Goal: Communication & Community: Answer question/provide support

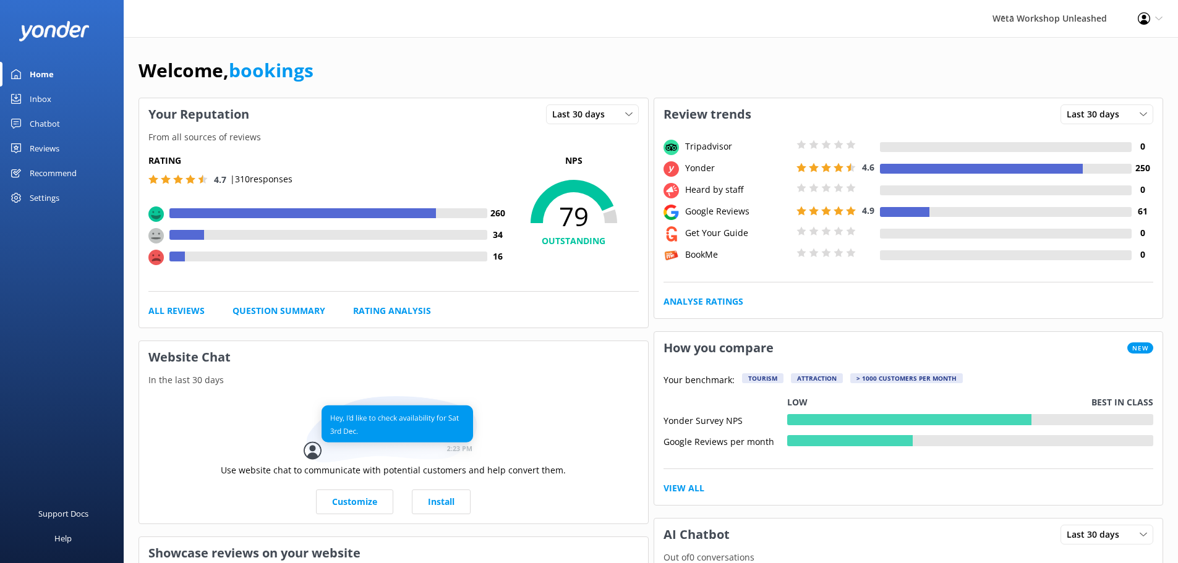
click at [1051, 19] on div "Wētā Workshop Unleashed" at bounding box center [1049, 18] width 145 height 37
click at [1095, 15] on div "Wētā Workshop Unleashed" at bounding box center [1049, 18] width 145 height 37
click at [53, 25] on img at bounding box center [54, 31] width 71 height 20
click at [54, 29] on img at bounding box center [54, 31] width 71 height 20
click at [1152, 20] on div "Profile Settings Logout" at bounding box center [1151, 18] width 56 height 37
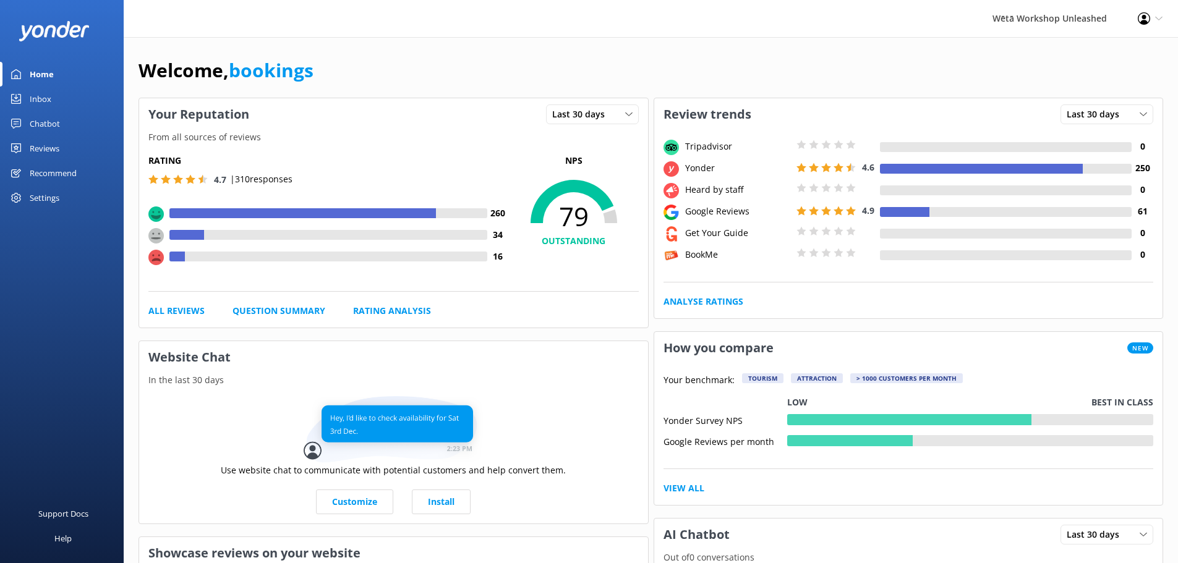
click at [975, 11] on div "Wētā Workshop Unleashed Profile Settings Logout" at bounding box center [589, 18] width 1178 height 37
click at [1056, 15] on div "Wētā Workshop Unleashed" at bounding box center [1049, 18] width 145 height 37
click at [1069, 17] on div "Wētā Workshop Unleashed" at bounding box center [1049, 18] width 145 height 37
click at [1070, 17] on div "Wētā Workshop Unleashed" at bounding box center [1049, 18] width 145 height 37
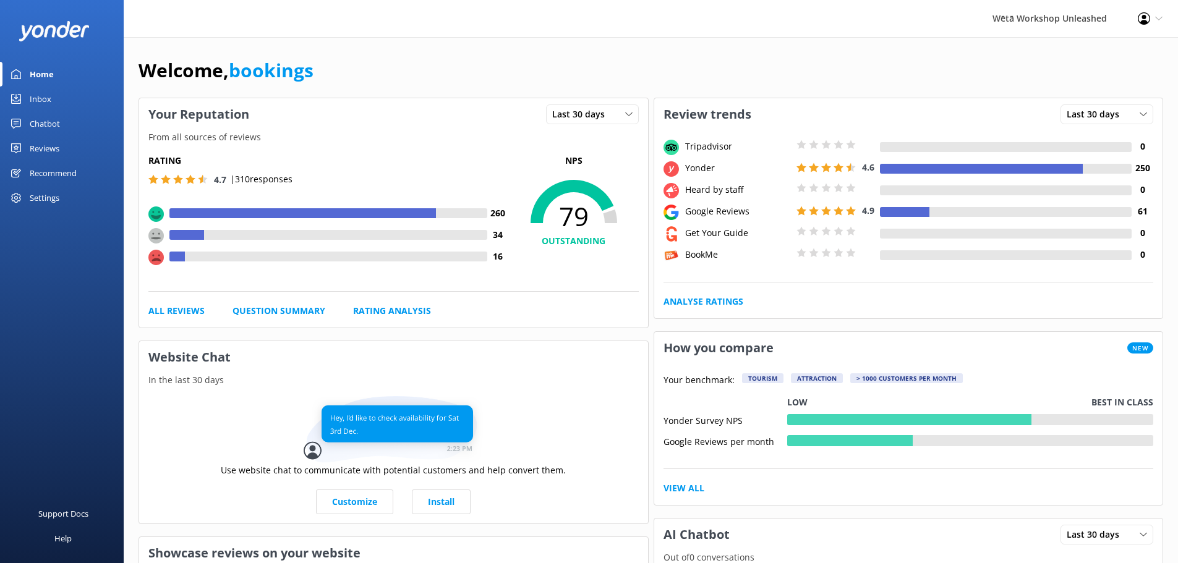
click at [976, 15] on div "Wētā Workshop Unleashed Profile Settings Logout" at bounding box center [589, 18] width 1178 height 37
click at [33, 146] on div "Reviews" at bounding box center [45, 148] width 30 height 25
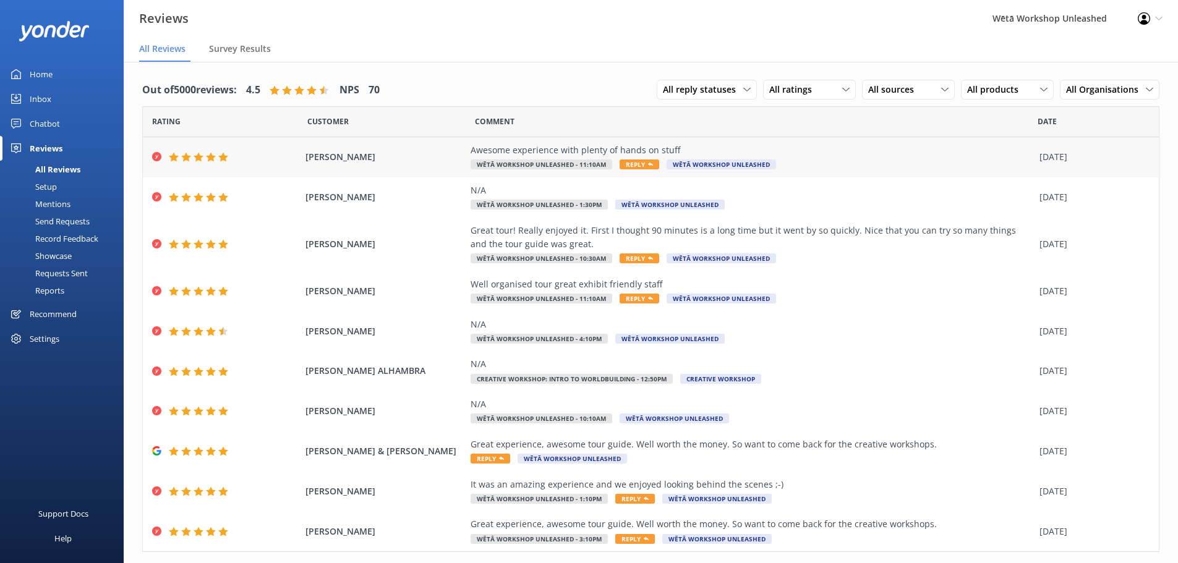
click at [765, 157] on div "Awesome experience with plenty of hands on stuff Wētā Workshop Unleashed - 11:1…" at bounding box center [752, 157] width 563 height 28
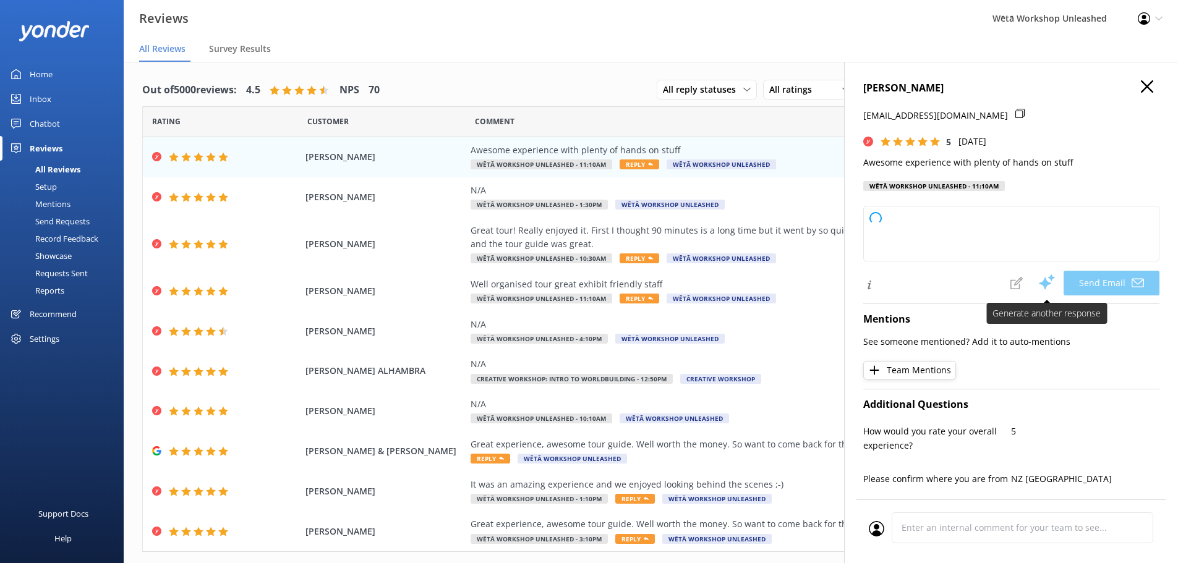
type textarea "Kia [PERSON_NAME], Thank you so much for your fantastic feedback! We're thrille…"
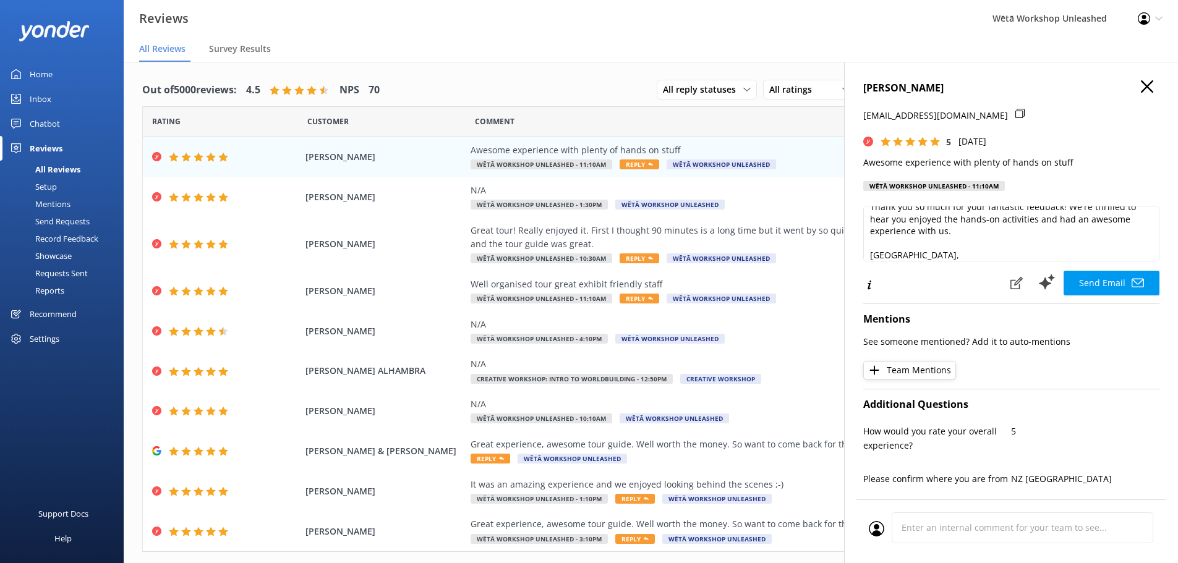
scroll to position [55, 0]
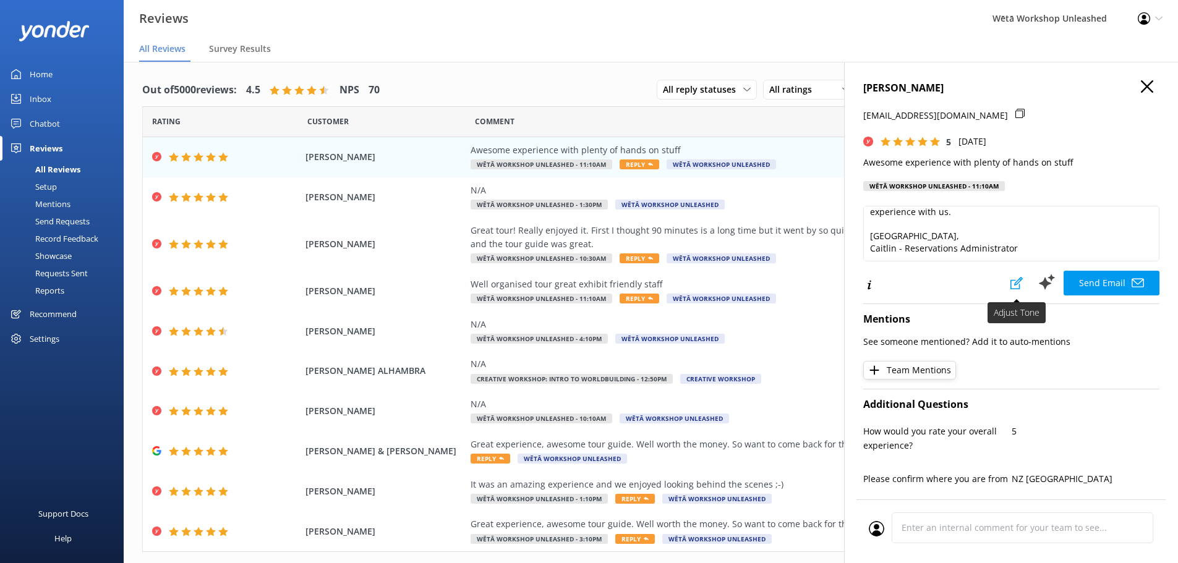
click at [1011, 281] on icon at bounding box center [1017, 283] width 12 height 12
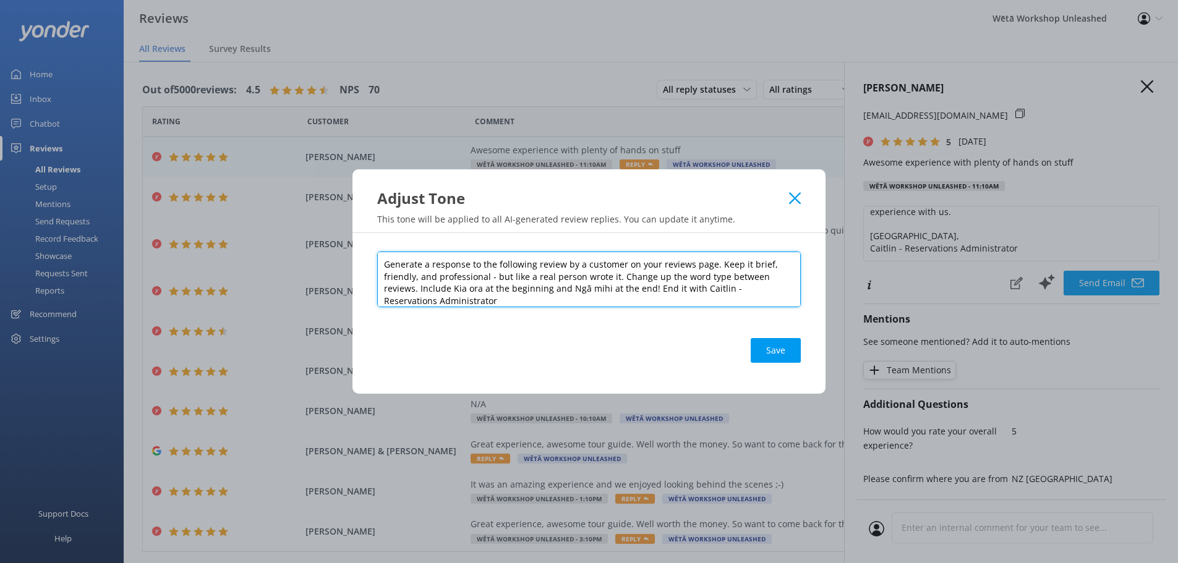
click at [711, 301] on textarea "Generate a response to the following review by a customer on your reviews page.…" at bounding box center [589, 280] width 424 height 56
drag, startPoint x: 708, startPoint y: 301, endPoint x: 697, endPoint y: 289, distance: 15.7
click at [697, 289] on textarea "Generate a response to the following review by a customer on your reviews page.…" at bounding box center [589, 280] width 424 height 56
paste textarea "'Wētā Workshop Reservations Team"
click at [702, 289] on textarea "Generate a response to the following review by a customer on your reviews page.…" at bounding box center [589, 280] width 424 height 56
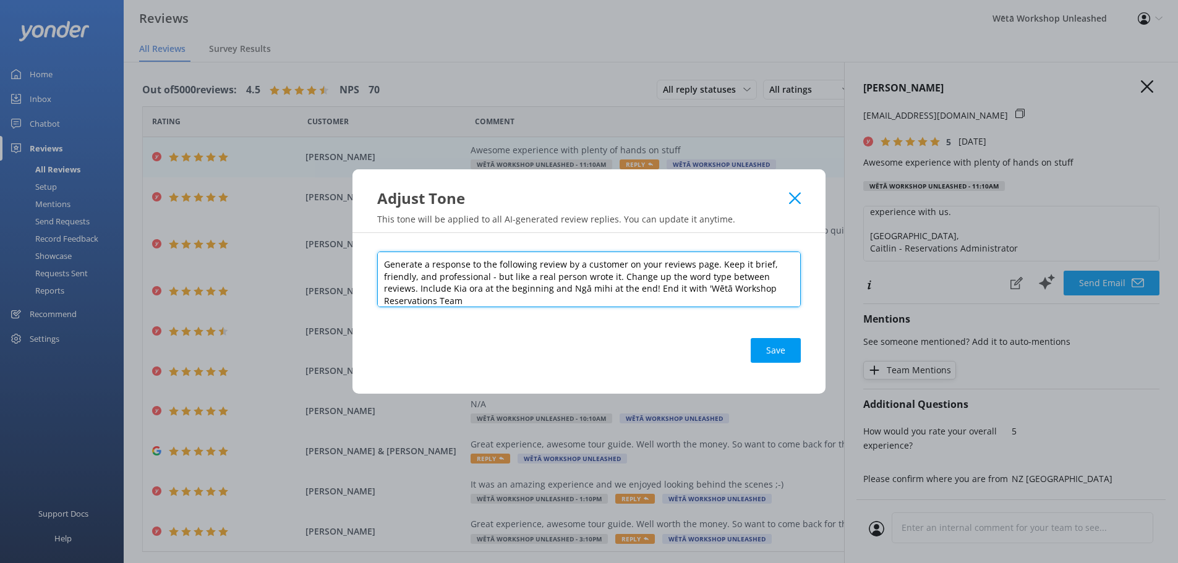
click at [701, 291] on textarea "Generate a response to the following review by a customer on your reviews page.…" at bounding box center [589, 280] width 424 height 56
type textarea "Generate a response to the following review by a customer on your reviews page.…"
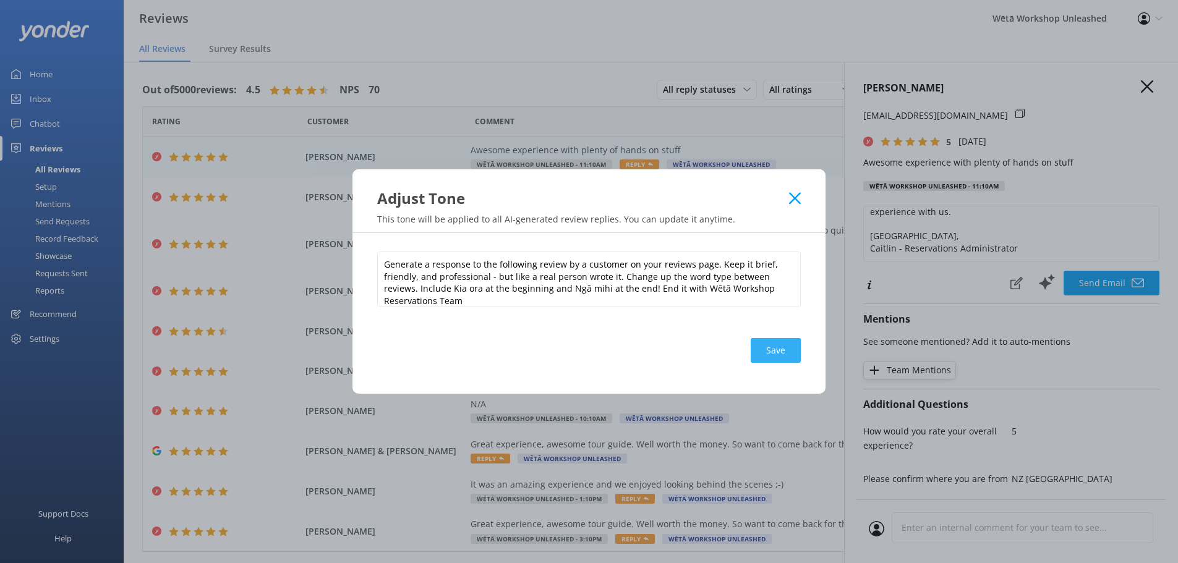
click at [787, 351] on button "Save" at bounding box center [776, 350] width 50 height 25
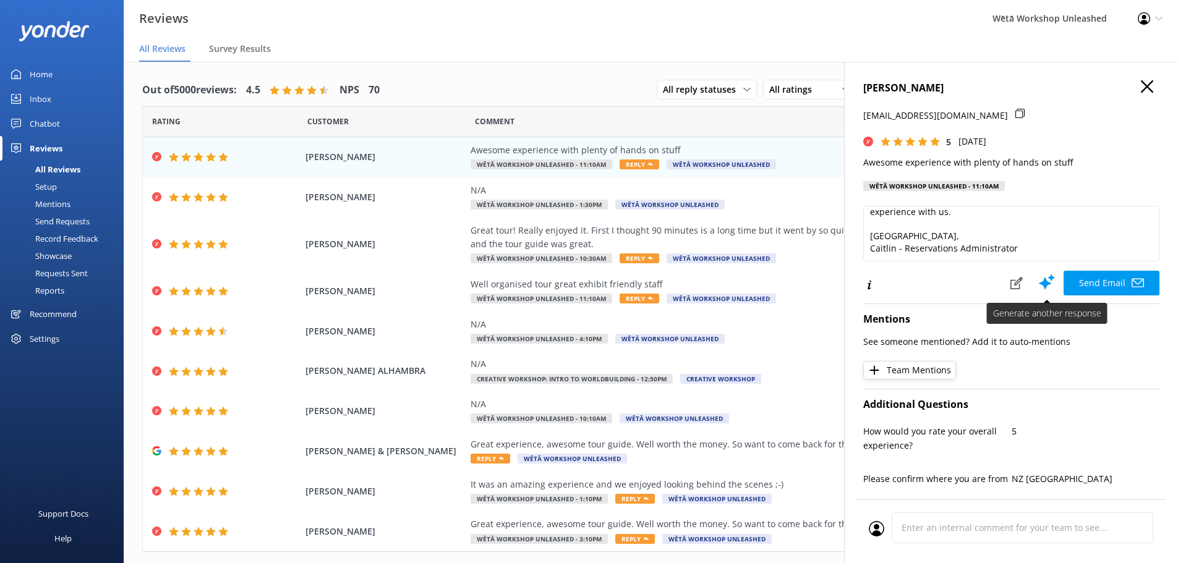
click at [1040, 283] on use at bounding box center [1047, 282] width 16 height 15
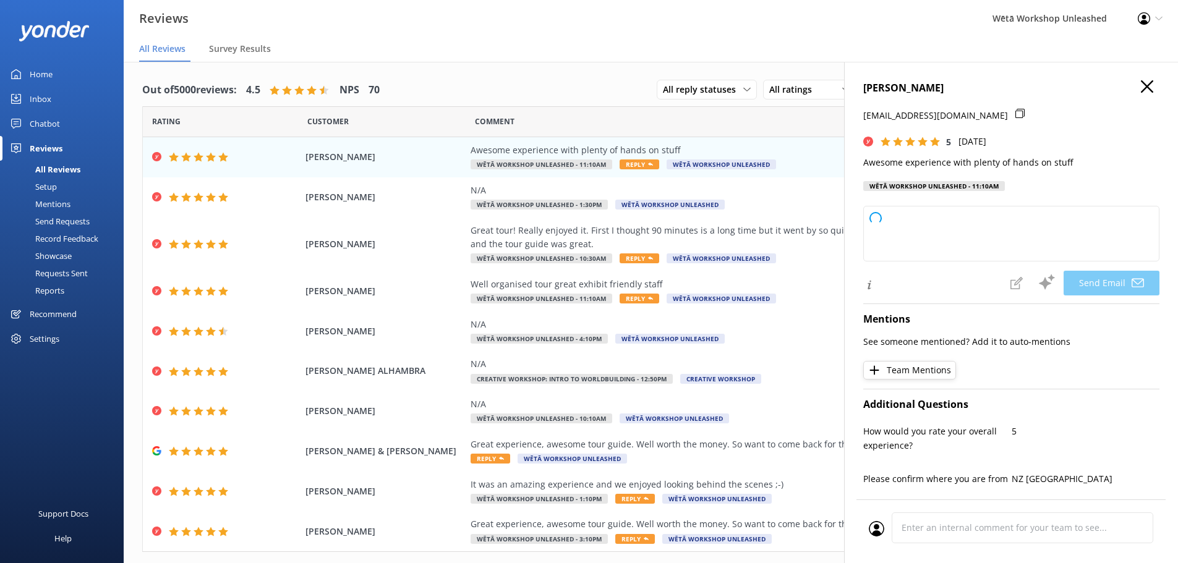
type textarea "Kia [PERSON_NAME], Thanks so much for your fantastic review! We're delighted to…"
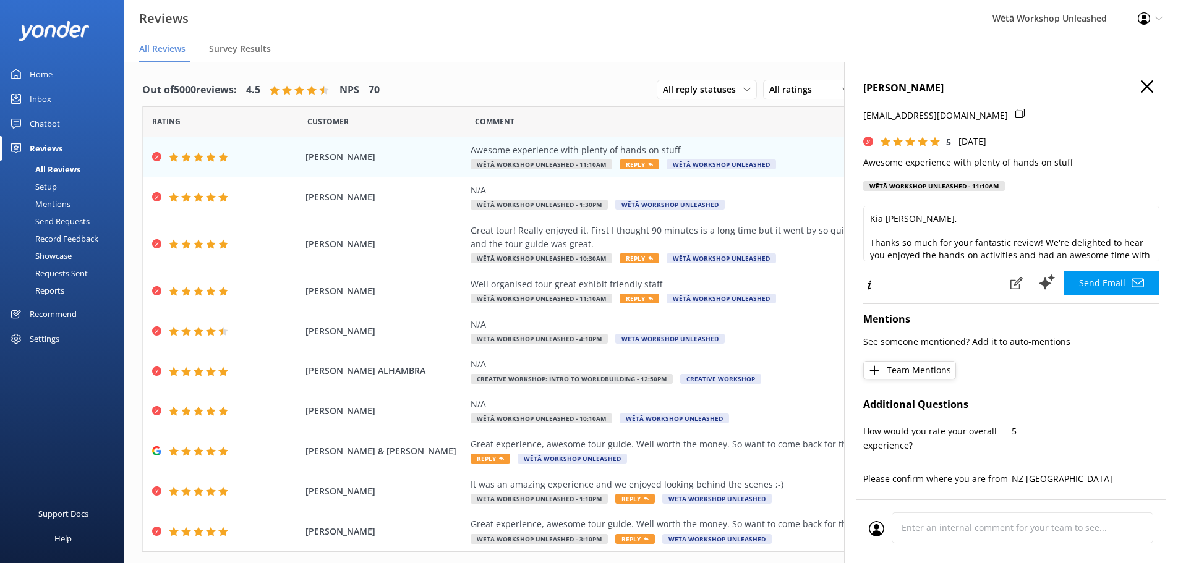
drag, startPoint x: 1150, startPoint y: 224, endPoint x: 1152, endPoint y: 233, distance: 8.7
click at [1152, 233] on div "[PERSON_NAME] [EMAIL_ADDRESS][DOMAIN_NAME] 5 [DATE] Awesome experience with ple…" at bounding box center [1011, 343] width 334 height 563
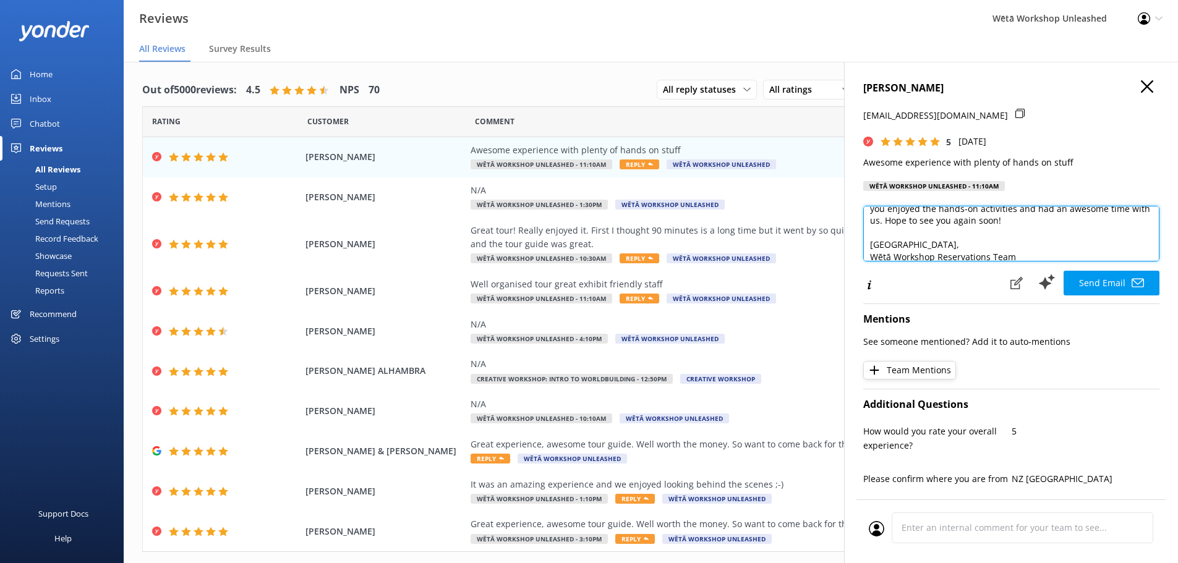
scroll to position [55, 0]
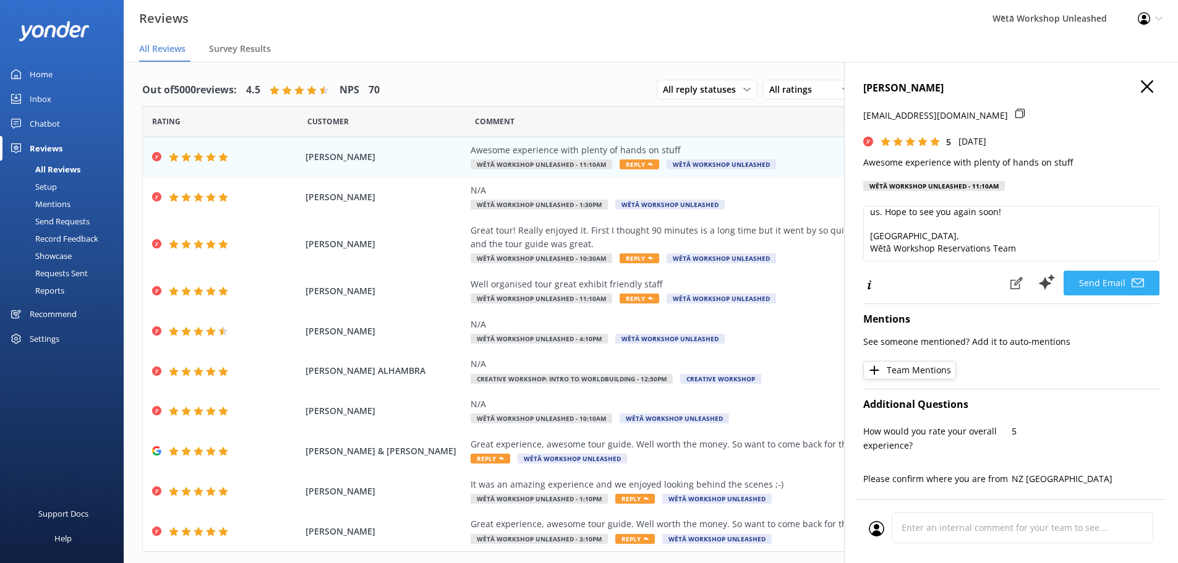
click at [1132, 285] on use at bounding box center [1138, 282] width 12 height 9
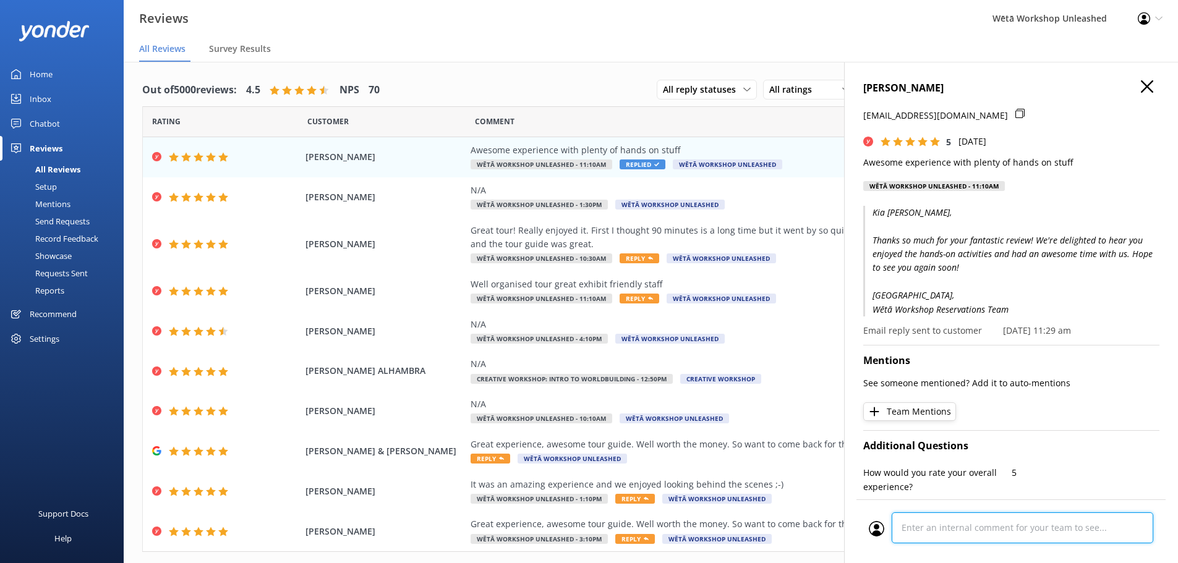
click at [946, 531] on div "Cancel Comment" at bounding box center [1011, 532] width 309 height 64
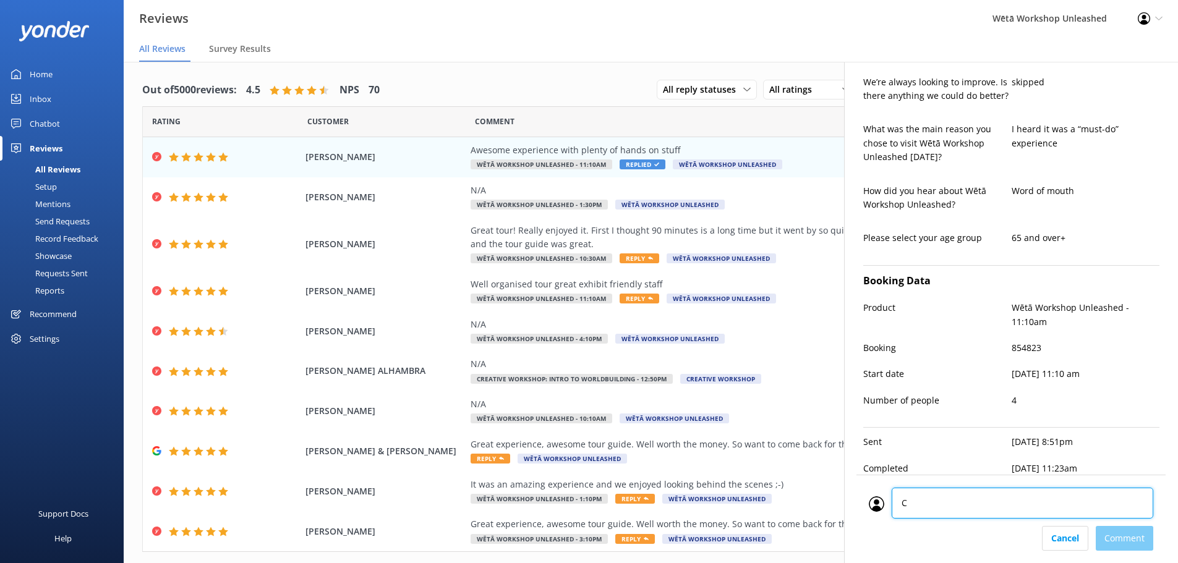
type textarea "CM"
click at [1129, 543] on div "Cancel Comment" at bounding box center [1011, 538] width 285 height 25
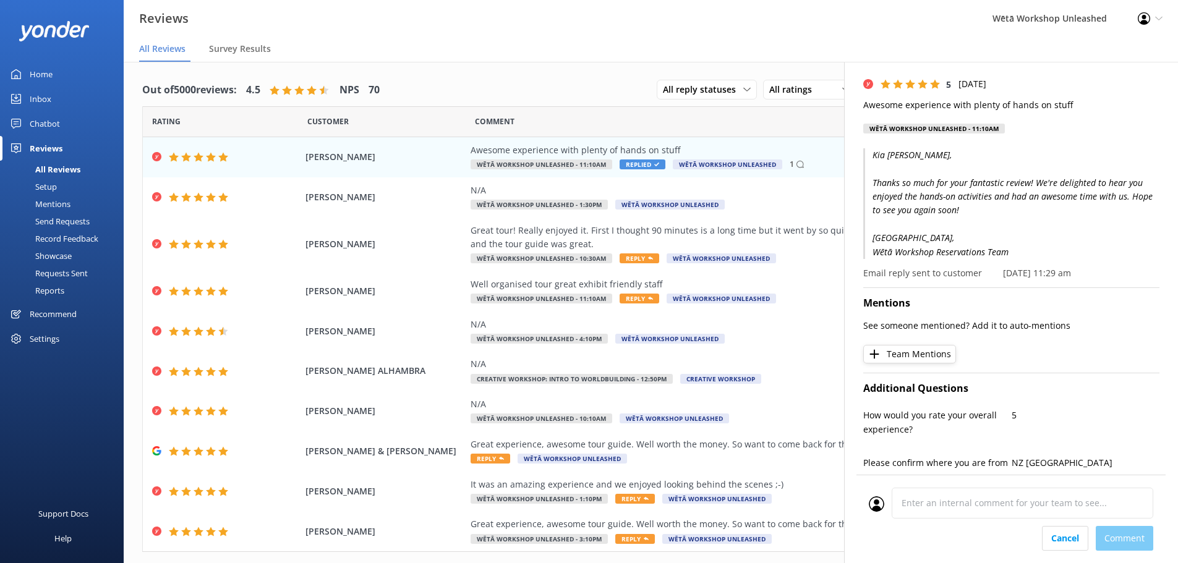
scroll to position [0, 0]
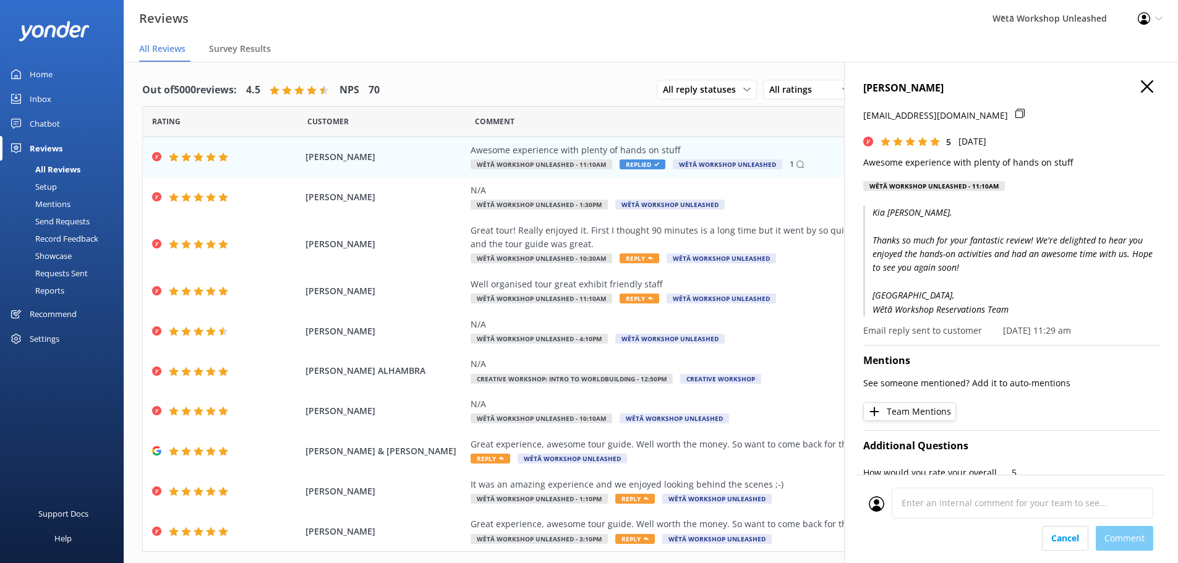
click at [1134, 94] on h4 "[PERSON_NAME]" at bounding box center [1011, 88] width 296 height 16
click at [1141, 90] on icon "button" at bounding box center [1147, 86] width 12 height 12
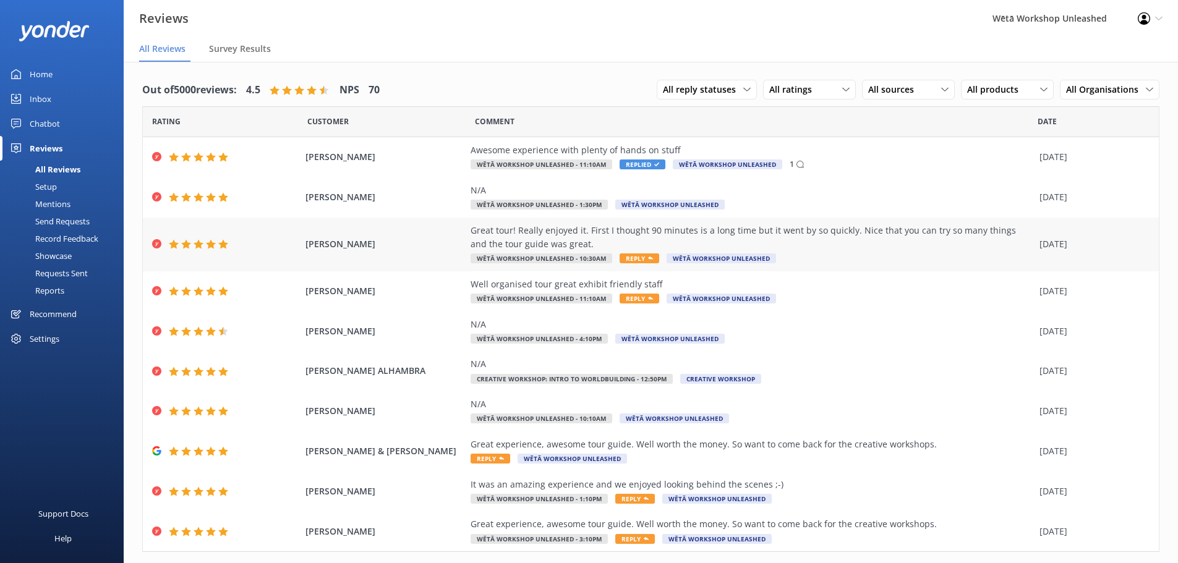
click at [768, 242] on div "Great tour! Really enjoyed it. First I thought 90 minutes is a long time but it…" at bounding box center [752, 238] width 563 height 28
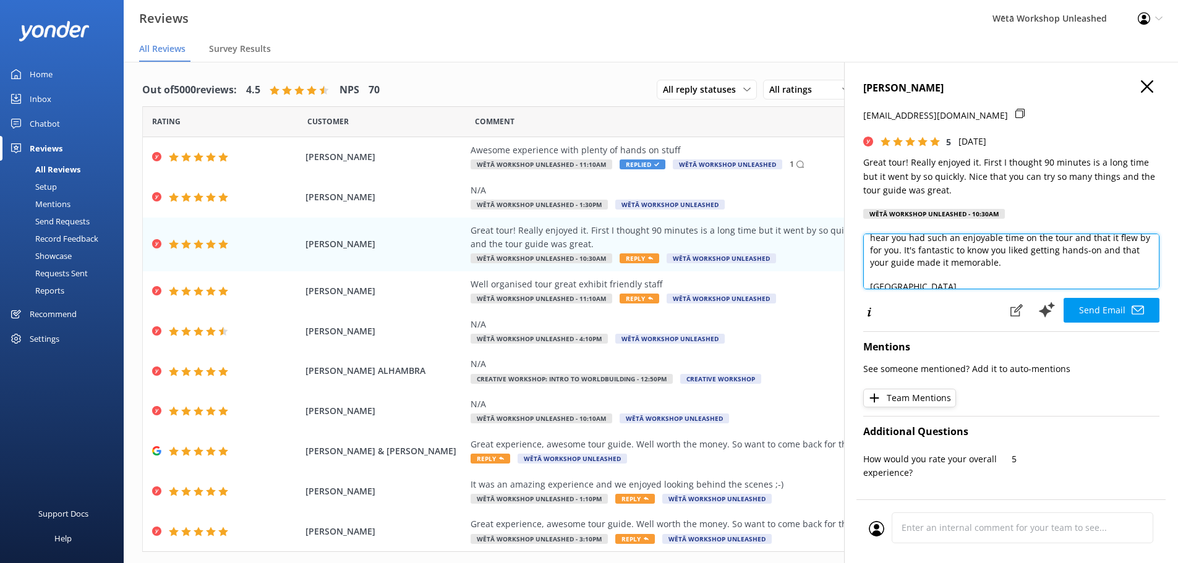
scroll to position [67, 0]
click at [1061, 247] on textarea "Kia ora [PERSON_NAME], Thank you so much for your wonderful feedback! We're thr…" at bounding box center [1011, 262] width 296 height 56
click at [1063, 242] on textarea "Kia ora [PERSON_NAME], Thank you so much for your wonderful feedback! We're thr…" at bounding box center [1011, 262] width 296 height 56
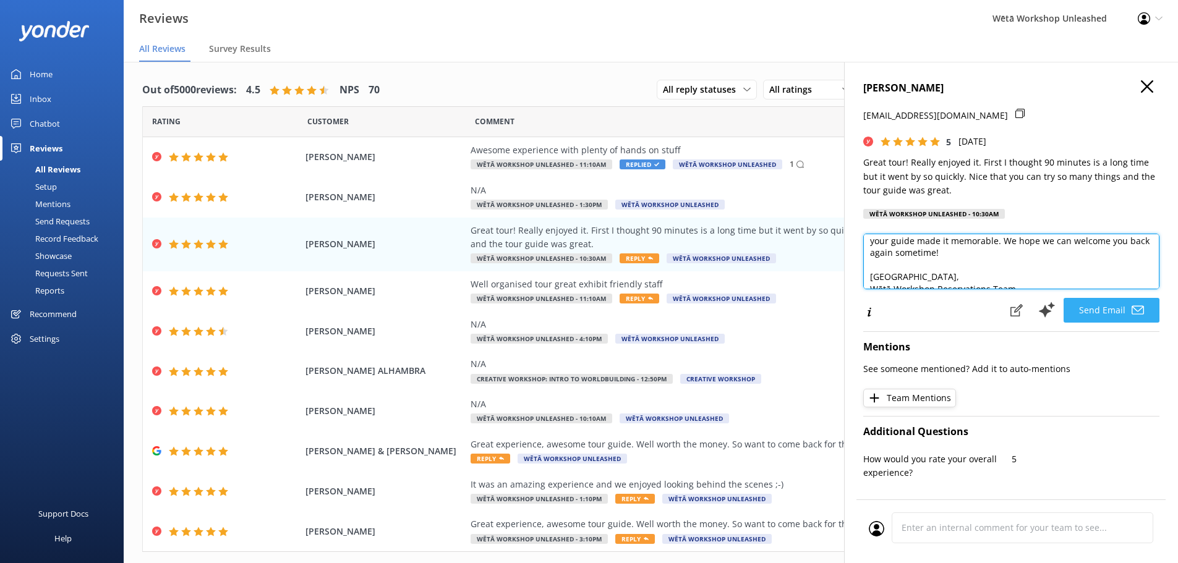
type textarea "Kia ora [PERSON_NAME], Thank you so much for your wonderful feedback! We're thr…"
click at [1106, 308] on button "Send Email" at bounding box center [1112, 310] width 96 height 25
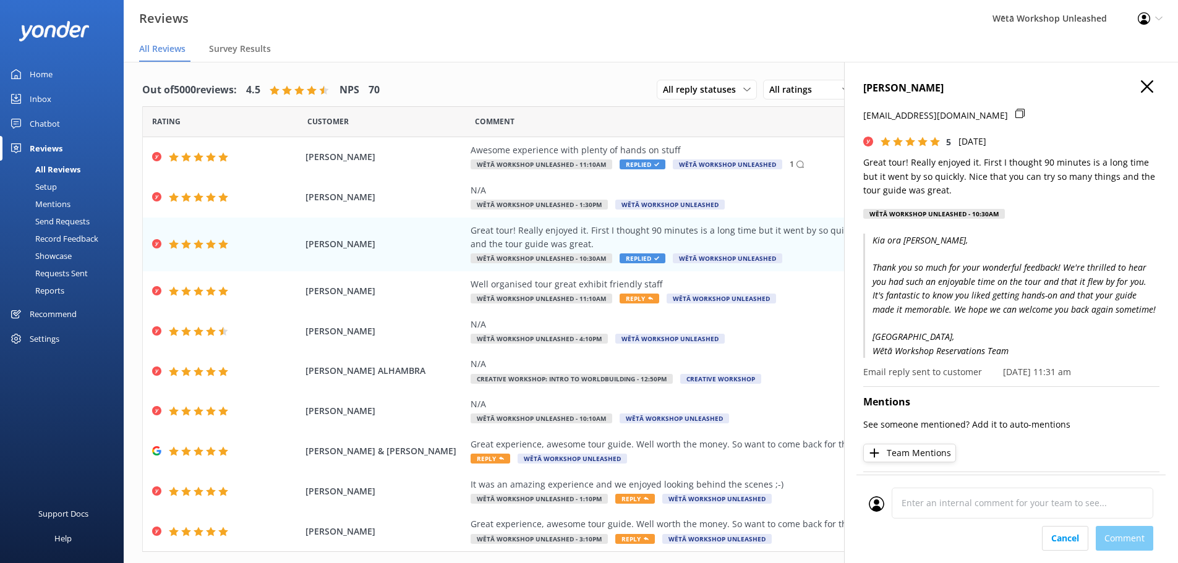
click at [946, 550] on div "Cancel Comment" at bounding box center [1011, 519] width 309 height 88
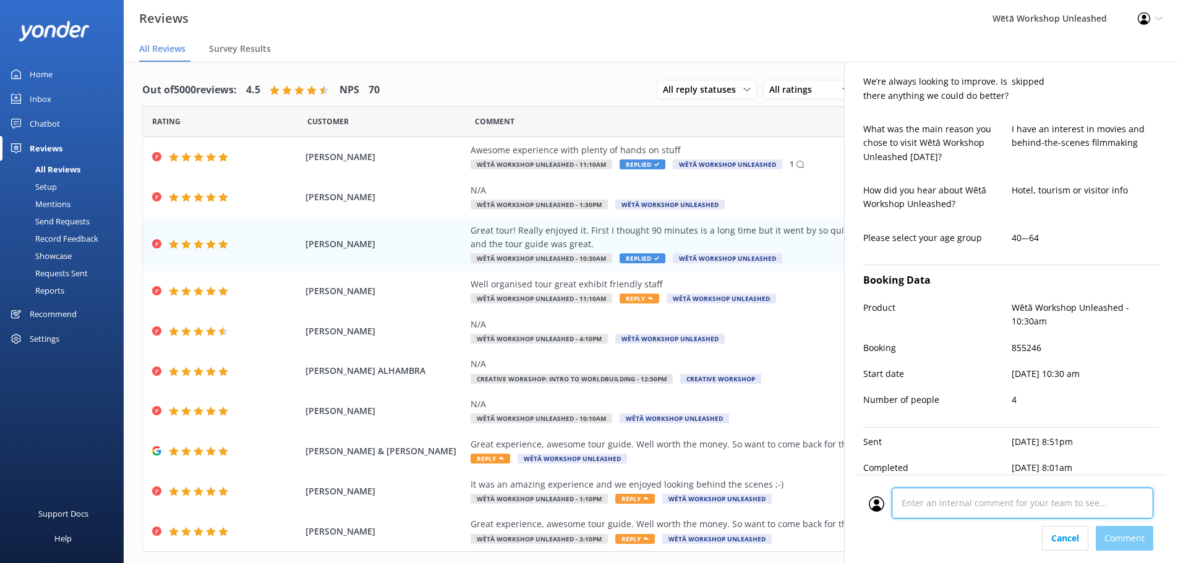
click at [957, 502] on textarea at bounding box center [1023, 503] width 262 height 31
type textarea "CM"
click at [1123, 531] on div "Cancel Comment" at bounding box center [1011, 538] width 285 height 25
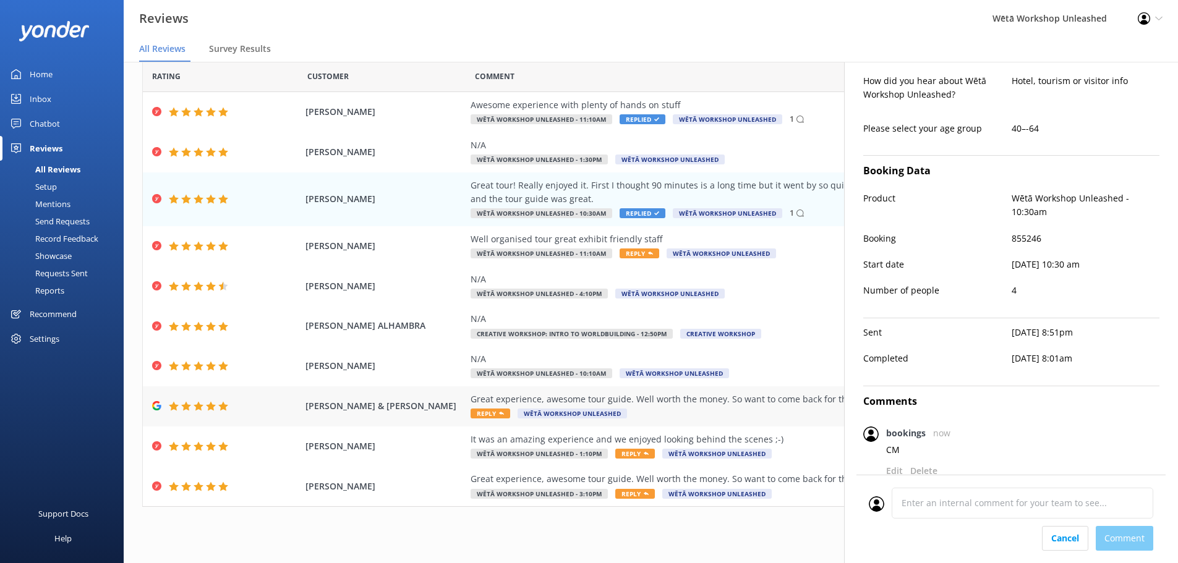
scroll to position [25, 0]
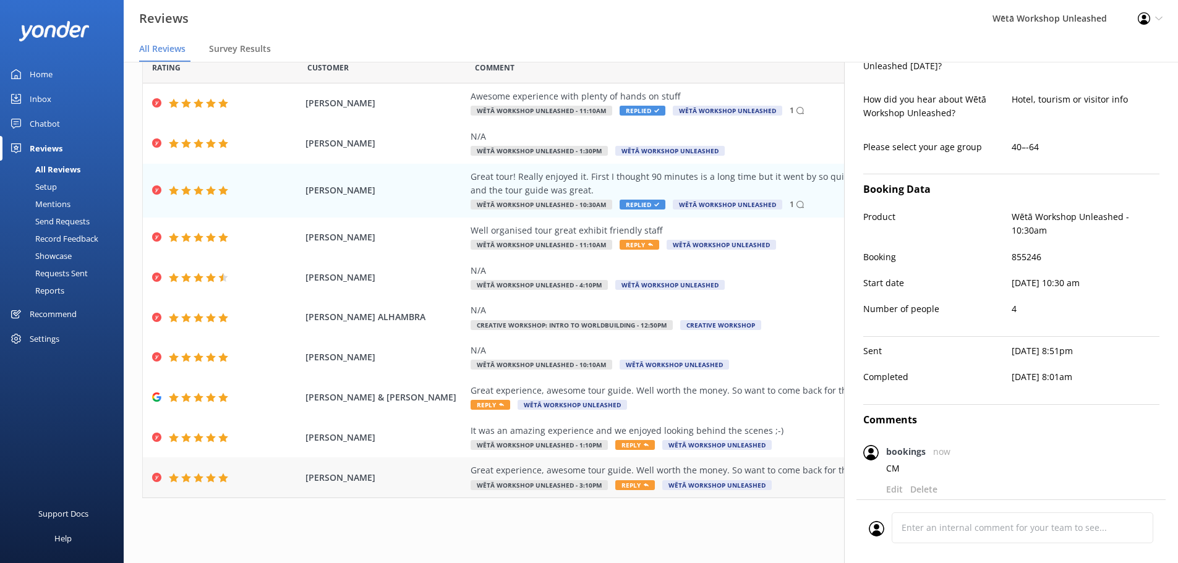
click at [731, 468] on div "Great experience, awesome tour guide. Well worth the money. So want to come bac…" at bounding box center [752, 471] width 563 height 14
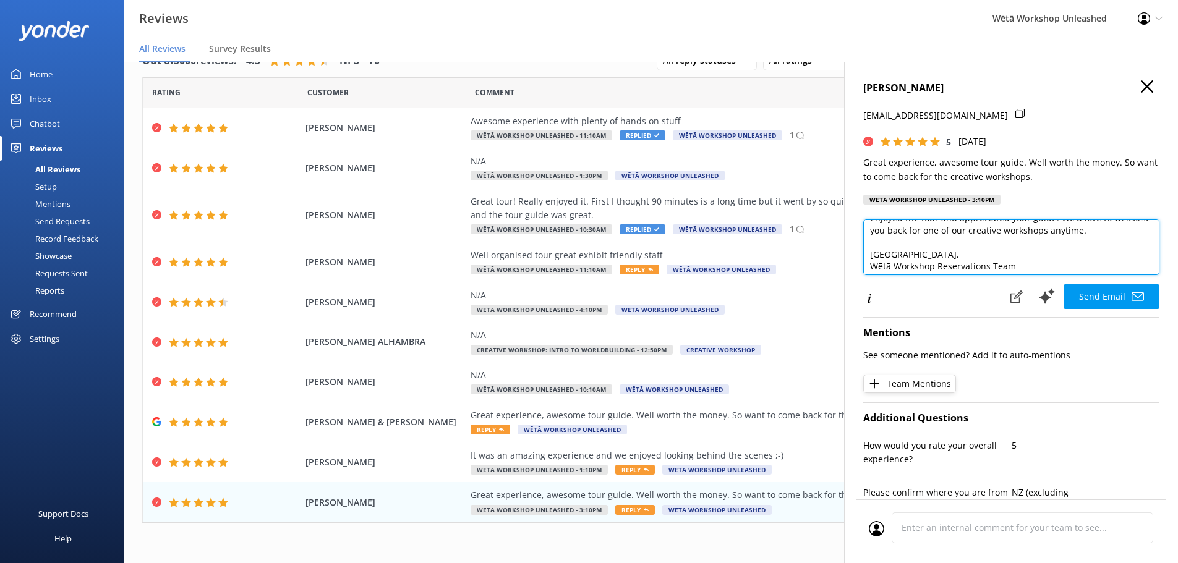
scroll to position [36, 0]
click at [1129, 248] on textarea "Kia ora [PERSON_NAME], Thank you so much for your wonderful feedback! We're thr…" at bounding box center [1011, 248] width 296 height 56
drag, startPoint x: 1124, startPoint y: 247, endPoint x: 1084, endPoint y: 247, distance: 39.6
click at [1084, 247] on textarea "Kia ora [PERSON_NAME], Thank you so much for your wonderful feedback! We're thr…" at bounding box center [1011, 248] width 296 height 56
type textarea "Kia ora [PERSON_NAME], Thank you so much for your wonderful feedback! We're thr…"
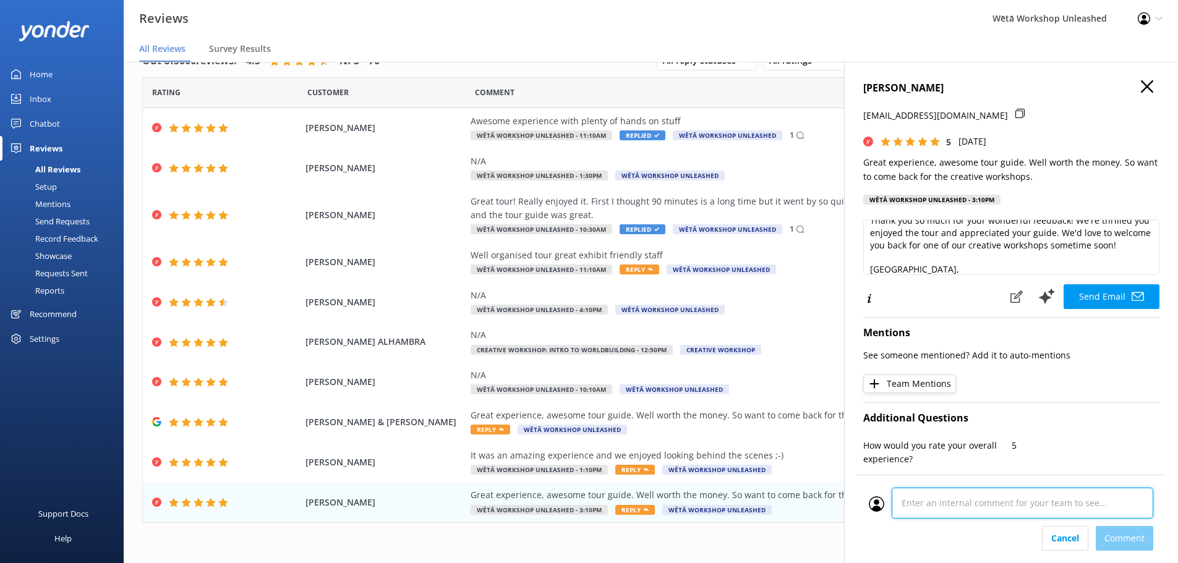
click at [1002, 513] on textarea at bounding box center [1023, 503] width 262 height 31
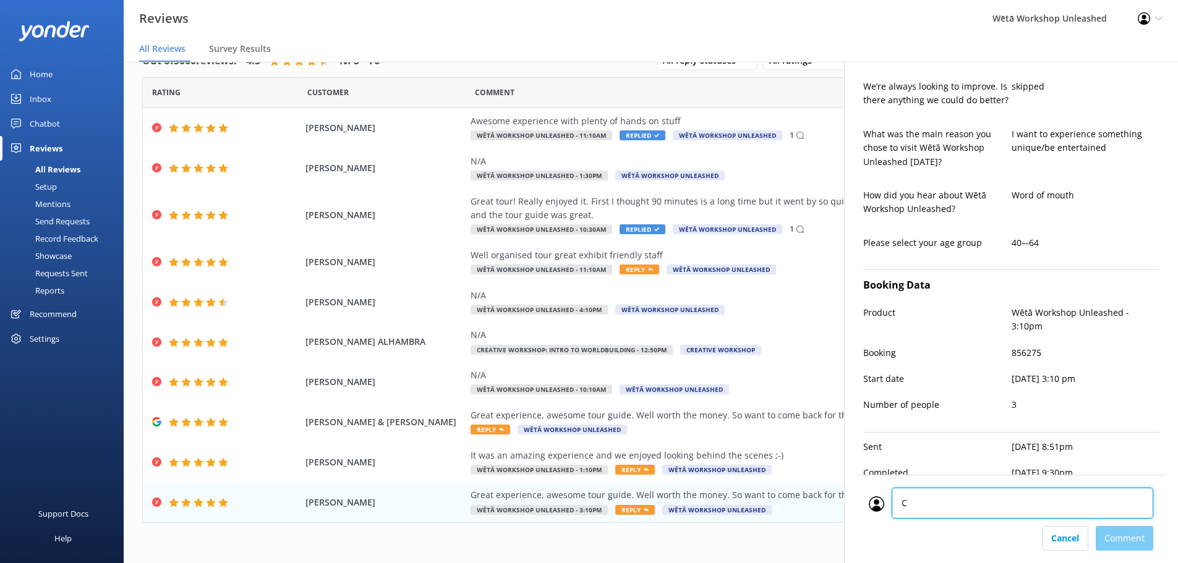
type textarea "CM"
click at [1103, 533] on div "Cancel Comment" at bounding box center [1011, 538] width 285 height 25
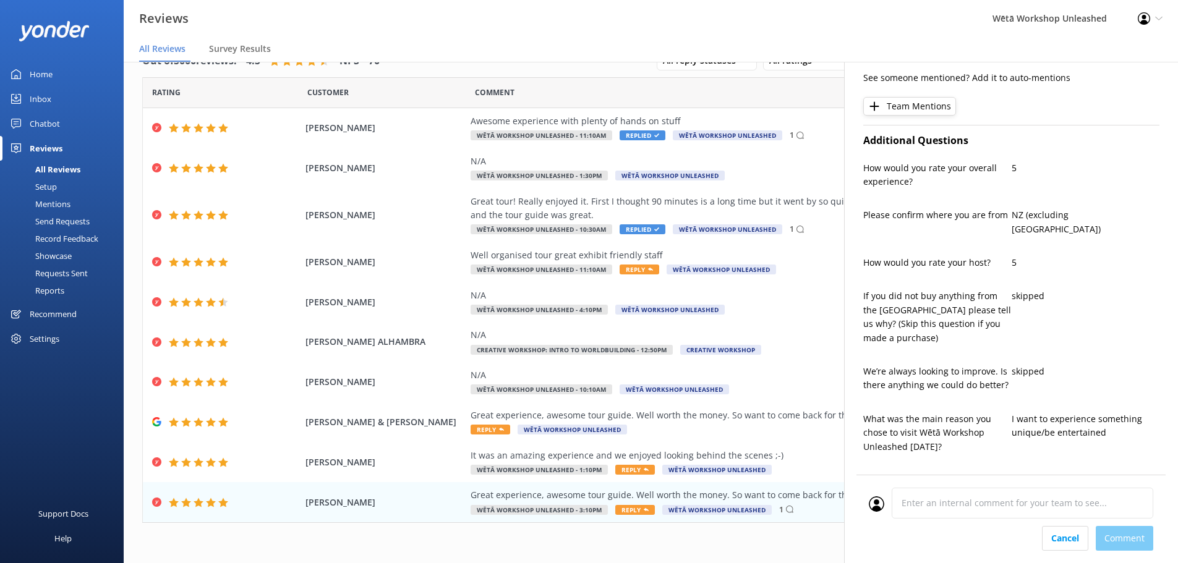
scroll to position [116, 0]
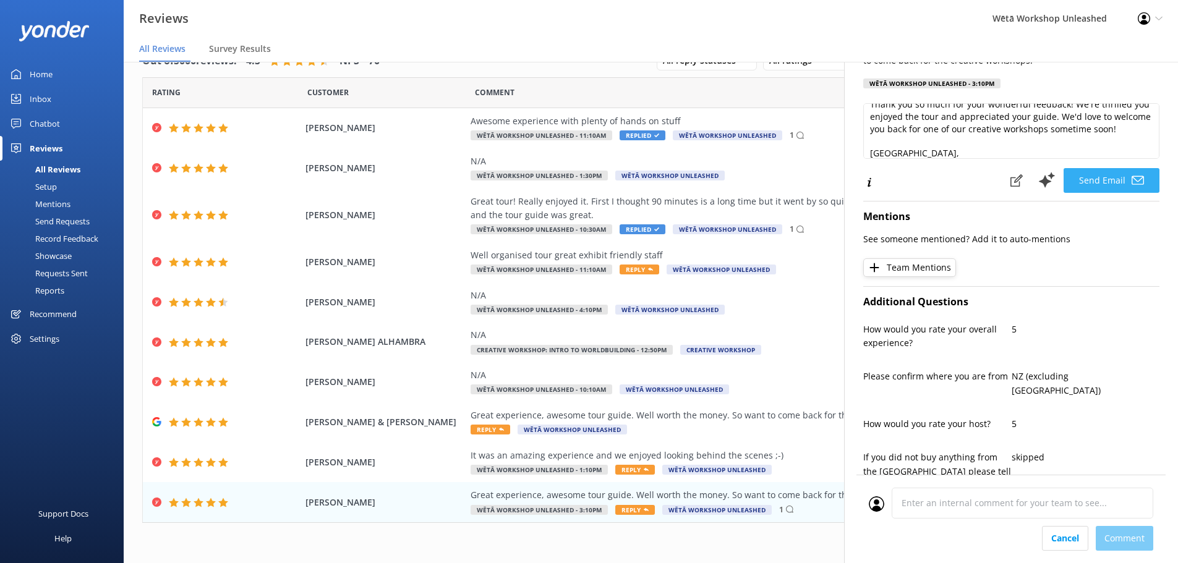
click at [1115, 174] on button "Send Email" at bounding box center [1112, 180] width 96 height 25
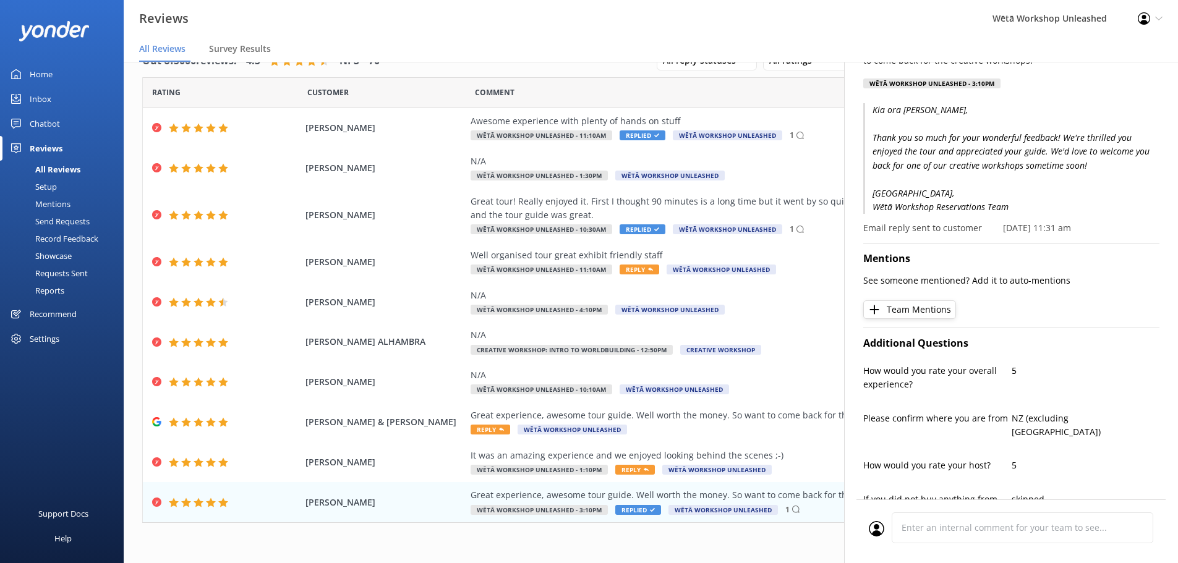
scroll to position [0, 0]
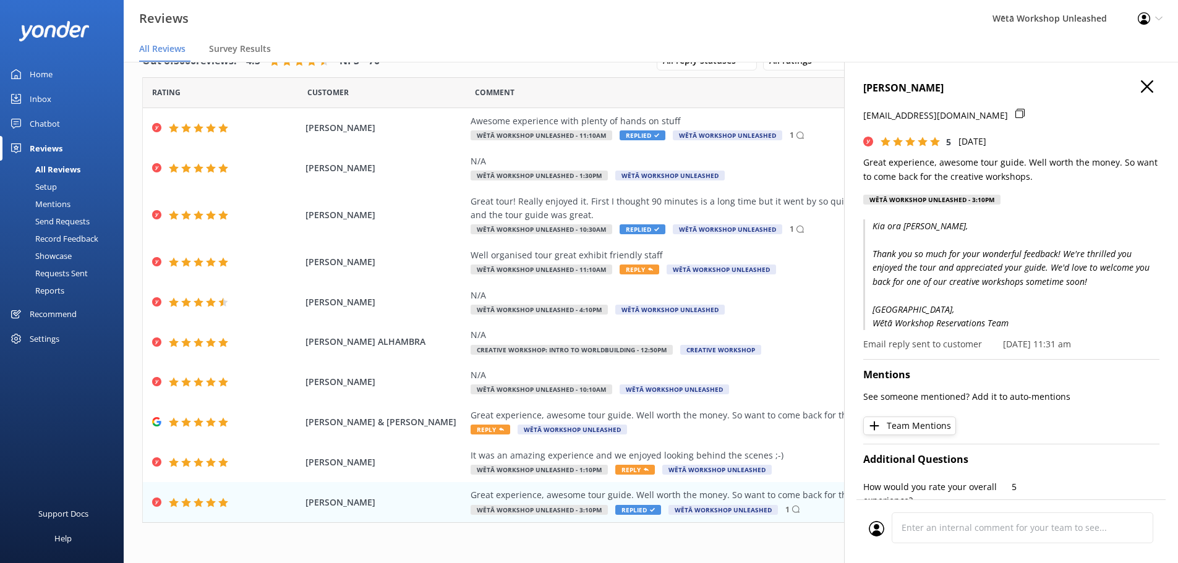
click at [1143, 85] on icon "button" at bounding box center [1147, 86] width 12 height 12
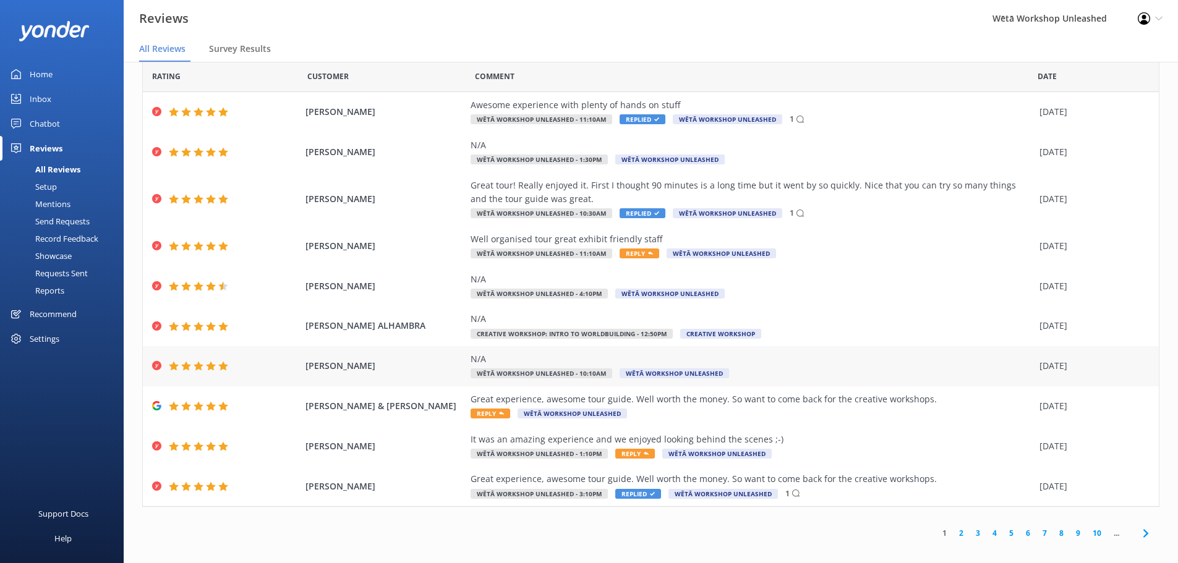
scroll to position [25, 0]
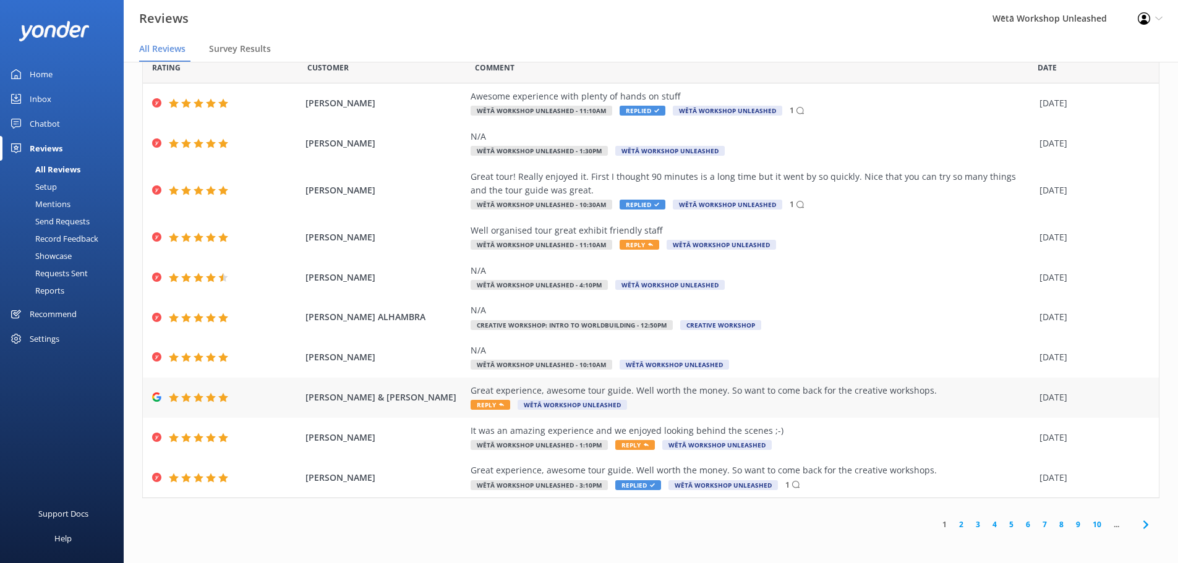
click at [828, 410] on div "Great experience, awesome tour guide. Well worth the money. So want to come bac…" at bounding box center [752, 398] width 563 height 28
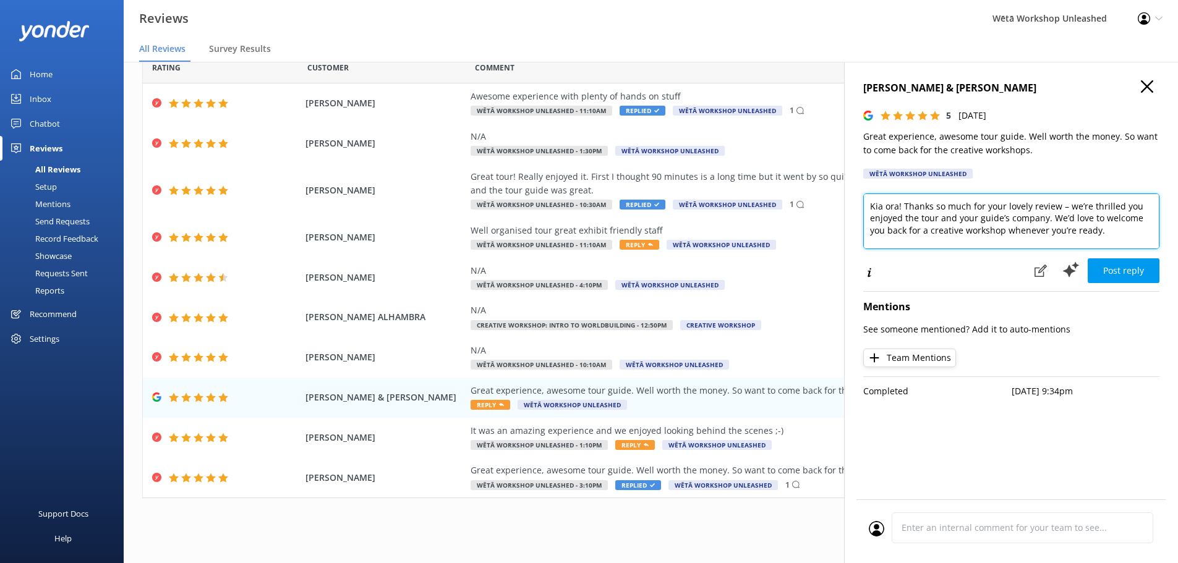
click at [902, 209] on textarea "Kia ora! Thanks so much for your lovely review – we’re thrilled you enjoyed the…" at bounding box center [1011, 222] width 296 height 56
click at [926, 208] on textarea "Kia ora [PERSON_NAME]! Thanks so much for your lovely review – we’re thrilled y…" at bounding box center [1011, 222] width 296 height 56
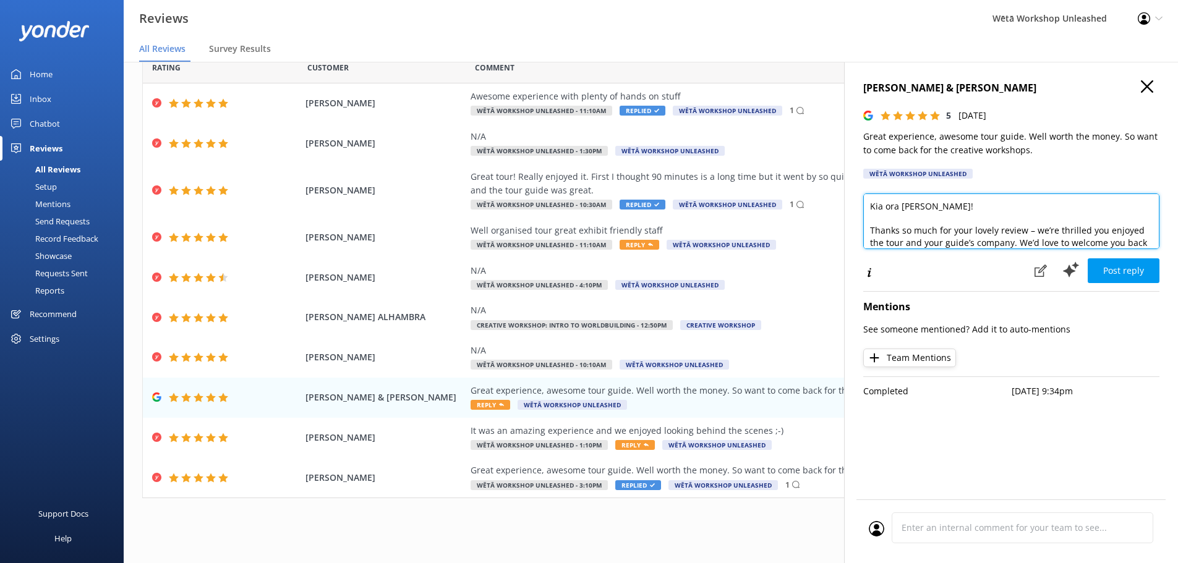
click at [1032, 231] on textarea "Kia ora [PERSON_NAME]! Thanks so much for your lovely review – we’re thrilled y…" at bounding box center [1011, 222] width 296 height 56
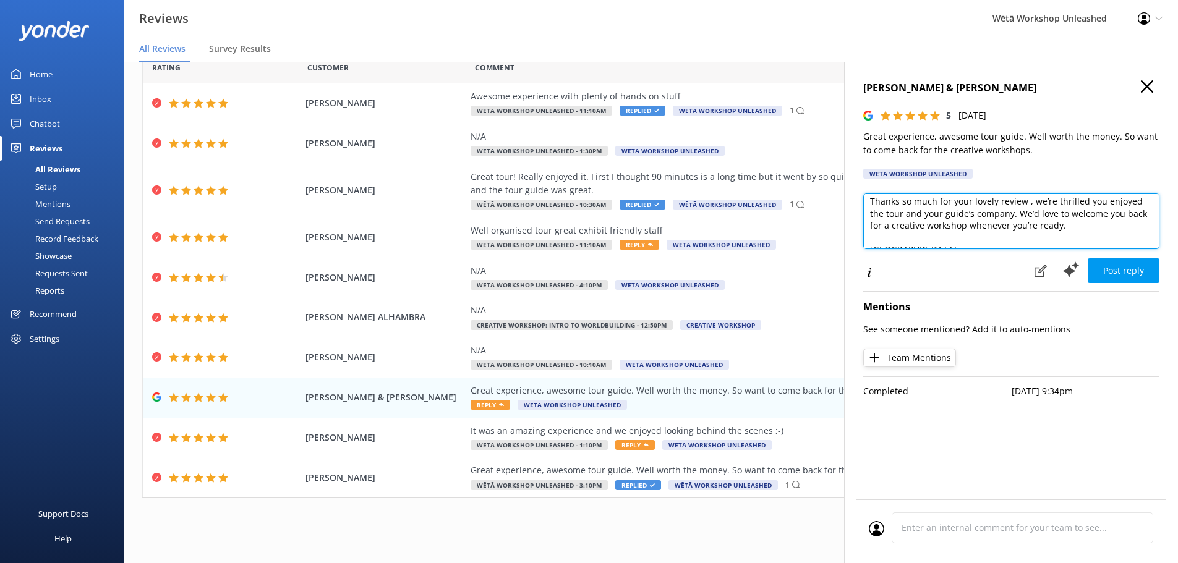
scroll to position [55, 0]
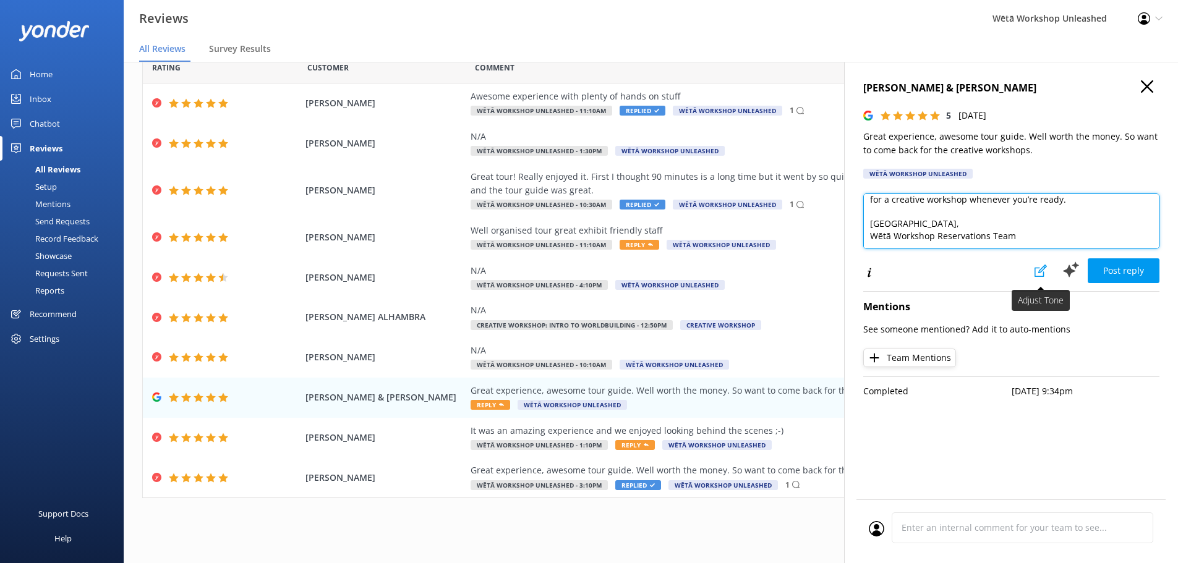
type textarea "Kia ora [PERSON_NAME]! Thanks so much for your lovely review , we’re thrilled y…"
click at [1045, 269] on use at bounding box center [1041, 271] width 12 height 12
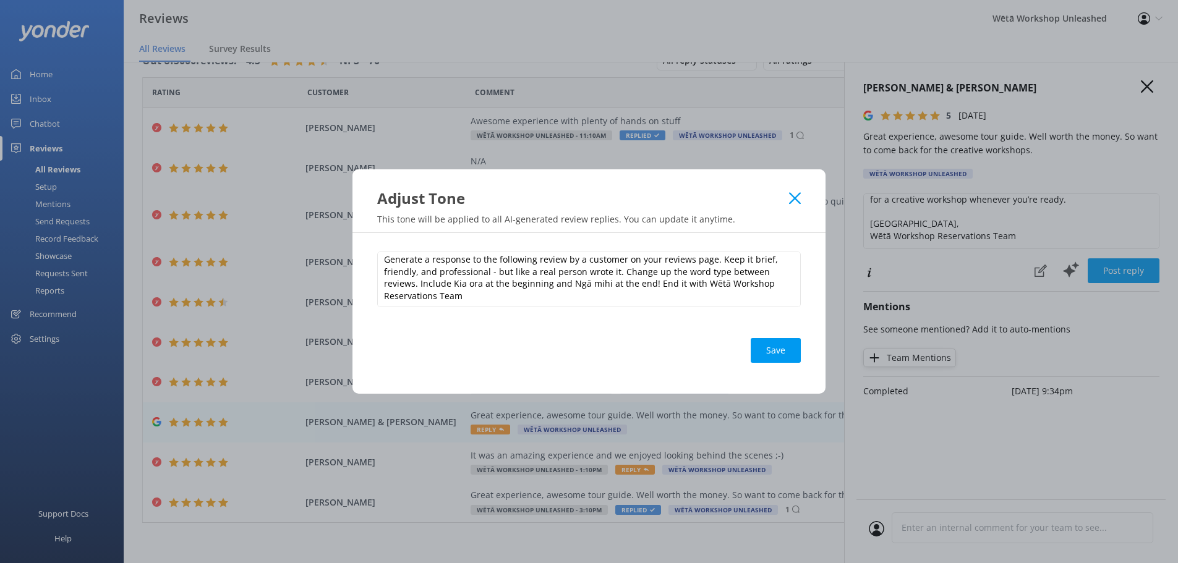
scroll to position [6, 0]
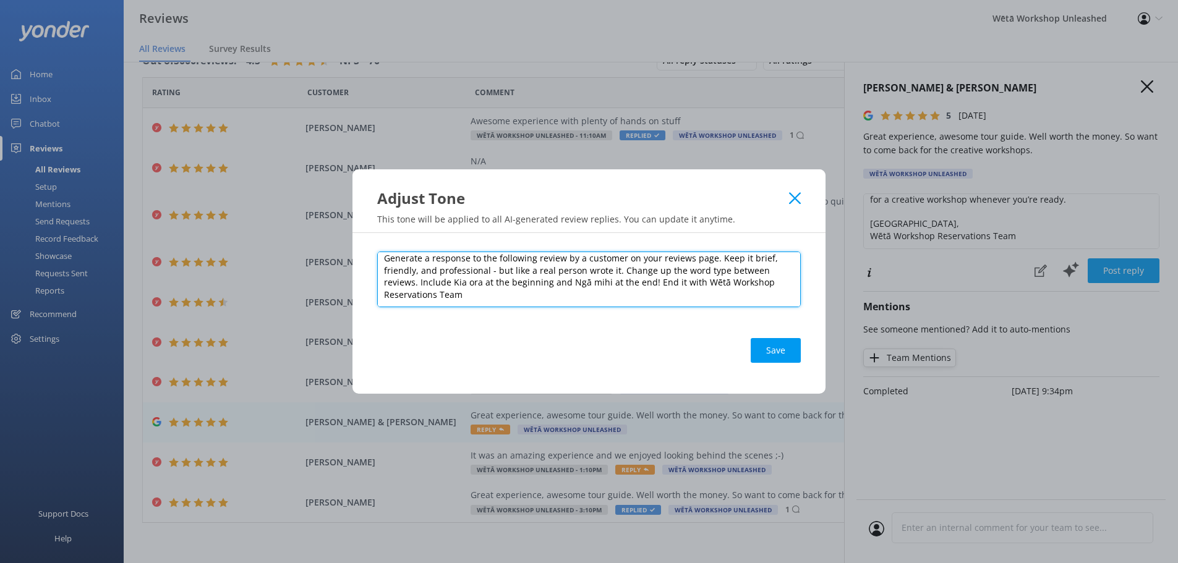
click at [474, 280] on textarea "Generate a response to the following review by a customer on your reviews page.…" at bounding box center [589, 280] width 424 height 56
click at [547, 272] on textarea "Generate a response to the following review by a customer on your reviews page.…" at bounding box center [589, 280] width 424 height 56
click at [721, 276] on textarea "Generate a response to the following review by a customer on your reviews page.…" at bounding box center [589, 280] width 424 height 56
drag, startPoint x: 718, startPoint y: 277, endPoint x: 698, endPoint y: 281, distance: 20.9
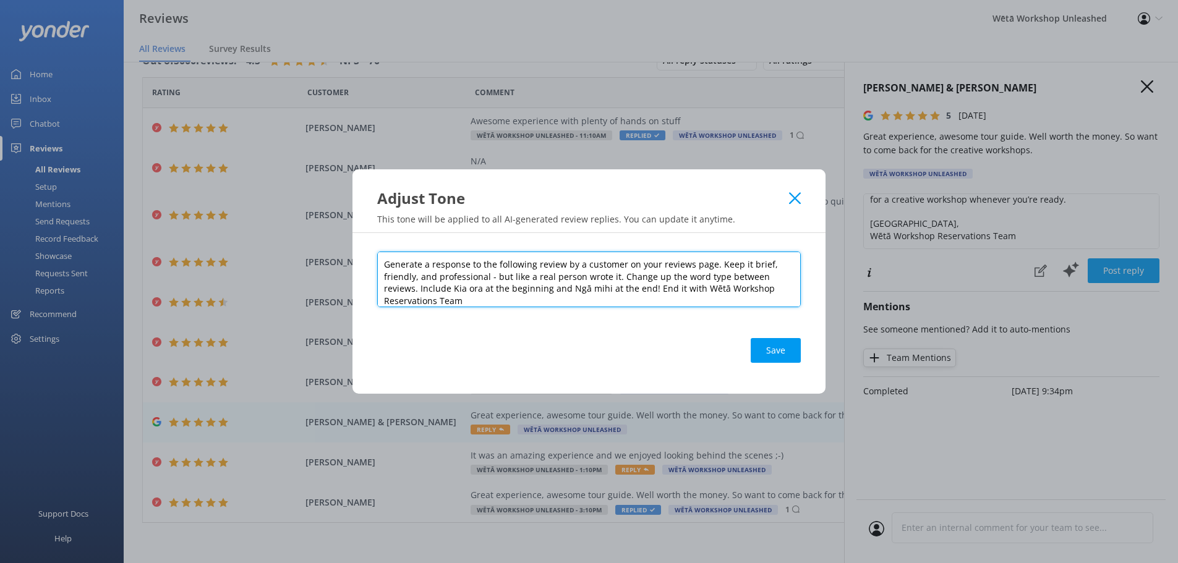
click at [698, 281] on textarea "Generate a response to the following review by a customer on your reviews page.…" at bounding box center [589, 280] width 424 height 56
click at [712, 263] on textarea "Generate a response to the following review by a customer on your reviews page.…" at bounding box center [589, 280] width 424 height 56
click at [481, 289] on textarea "Generate a response to the following review by a customer on your reviews page.…" at bounding box center [589, 280] width 424 height 56
type textarea "Generate a response to the following review by a customer on your reviews page.…"
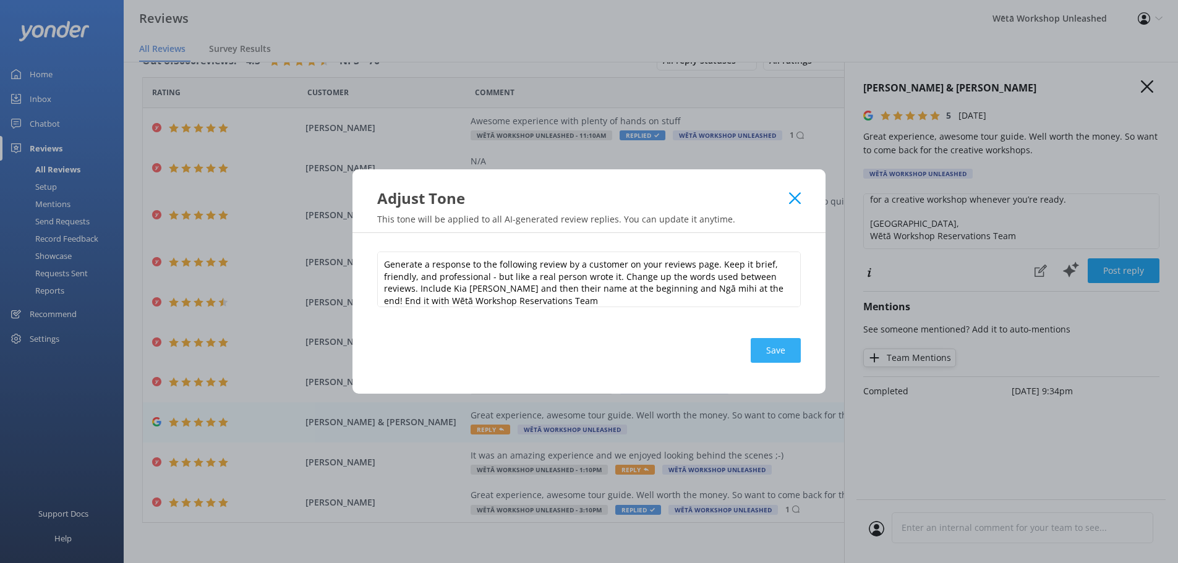
click at [789, 344] on button "Save" at bounding box center [776, 350] width 50 height 25
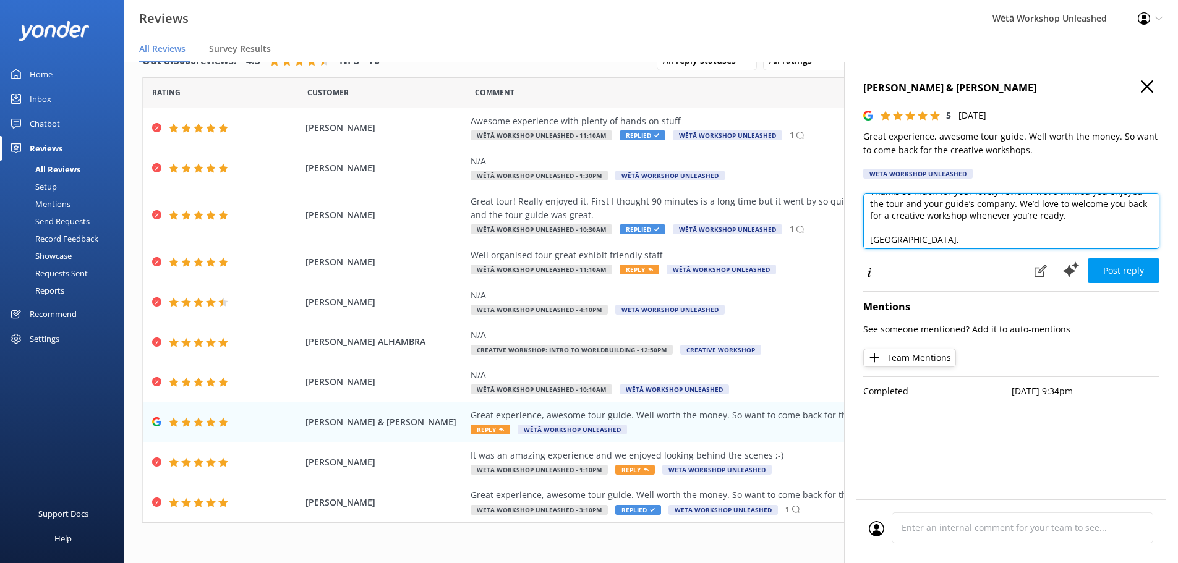
scroll to position [37, 0]
drag, startPoint x: 1073, startPoint y: 208, endPoint x: 1022, endPoint y: 236, distance: 58.1
click at [1001, 222] on textarea "Kia ora [PERSON_NAME]! Thanks so much for your lovely review , we’re thrilled y…" at bounding box center [1011, 222] width 296 height 56
click at [1061, 229] on textarea "Kia ora [PERSON_NAME]! Thanks so much for your lovely review , we’re thrilled y…" at bounding box center [1011, 222] width 296 height 56
drag, startPoint x: 1068, startPoint y: 221, endPoint x: 967, endPoint y: 220, distance: 100.2
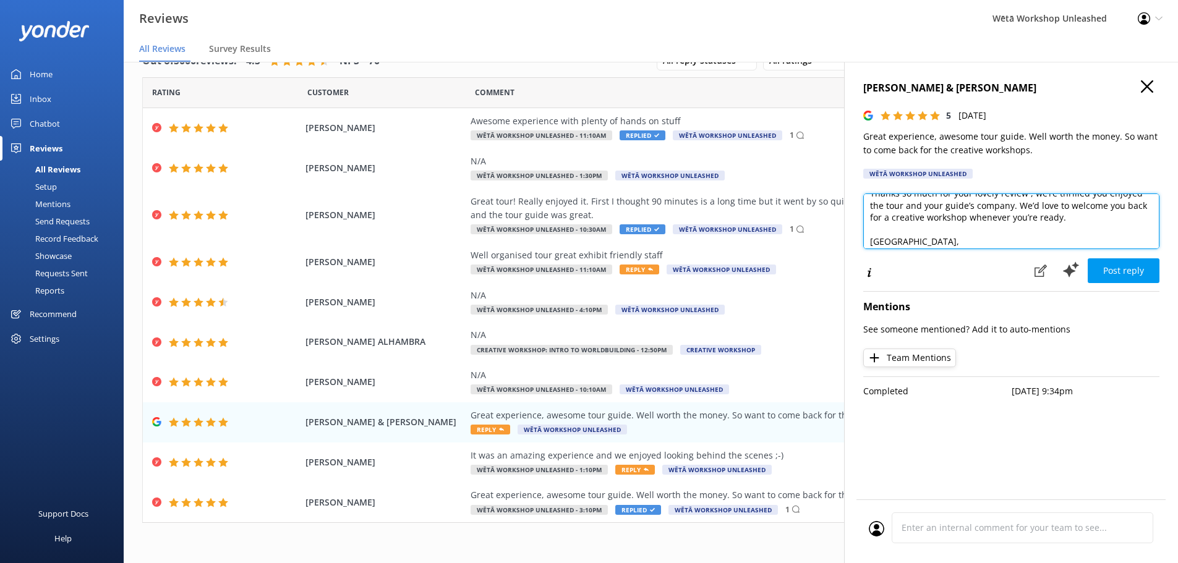
click at [967, 220] on textarea "Kia ora [PERSON_NAME]! Thanks so much for your lovely review , we’re thrilled y…" at bounding box center [1011, 222] width 296 height 56
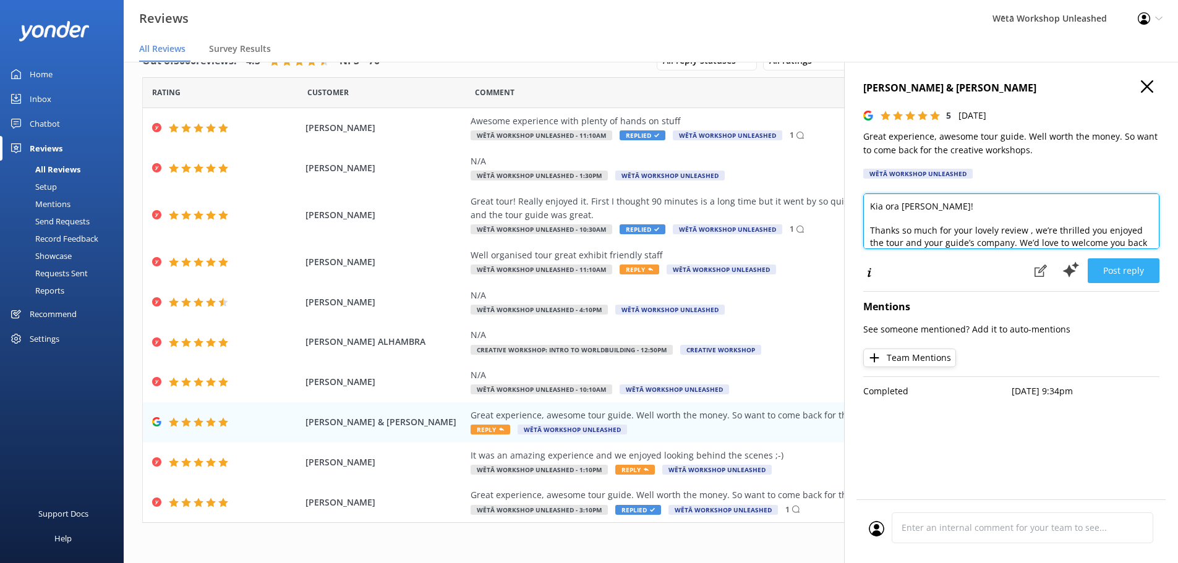
type textarea "Kia ora [PERSON_NAME]! Thanks so much for your lovely review , we’re thrilled y…"
click at [1136, 268] on button "Post reply" at bounding box center [1124, 271] width 72 height 25
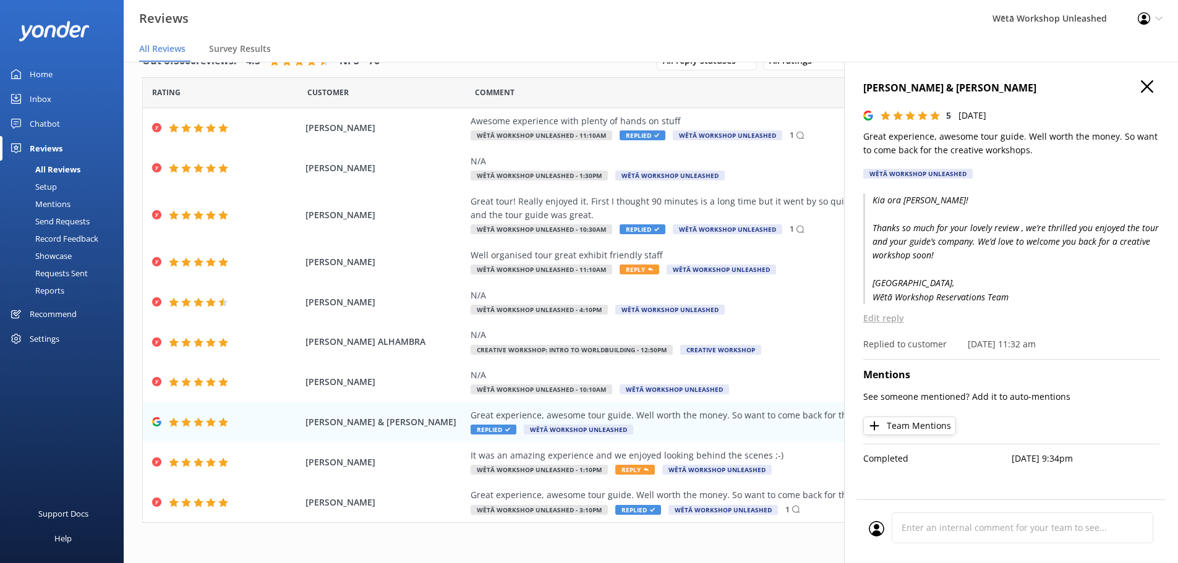
click at [1149, 85] on use "button" at bounding box center [1147, 86] width 12 height 12
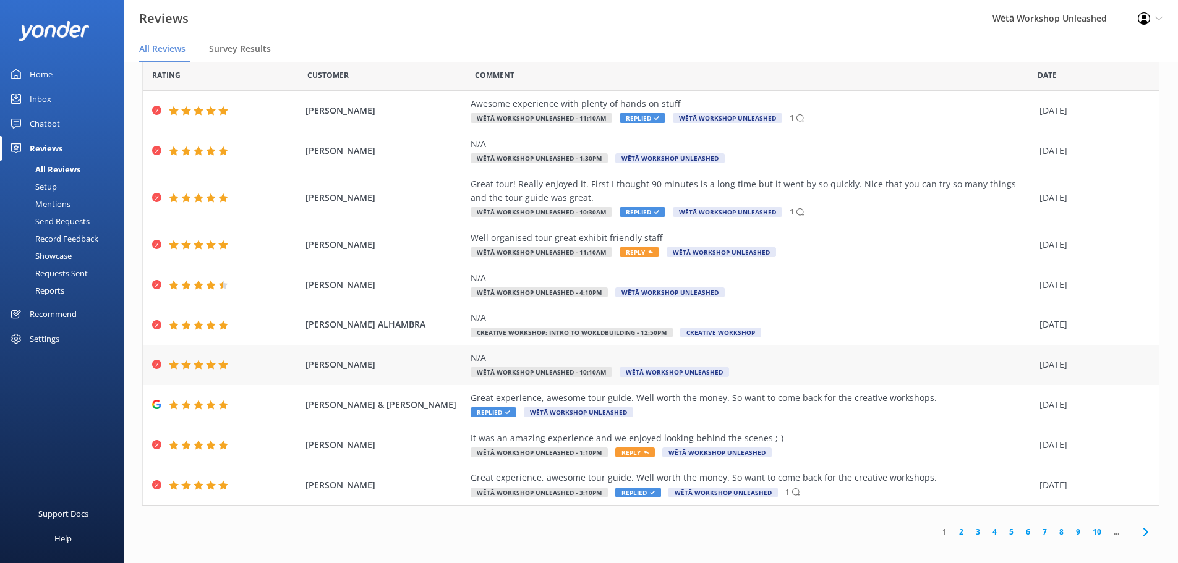
scroll to position [25, 0]
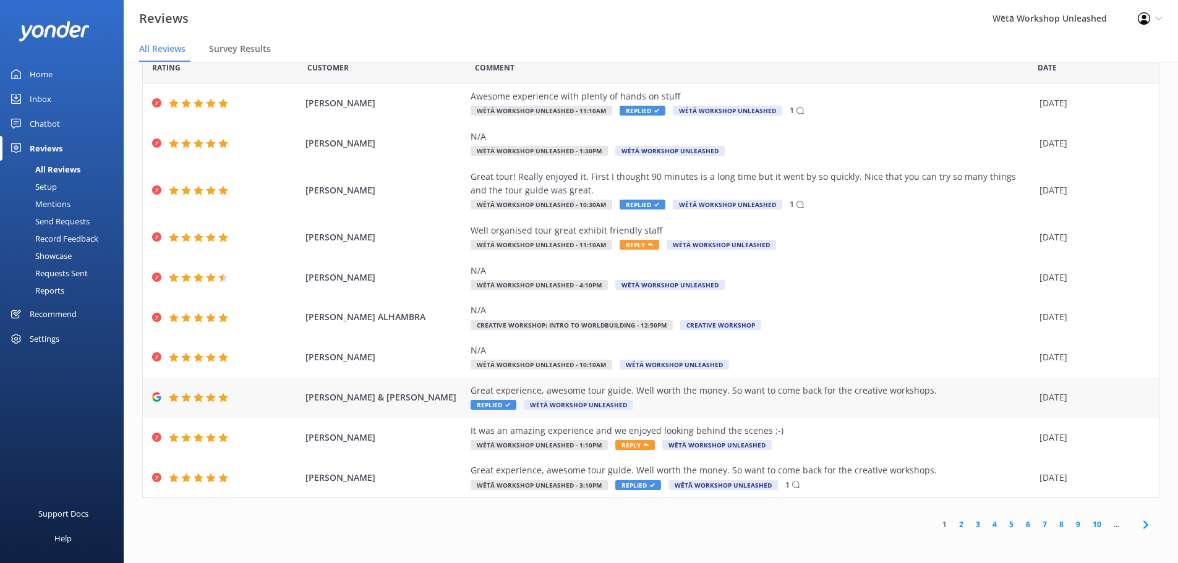
click at [891, 405] on div "Great experience, awesome tour guide. Well worth the money. So want to come bac…" at bounding box center [752, 398] width 563 height 28
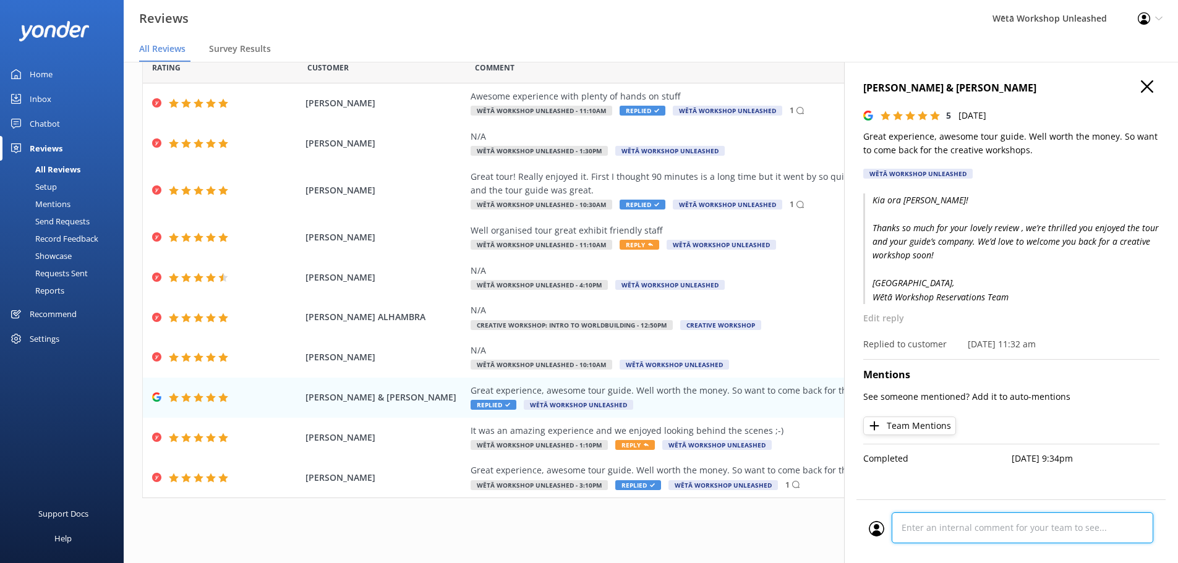
click at [1012, 528] on div "Cancel Comment" at bounding box center [1011, 532] width 309 height 64
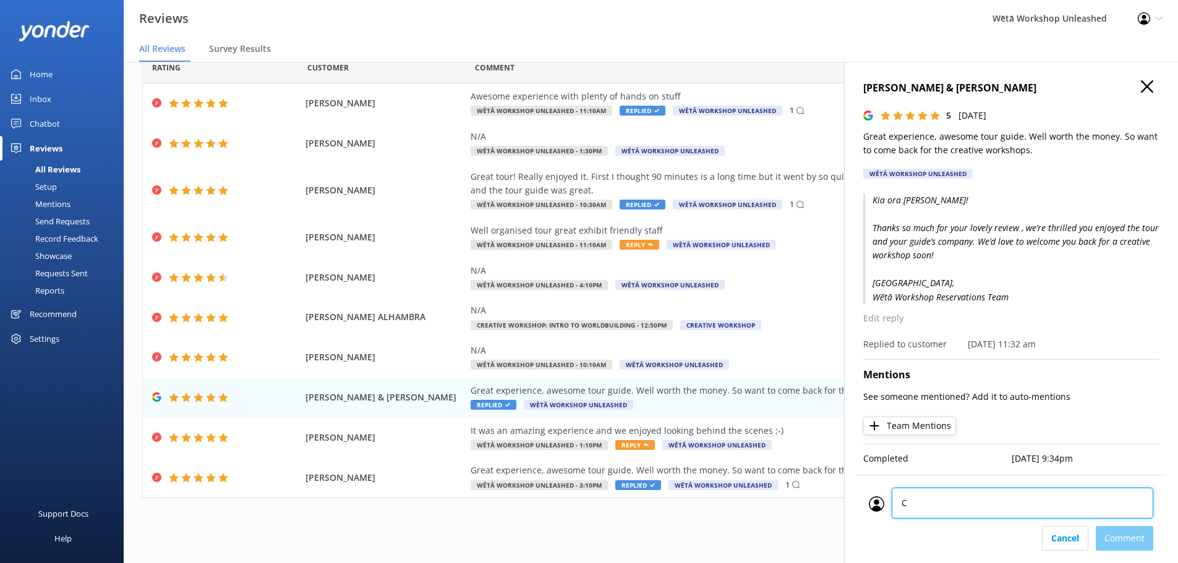
type textarea "CM"
click at [1137, 527] on div "Cancel Comment" at bounding box center [1011, 538] width 285 height 25
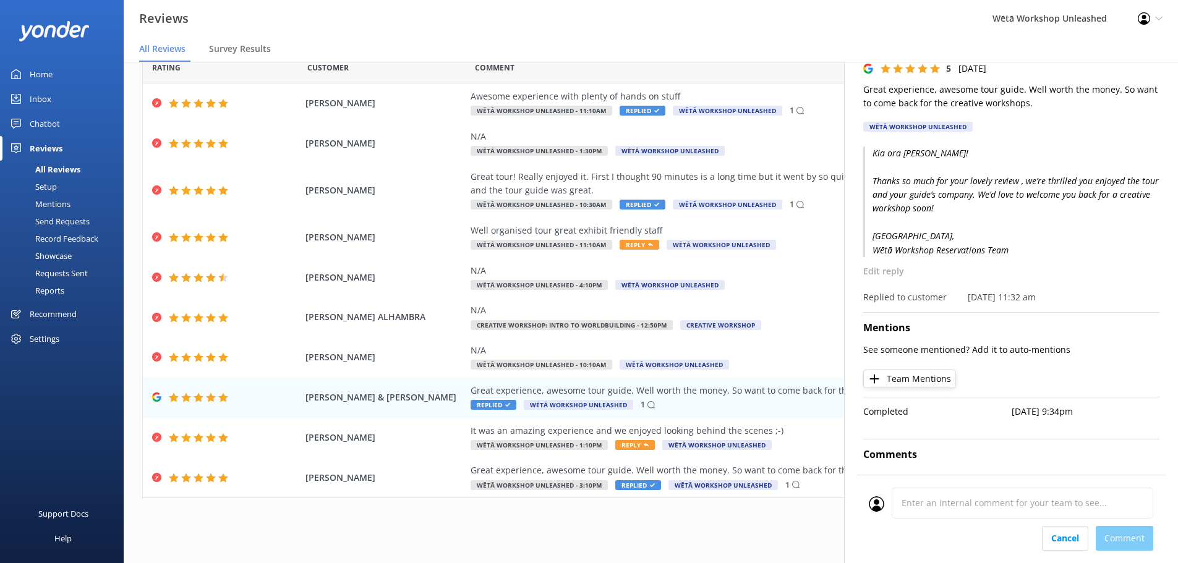
scroll to position [0, 0]
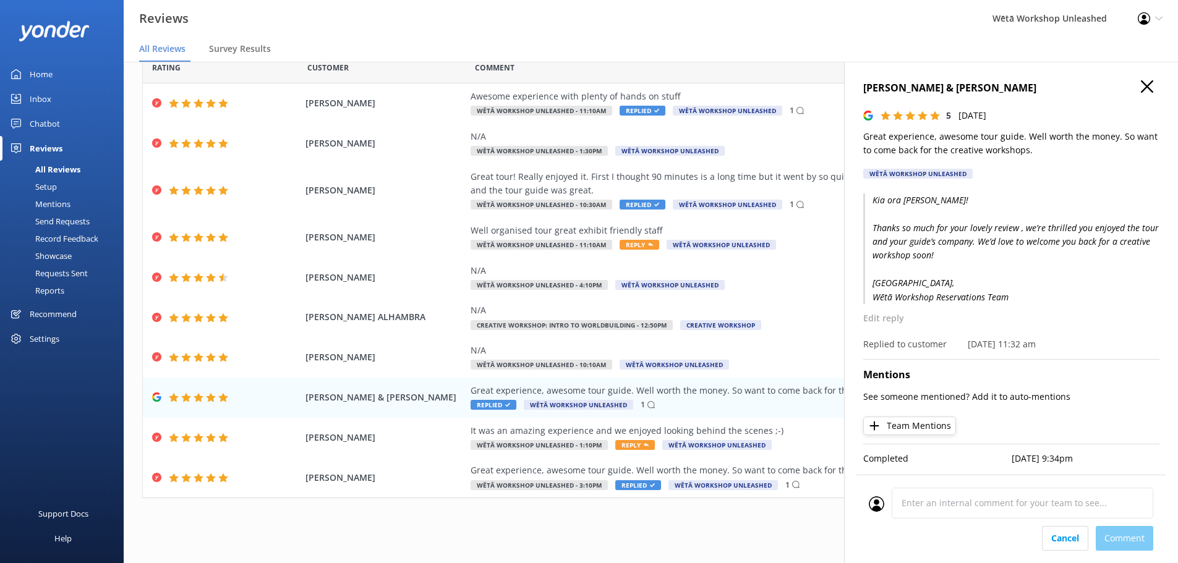
click at [1142, 90] on use "button" at bounding box center [1147, 86] width 12 height 12
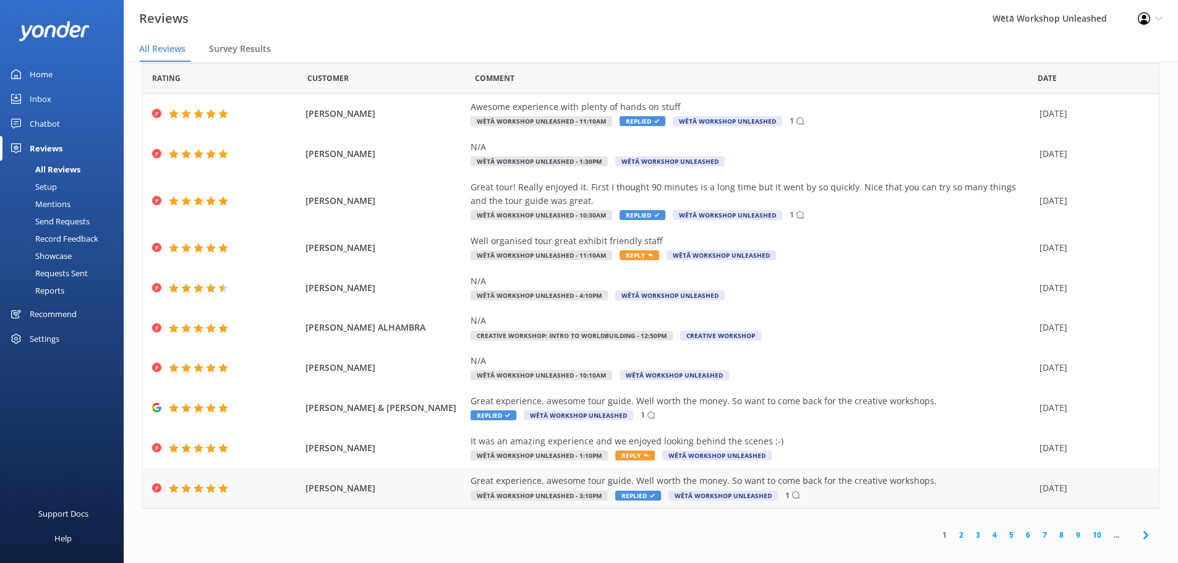
scroll to position [29, 0]
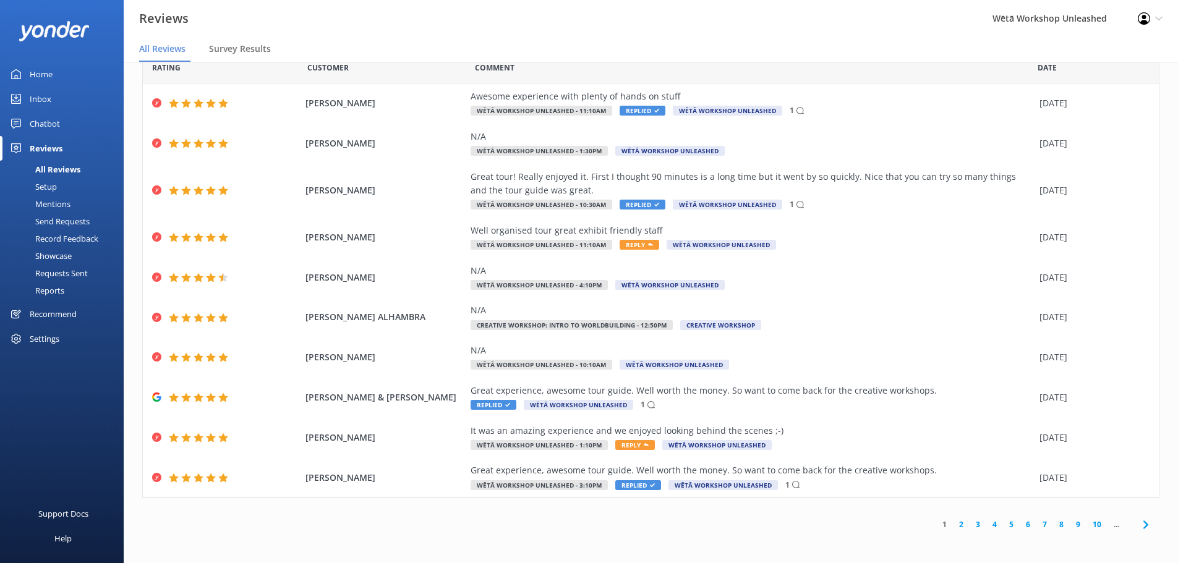
click at [953, 526] on link "2" at bounding box center [961, 525] width 17 height 12
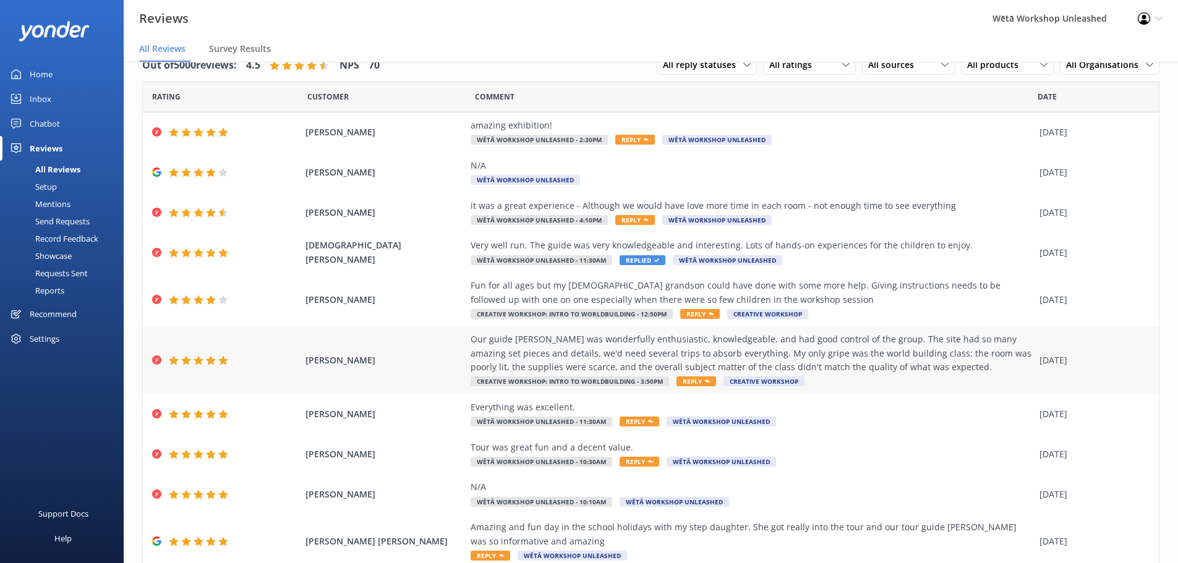
click at [618, 348] on div "Our guide [PERSON_NAME] was wonderfully enthusiastic, knowledgeable, and had go…" at bounding box center [752, 353] width 563 height 41
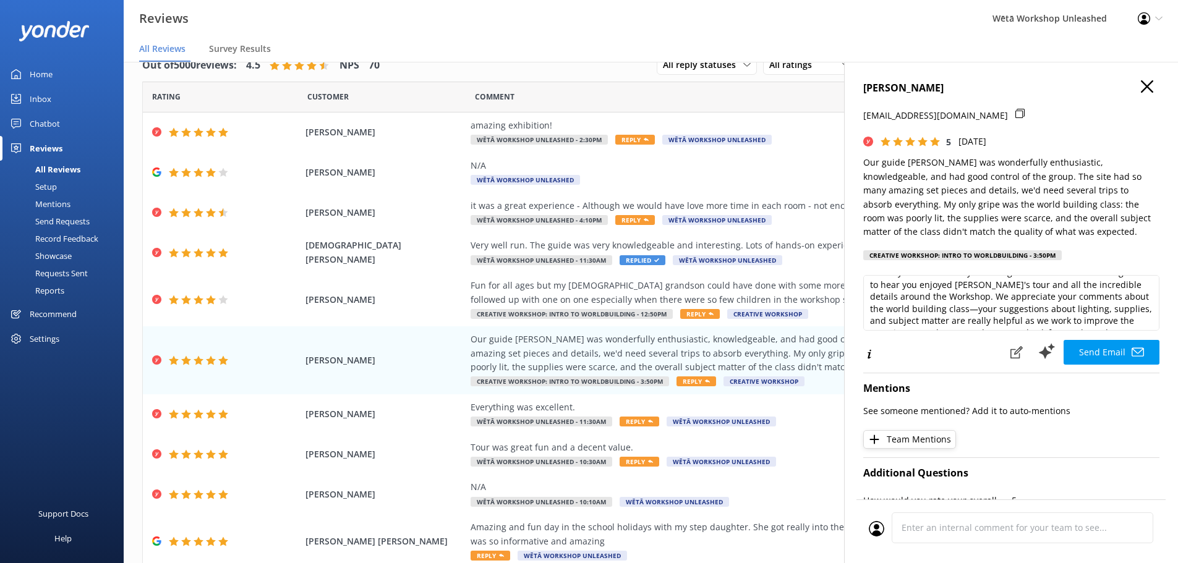
scroll to position [62, 0]
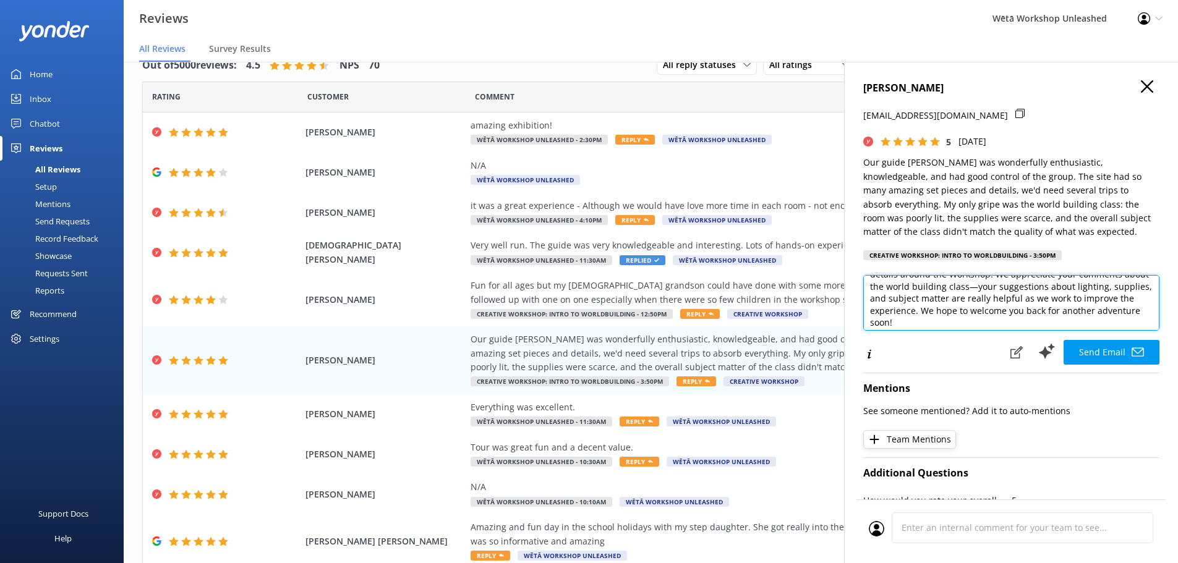
click at [997, 288] on textarea "Kia ora [PERSON_NAME], Thank you so much for your thoughtful feedback! We're de…" at bounding box center [1011, 303] width 296 height 56
click at [996, 286] on textarea "Kia ora [PERSON_NAME], Thank you so much for your thoughtful feedback! We're de…" at bounding box center [1011, 303] width 296 height 56
click at [1004, 307] on textarea "Kia ora [PERSON_NAME], Thank you so much for your thoughtful feedback! We're de…" at bounding box center [1011, 303] width 296 height 56
click at [1001, 297] on textarea "Kia ora [PERSON_NAME], Thank you so much for your thoughtful feedback! We're de…" at bounding box center [1011, 303] width 296 height 56
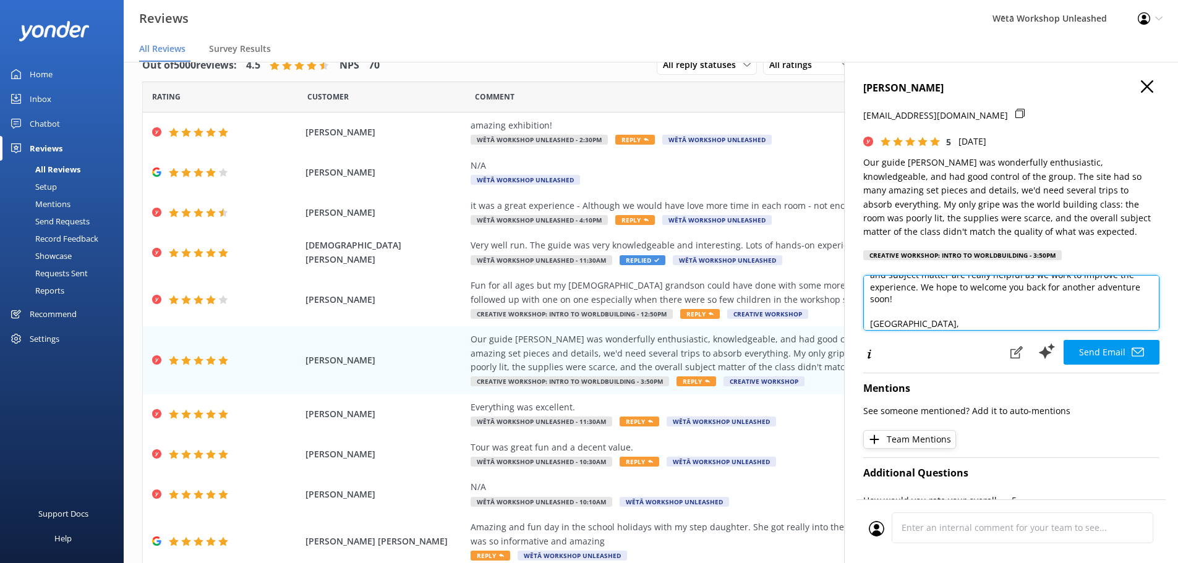
scroll to position [103, 0]
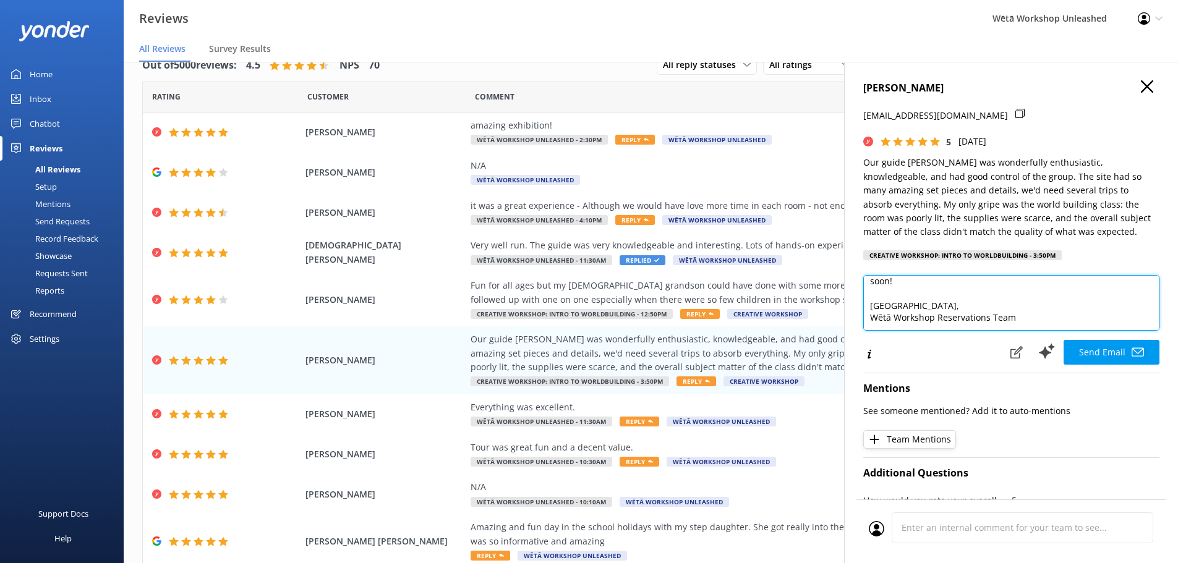
type textarea "Kia ora [PERSON_NAME], Thank you so much for your thoughtful feedback! We're de…"
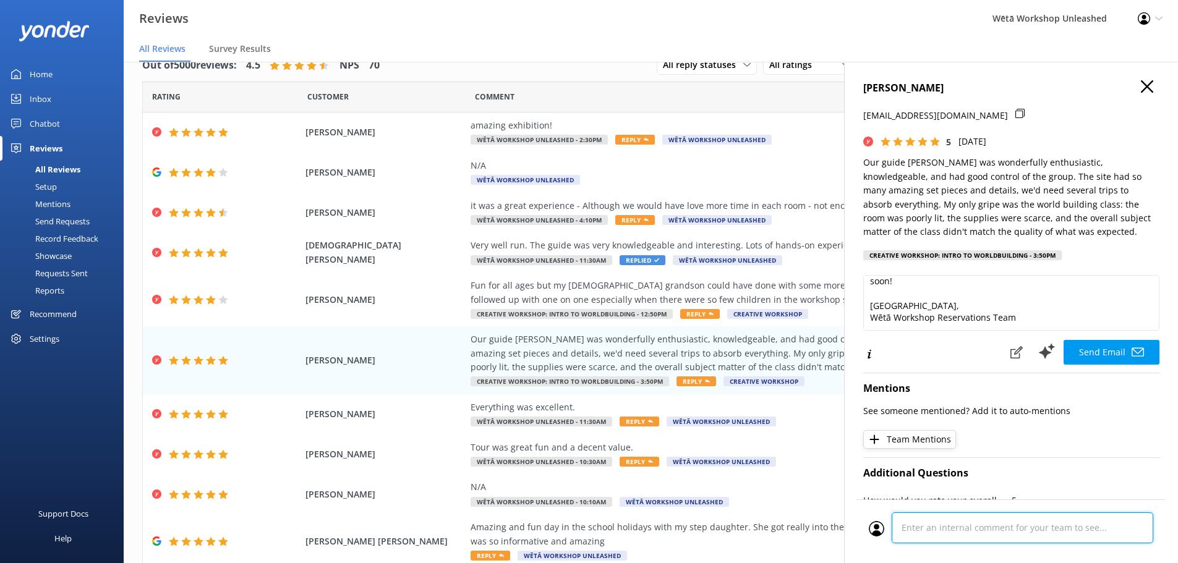
click at [1031, 531] on div "Cancel Comment" at bounding box center [1011, 532] width 309 height 64
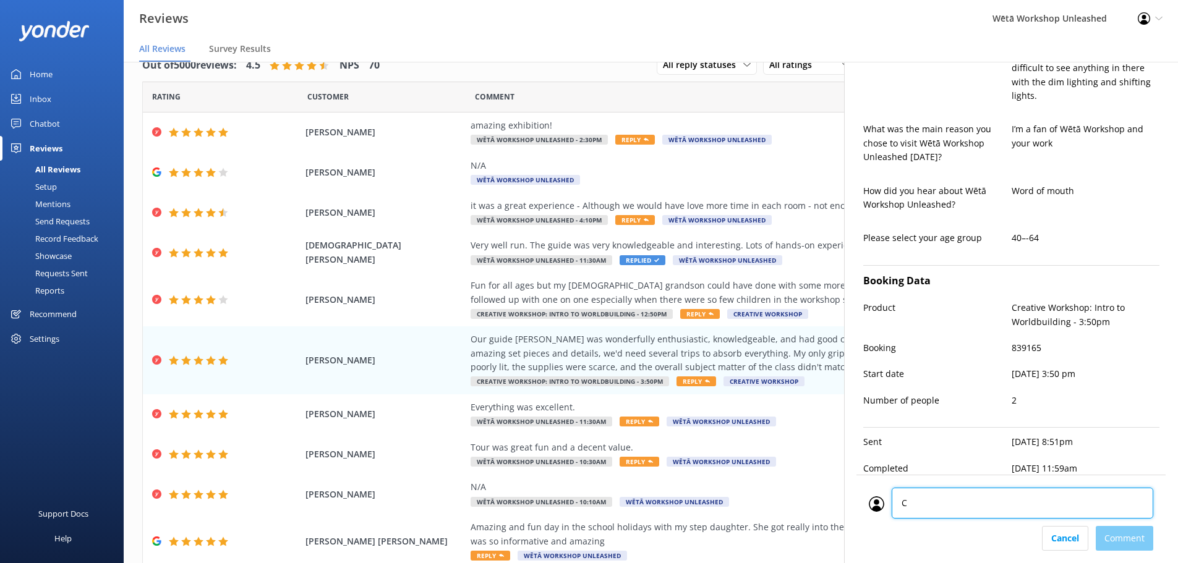
type textarea "CM"
click at [1135, 542] on div "Cancel Comment" at bounding box center [1011, 538] width 285 height 25
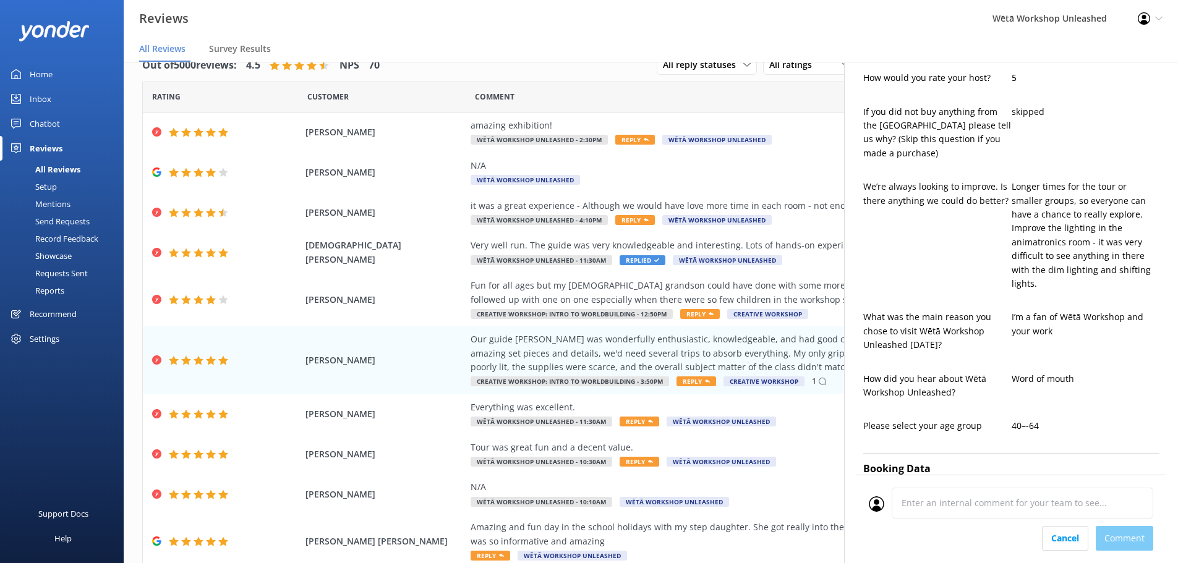
scroll to position [255, 0]
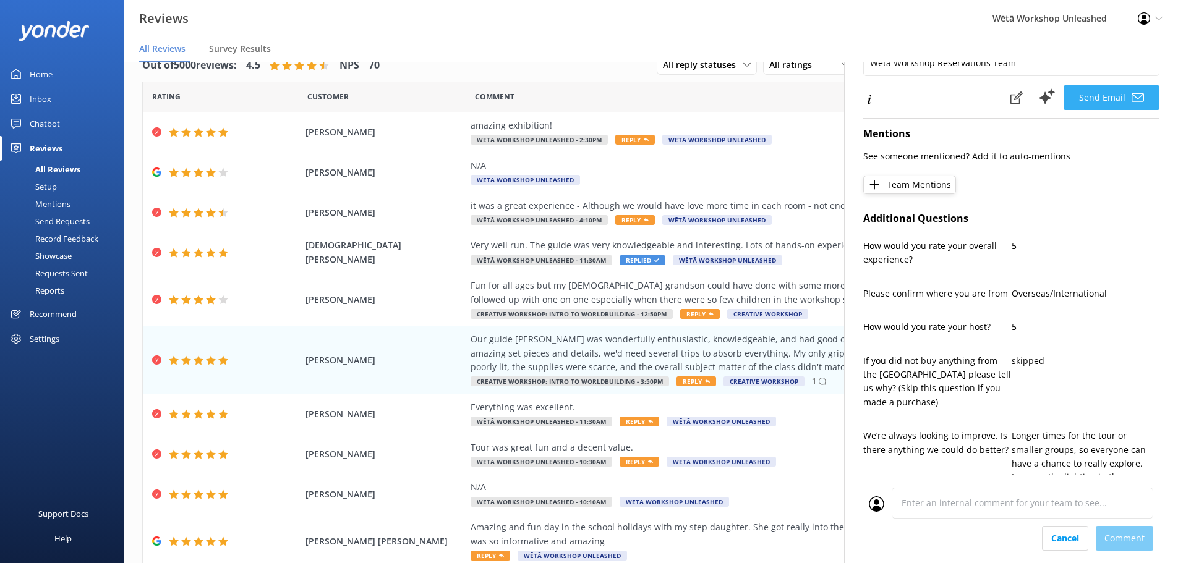
click at [1111, 98] on button "Send Email" at bounding box center [1112, 97] width 96 height 25
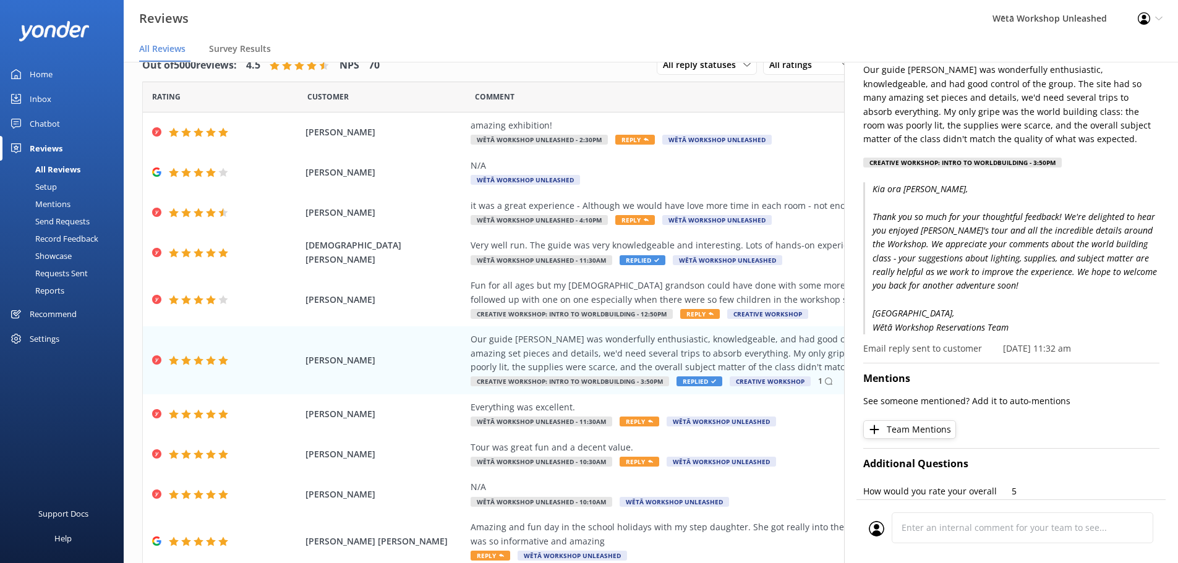
scroll to position [0, 0]
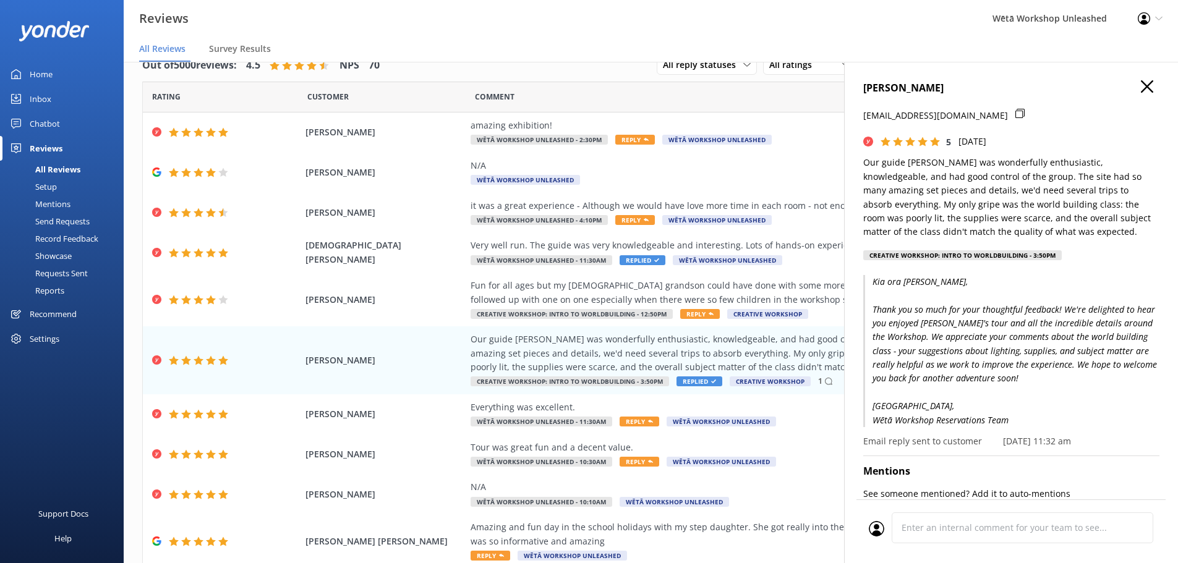
click at [1141, 92] on use "button" at bounding box center [1147, 86] width 12 height 12
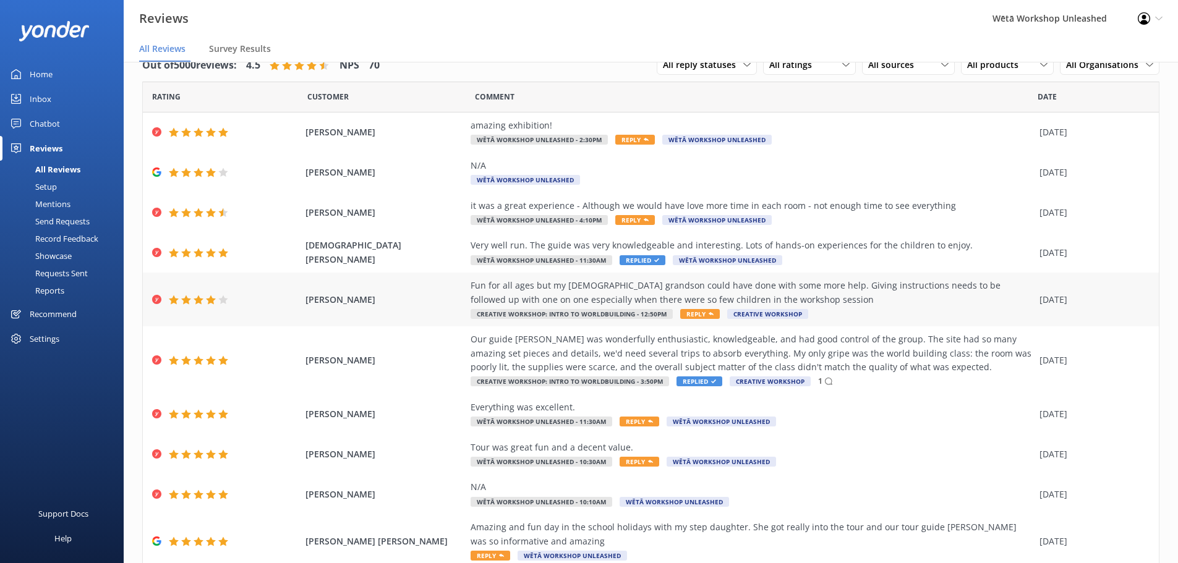
click at [931, 294] on div "Fun for all ages but my [DEMOGRAPHIC_DATA] grandson could have done with some m…" at bounding box center [752, 293] width 563 height 28
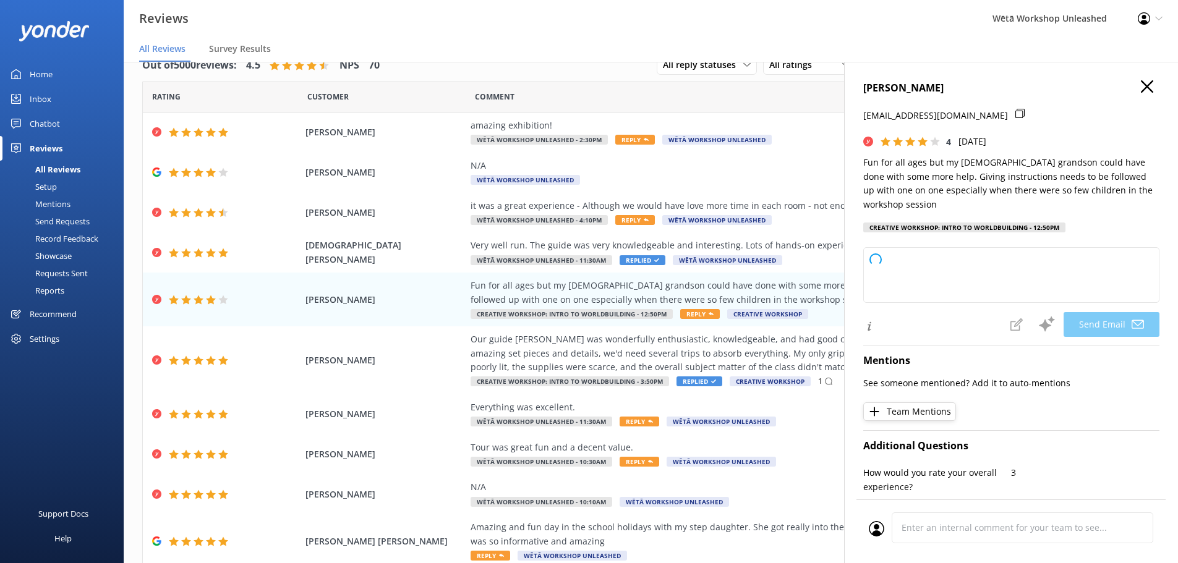
type textarea "Kia ora [PERSON_NAME], Thank you so much for sharing your feedback with us. We'…"
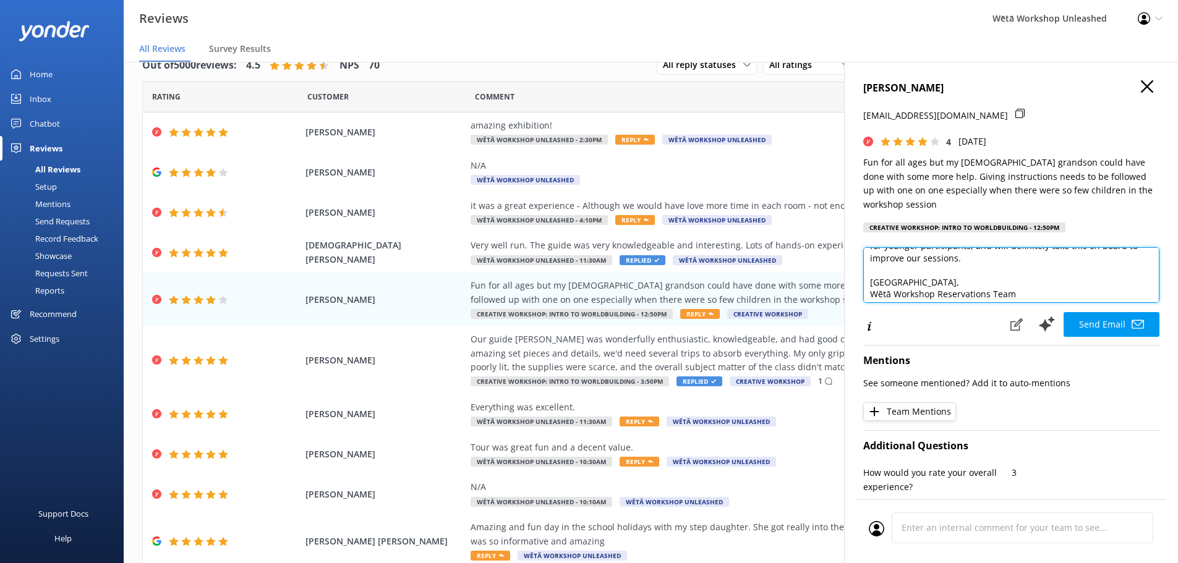
scroll to position [79, 0]
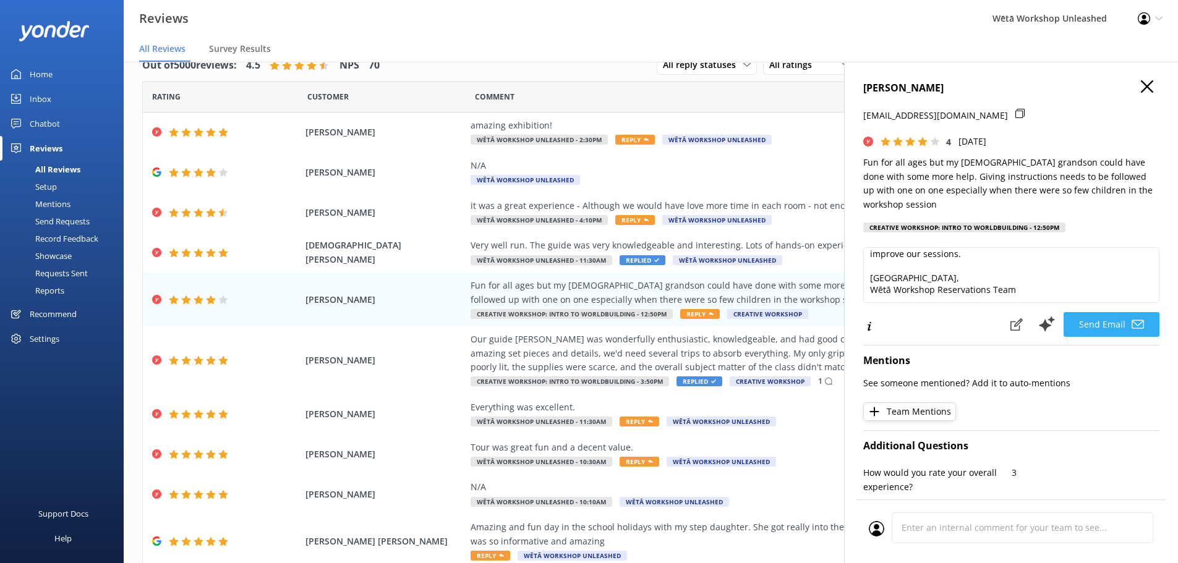
click at [1122, 321] on button "Send Email" at bounding box center [1112, 324] width 96 height 25
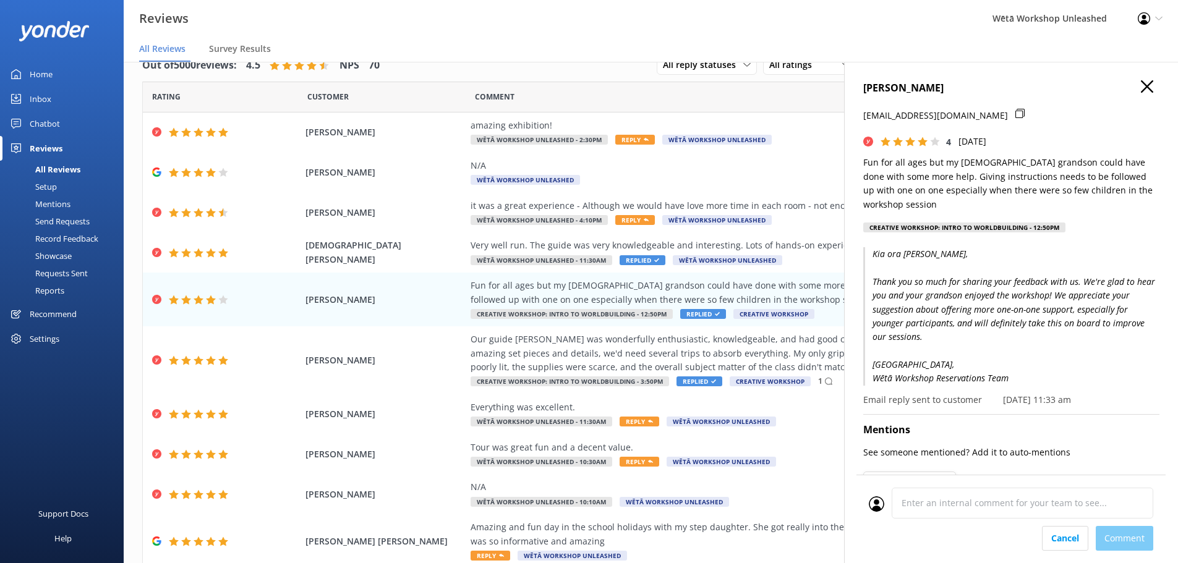
click at [993, 544] on div "Cancel Comment" at bounding box center [1011, 519] width 309 height 88
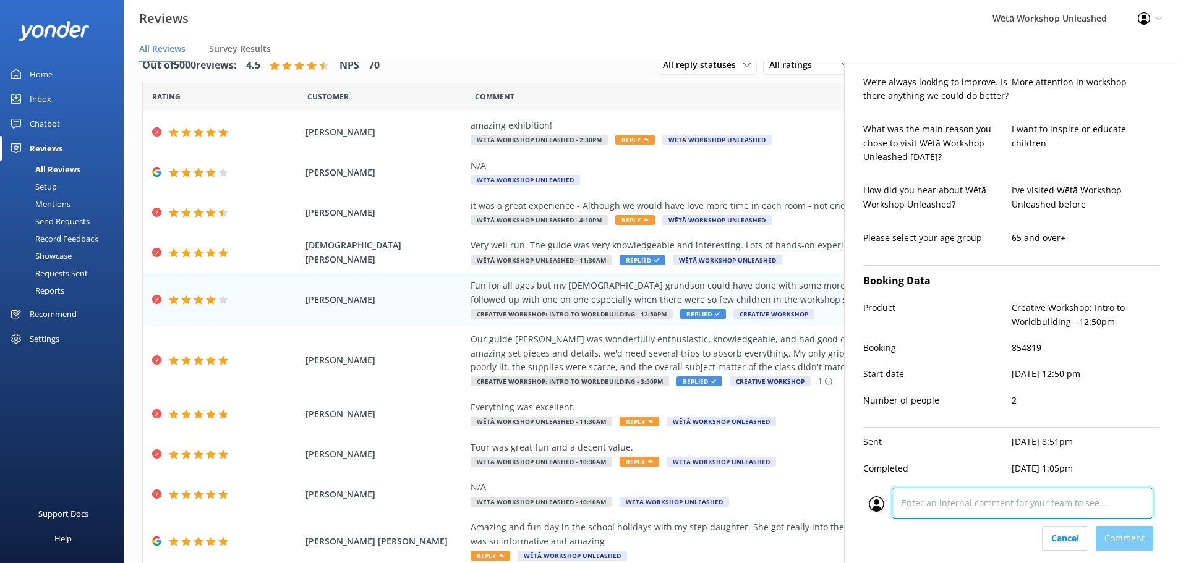
click at [994, 507] on textarea at bounding box center [1023, 503] width 262 height 31
type textarea "CM"
click at [1153, 537] on div "Cancel Comment" at bounding box center [1011, 538] width 285 height 25
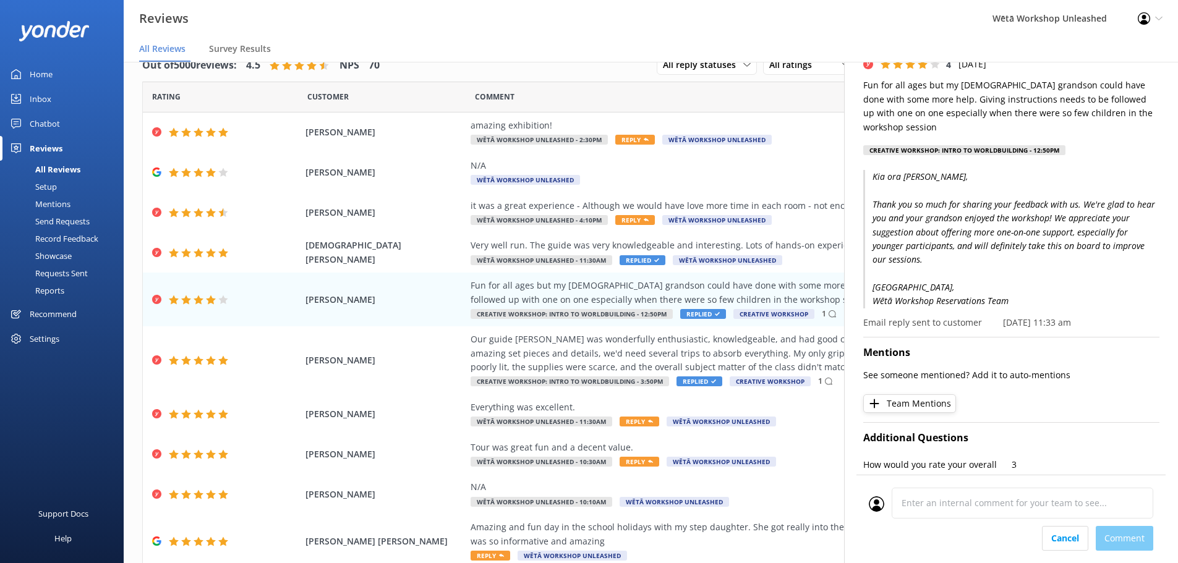
scroll to position [0, 0]
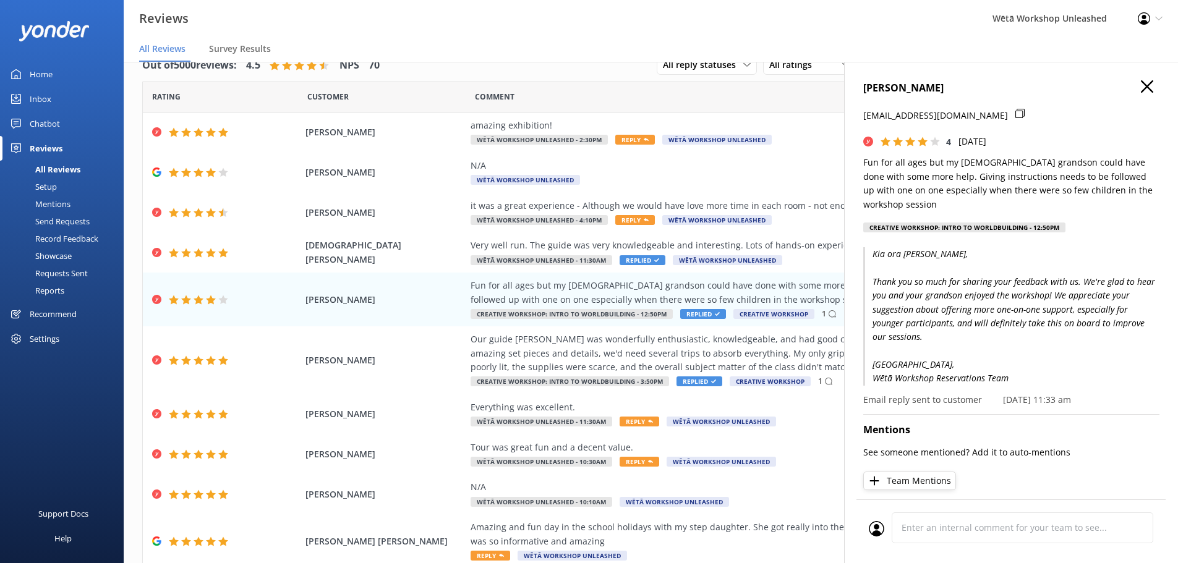
click at [1141, 82] on use "button" at bounding box center [1147, 86] width 12 height 12
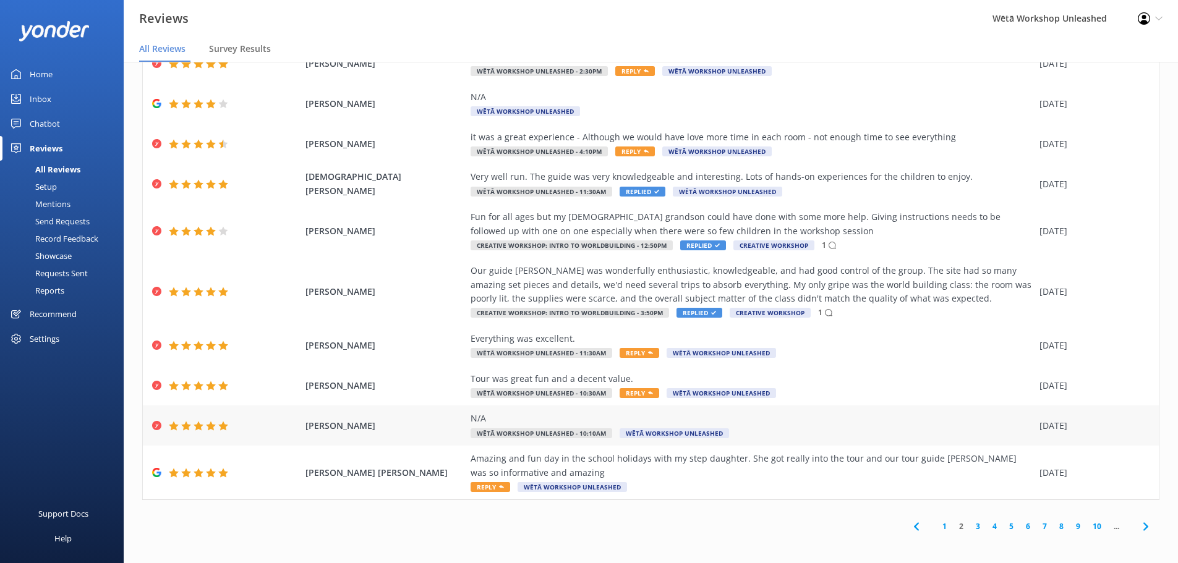
scroll to position [71, 0]
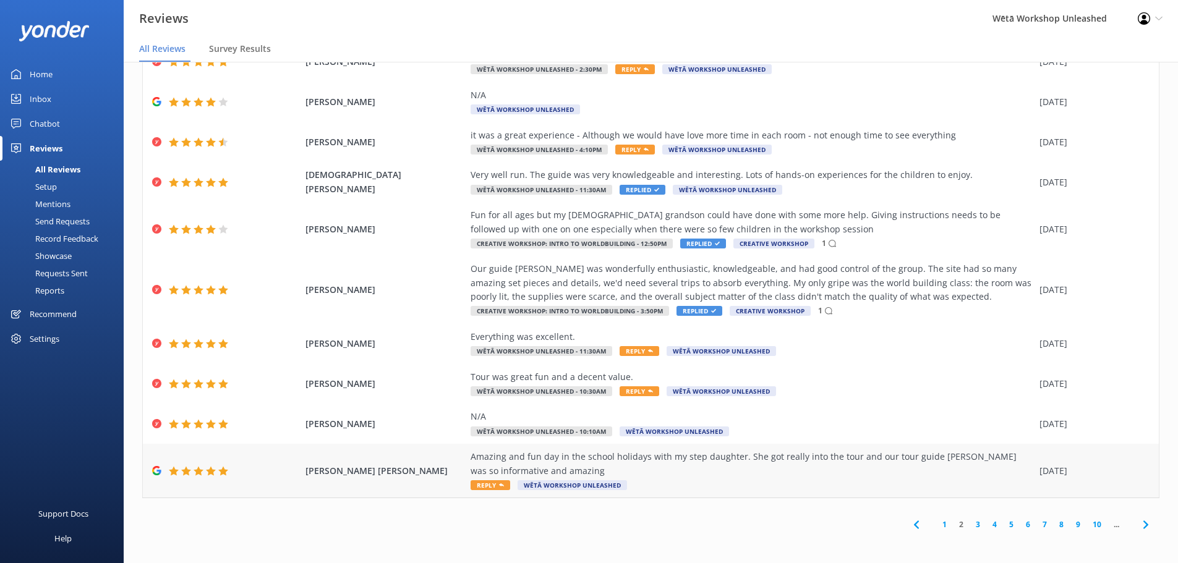
click at [683, 460] on div "Amazing and fun day in the school holidays with my step daughter. She got reall…" at bounding box center [752, 464] width 563 height 28
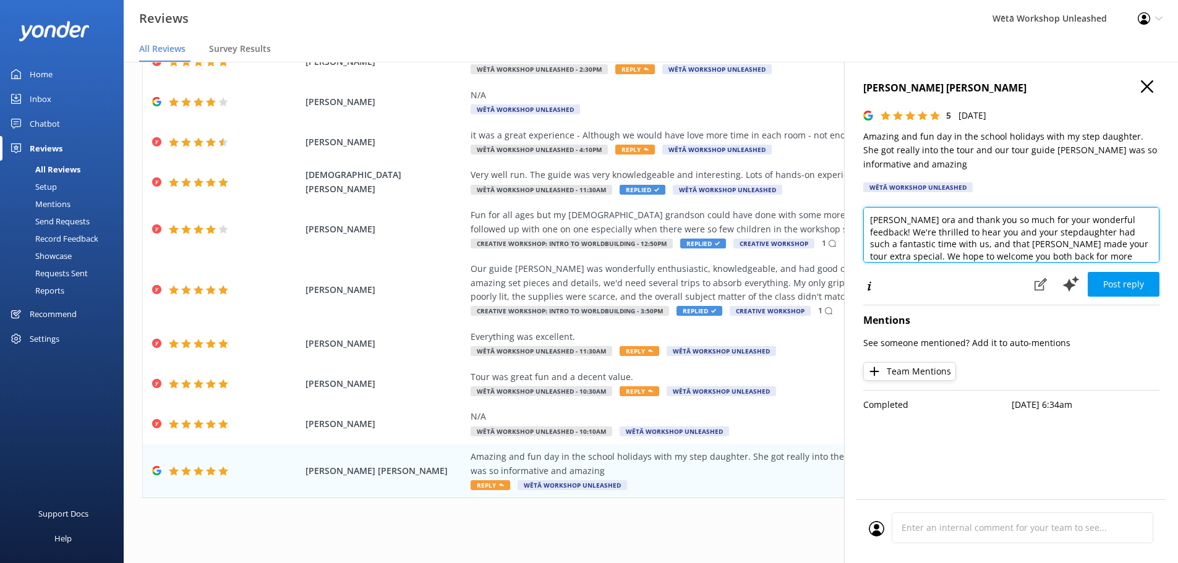
click at [900, 219] on textarea "[PERSON_NAME] ora and thank you so much for your wonderful feedback! We're thri…" at bounding box center [1011, 235] width 296 height 56
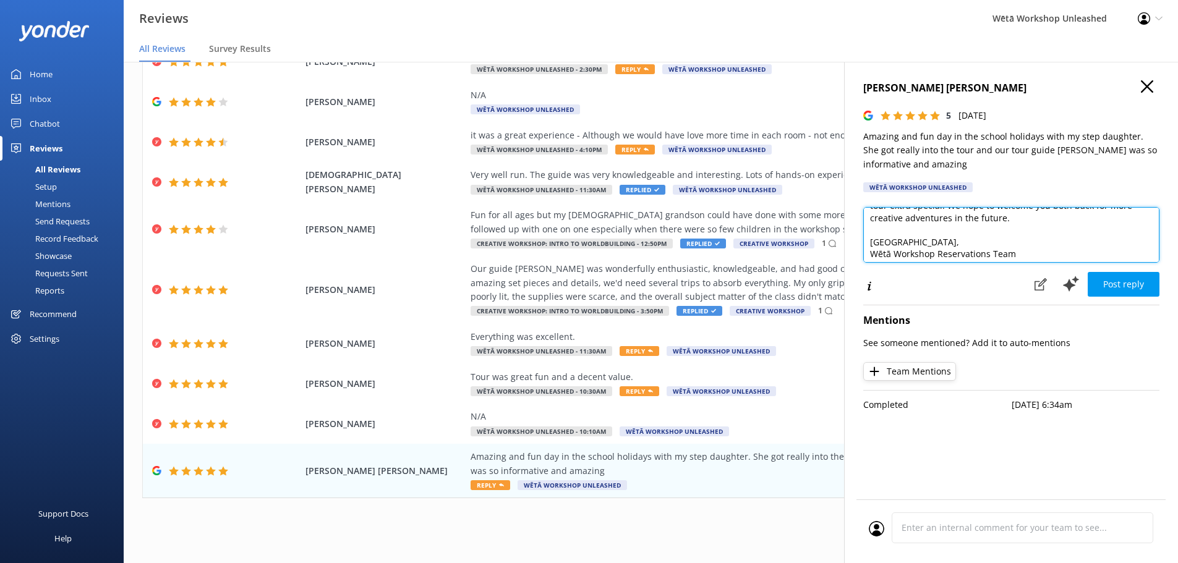
scroll to position [55, 0]
type textarea "Kia ora [PERSON_NAME]! Thank you so much for your wonderful feedback! We're thr…"
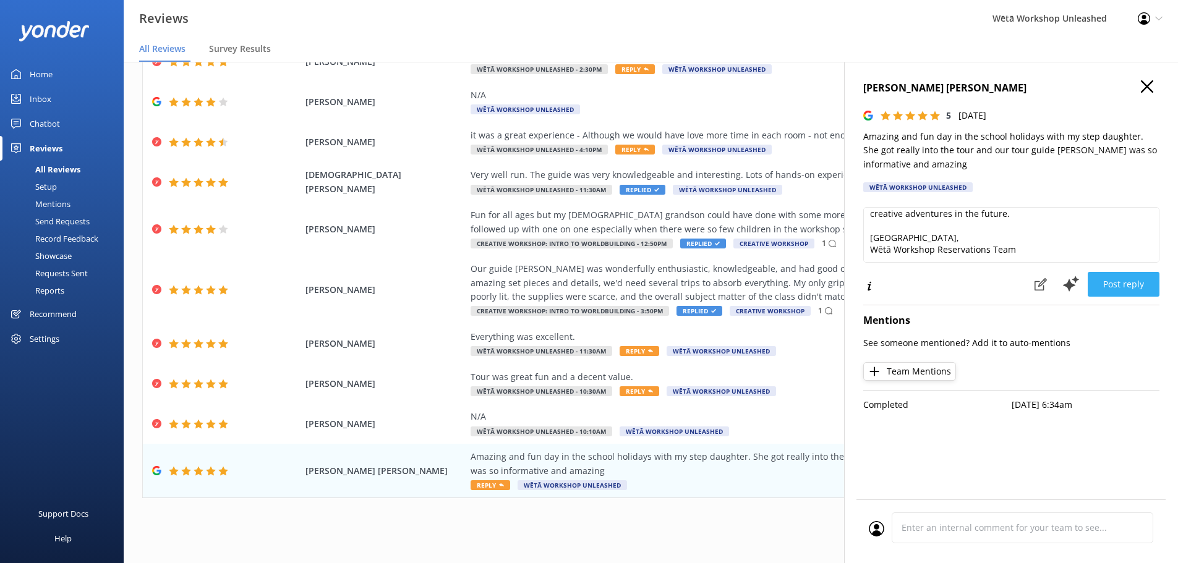
click at [1137, 286] on button "Post reply" at bounding box center [1124, 284] width 72 height 25
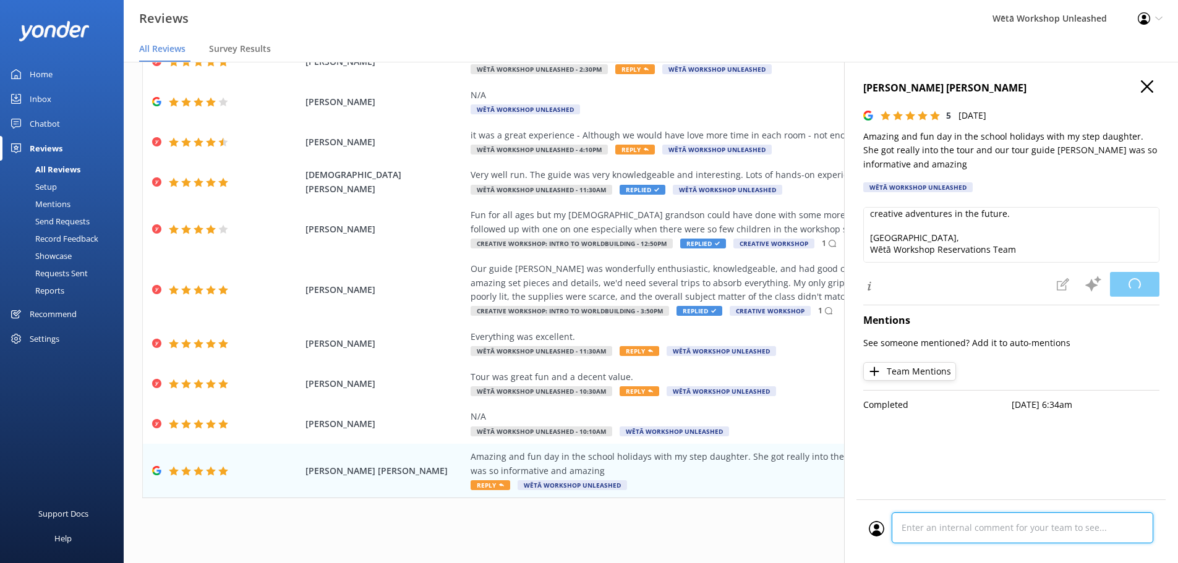
click at [1004, 526] on div at bounding box center [1011, 532] width 285 height 38
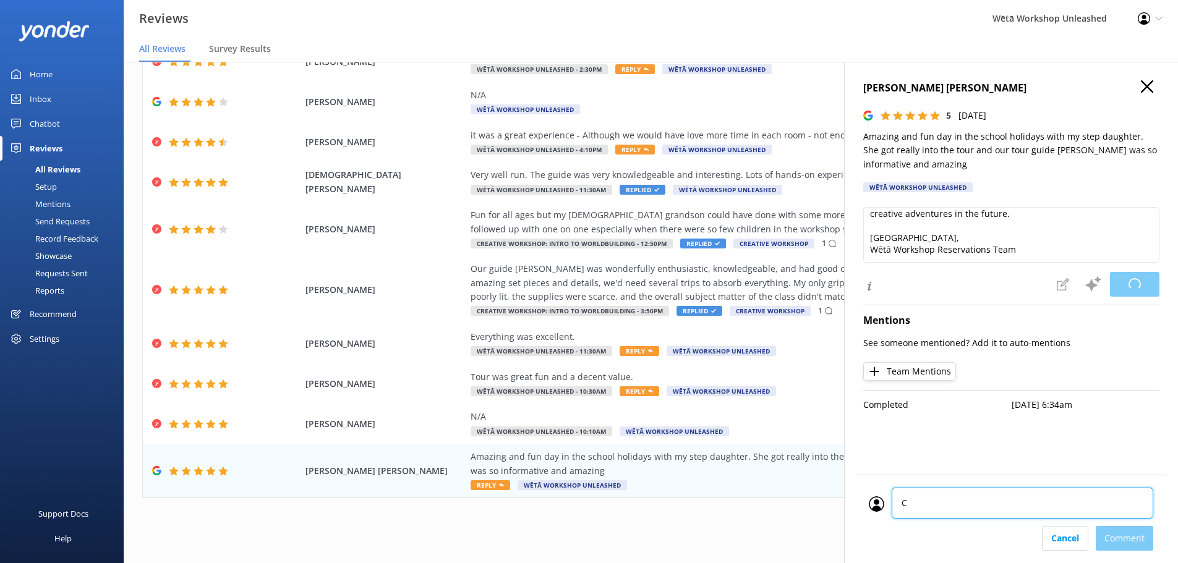
type textarea "CM"
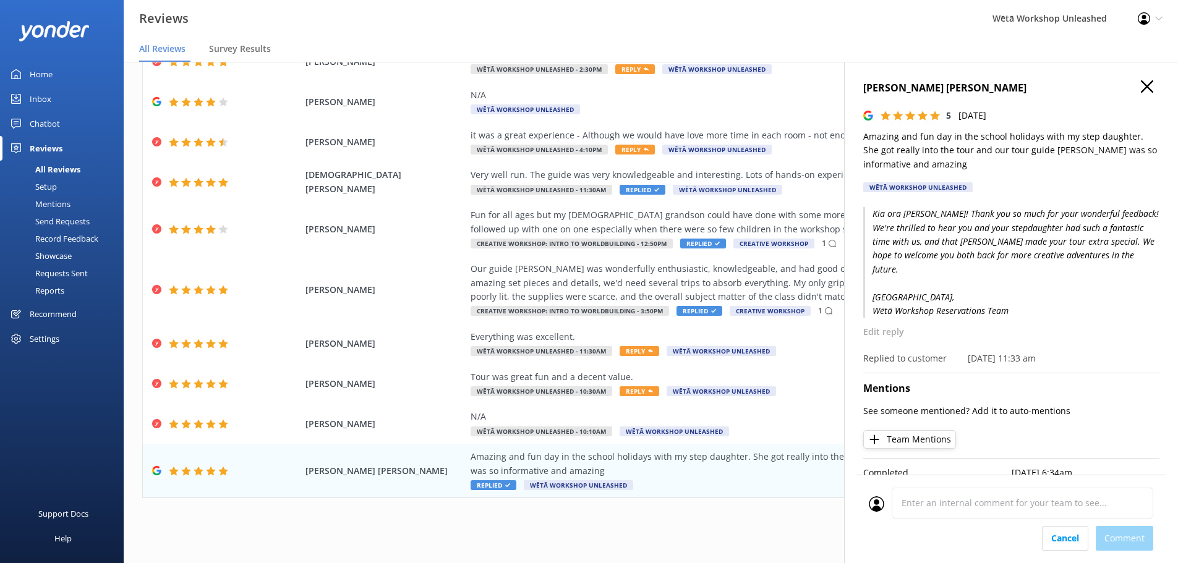
click at [1121, 534] on div "Cancel Comment" at bounding box center [1011, 538] width 285 height 25
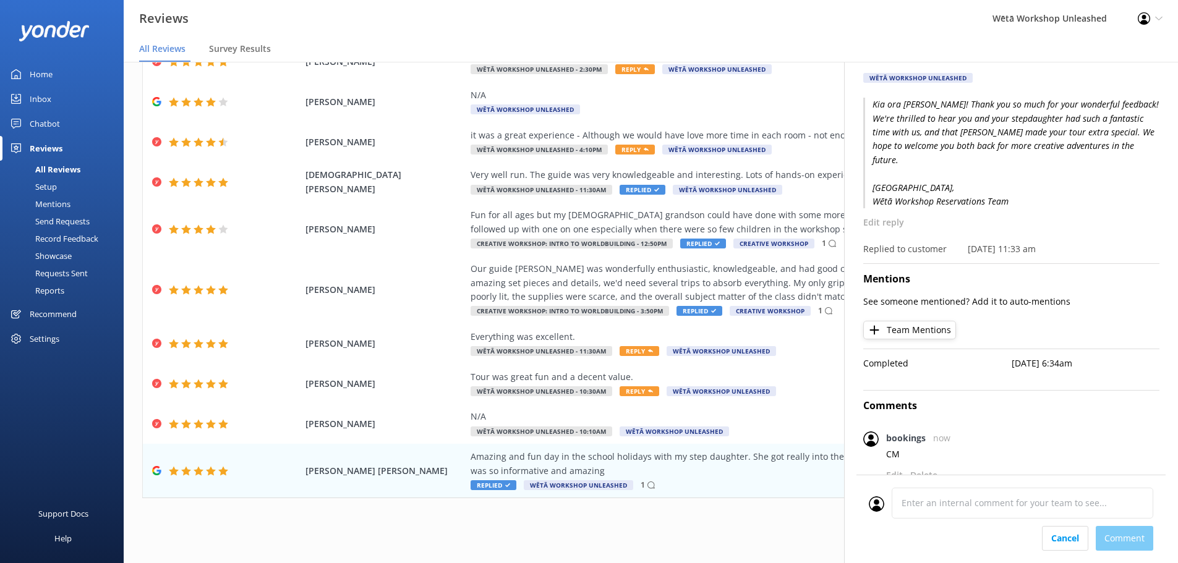
scroll to position [0, 0]
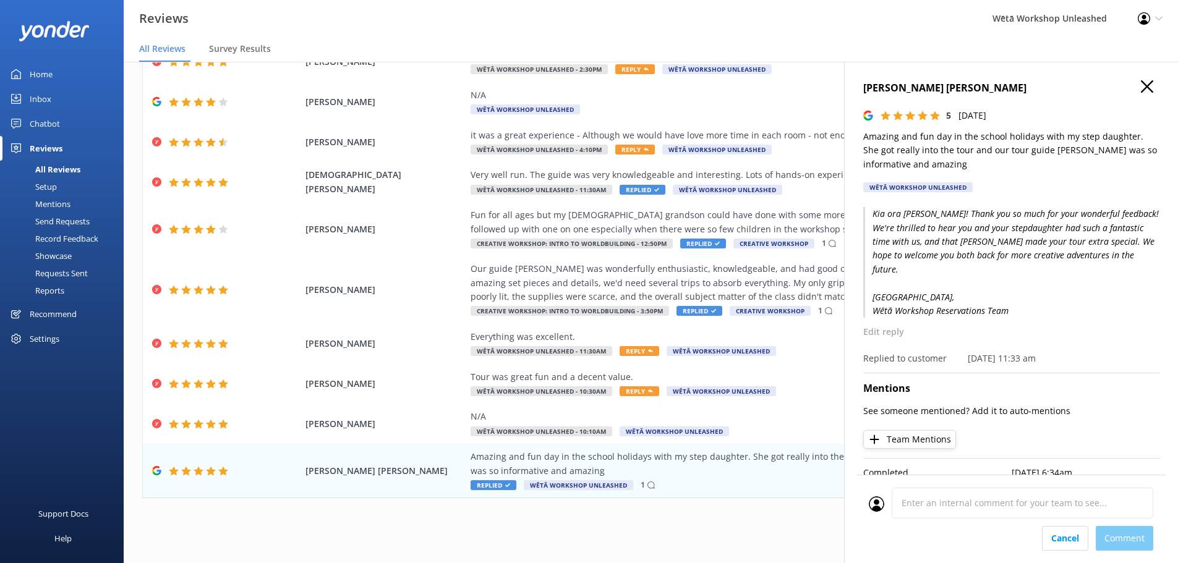
click at [1141, 87] on use "button" at bounding box center [1147, 86] width 12 height 12
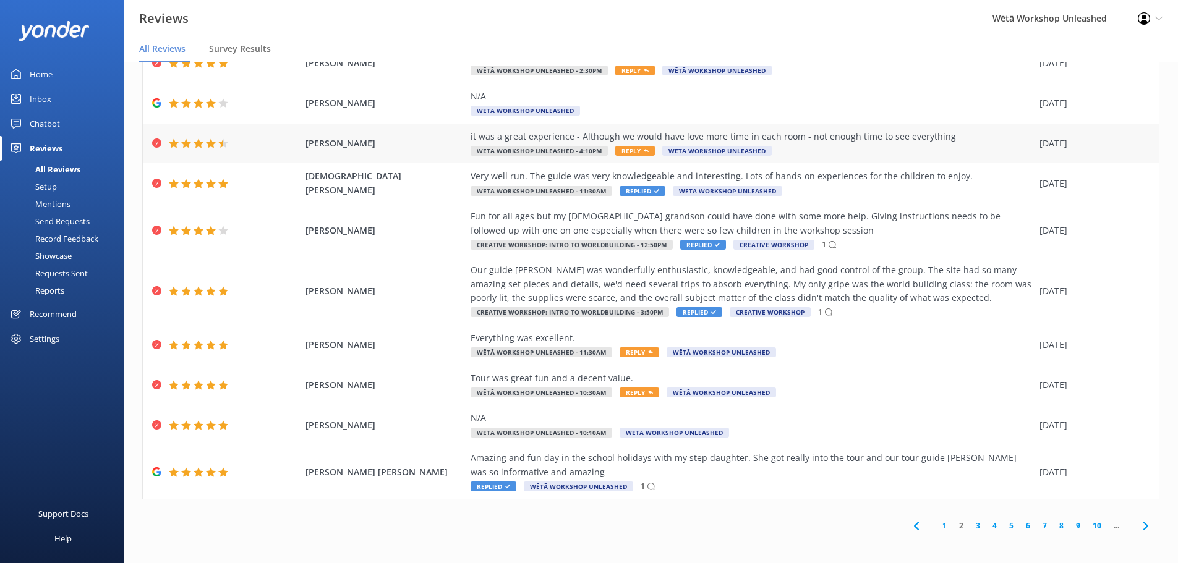
scroll to position [71, 0]
click at [1096, 18] on div "Wētā Workshop Unleashed" at bounding box center [1049, 18] width 145 height 37
click at [1158, 13] on div "Profile Settings Logout" at bounding box center [1151, 18] width 56 height 37
click at [990, 23] on div "Wētā Workshop Unleashed" at bounding box center [1049, 18] width 145 height 37
click at [1049, 15] on div "Wētā Workshop Unleashed" at bounding box center [1049, 18] width 145 height 37
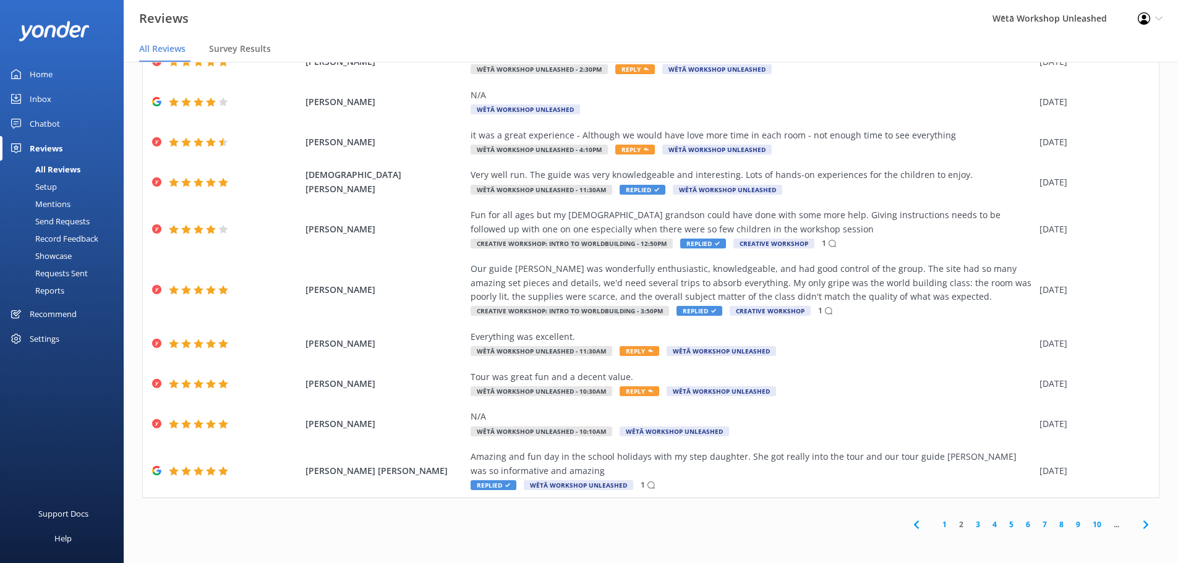
click at [950, 25] on div "Reviews Wētā Workshop Unleashed Profile Settings Logout" at bounding box center [589, 18] width 1178 height 37
click at [970, 527] on link "3" at bounding box center [978, 525] width 17 height 12
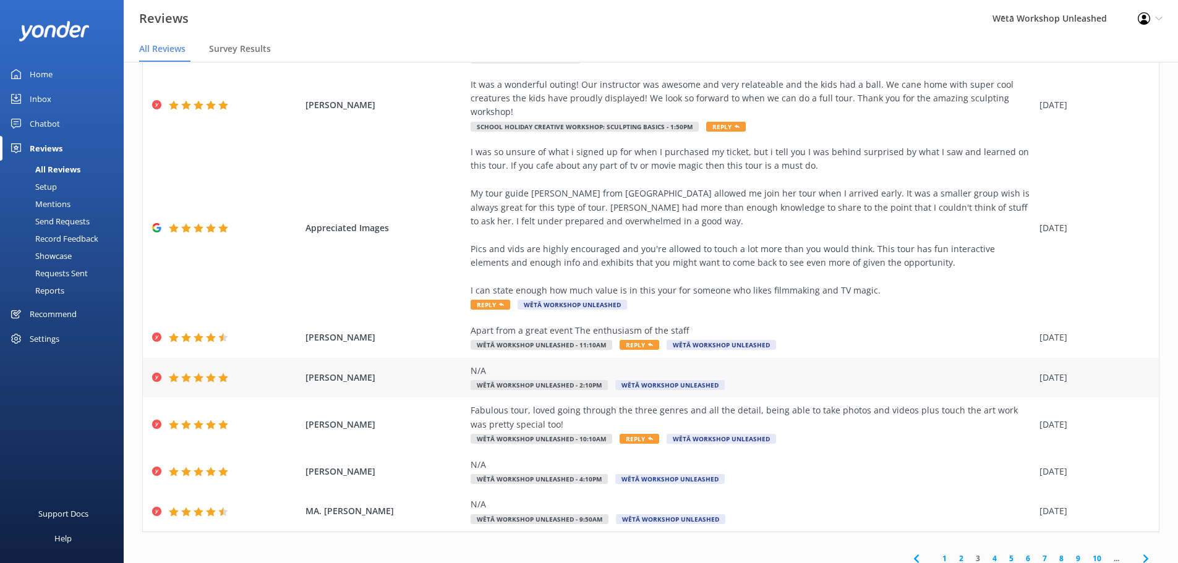
scroll to position [113, 0]
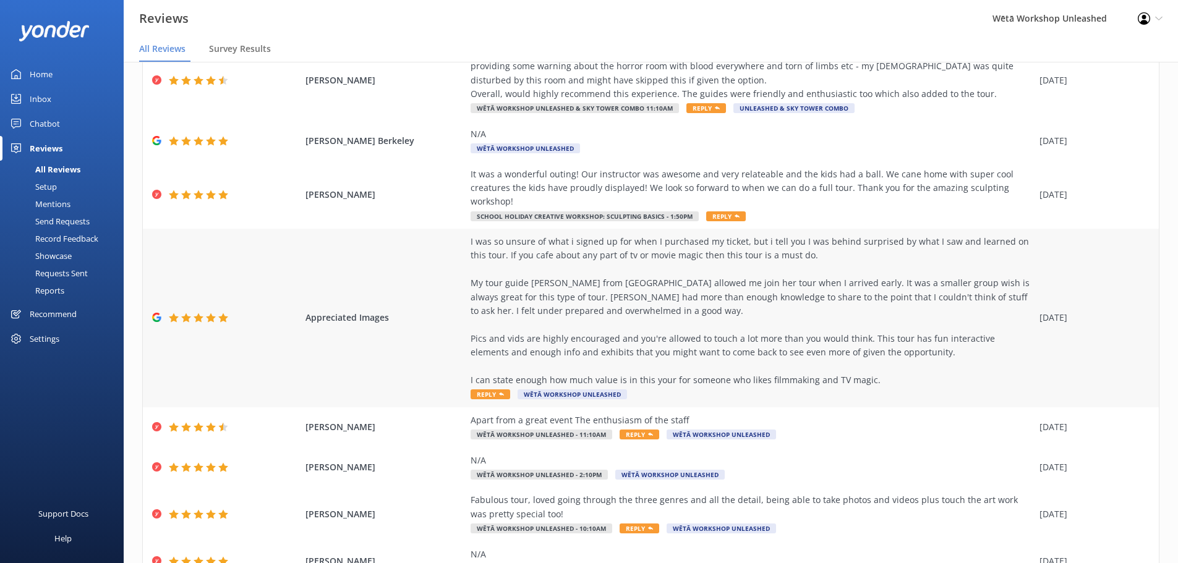
click at [913, 335] on div "I was so unsure of what i signed up for when I purchased my ticket, but i tell …" at bounding box center [752, 311] width 563 height 152
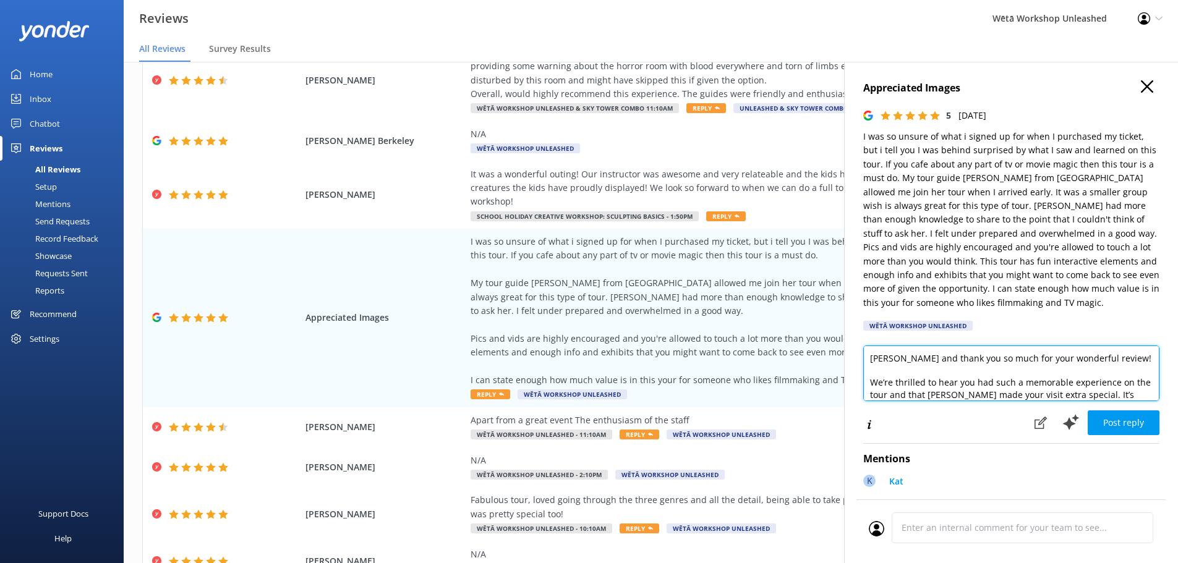
click at [900, 354] on textarea "[PERSON_NAME] and thank you so much for your wonderful review! We’re thrilled t…" at bounding box center [1011, 374] width 296 height 56
drag, startPoint x: 961, startPoint y: 381, endPoint x: 897, endPoint y: 390, distance: 65.0
click at [897, 390] on textarea "[PERSON_NAME] and thank you so much for your wonderful review! We’re thrilled t…" at bounding box center [1011, 374] width 296 height 56
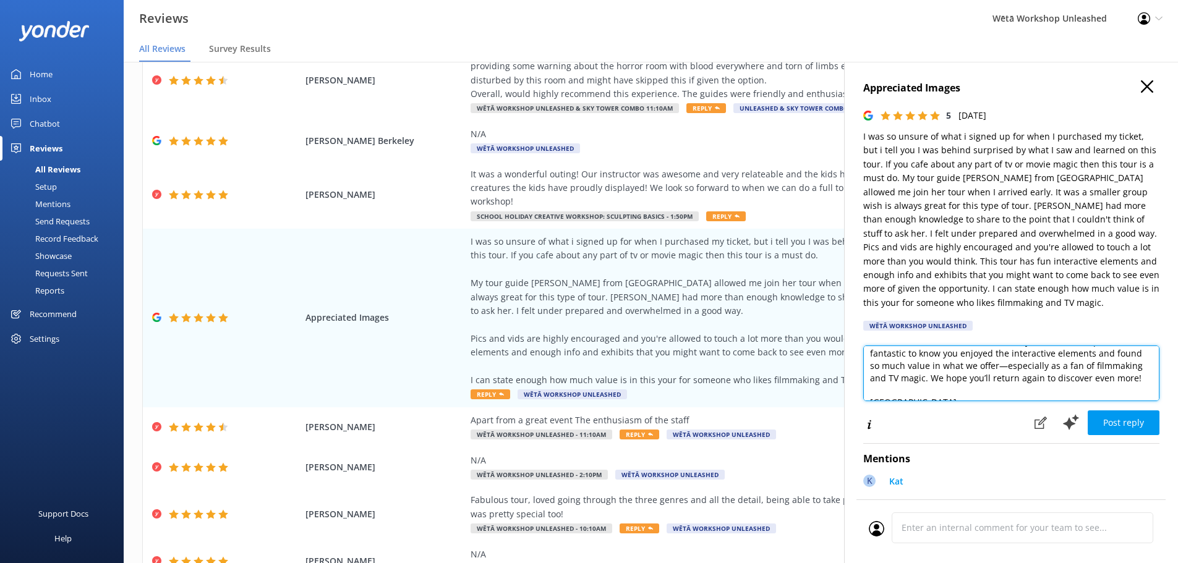
click at [903, 376] on textarea "[PERSON_NAME] and thank you so much for your wonderful review! We’re thrilled t…" at bounding box center [1011, 374] width 296 height 56
drag, startPoint x: 897, startPoint y: 380, endPoint x: 1078, endPoint y: 385, distance: 181.3
click at [1078, 385] on textarea "[PERSON_NAME] and thank you so much for your wonderful review! We’re thrilled t…" at bounding box center [1011, 374] width 296 height 56
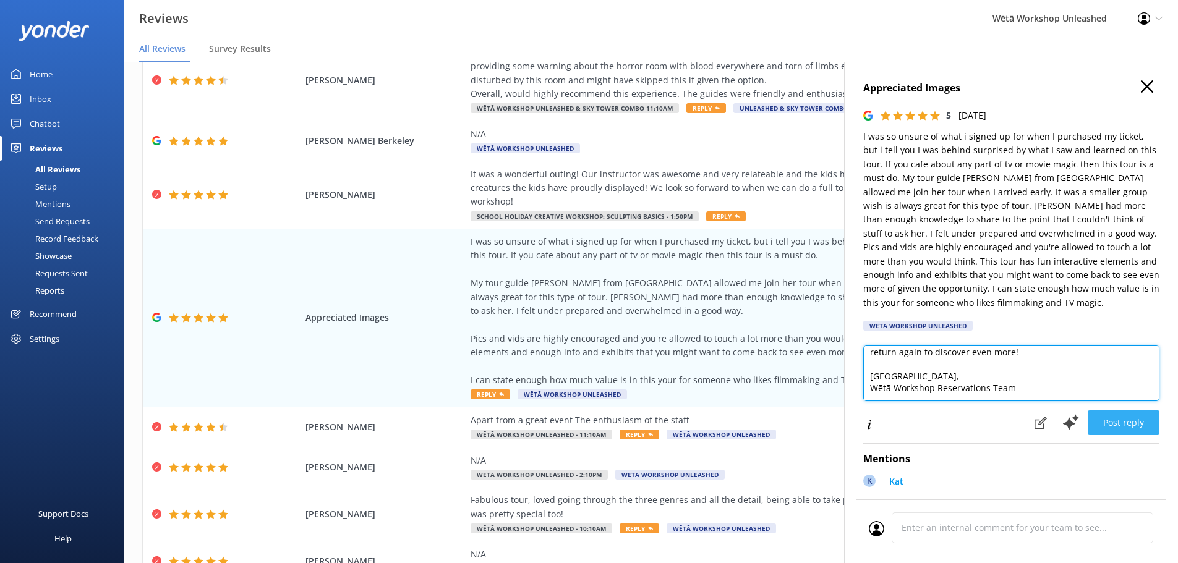
type textarea "[PERSON_NAME] and thank you so much for your wonderful review! We’re thrilled t…"
click at [1120, 427] on button "Post reply" at bounding box center [1124, 423] width 72 height 25
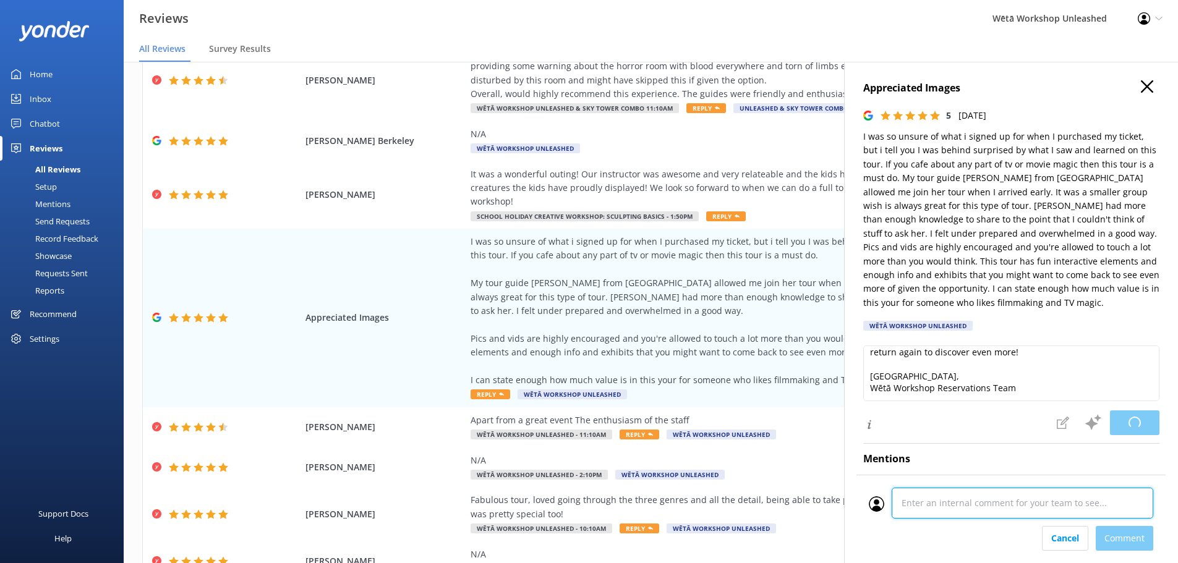
click at [1006, 524] on div at bounding box center [1011, 507] width 285 height 38
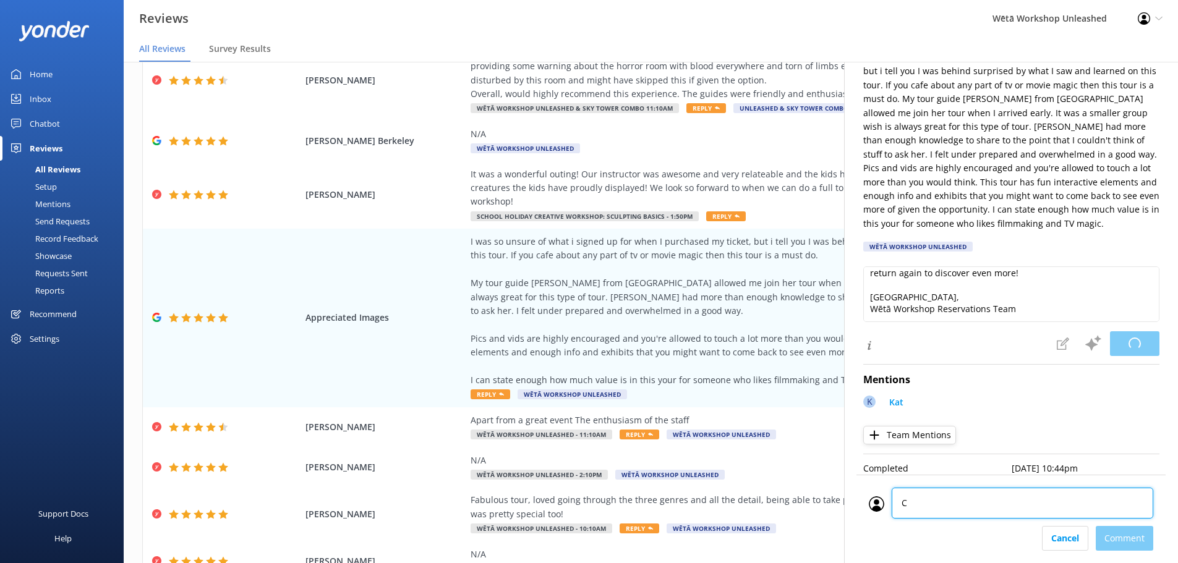
scroll to position [184, 0]
type textarea "CM"
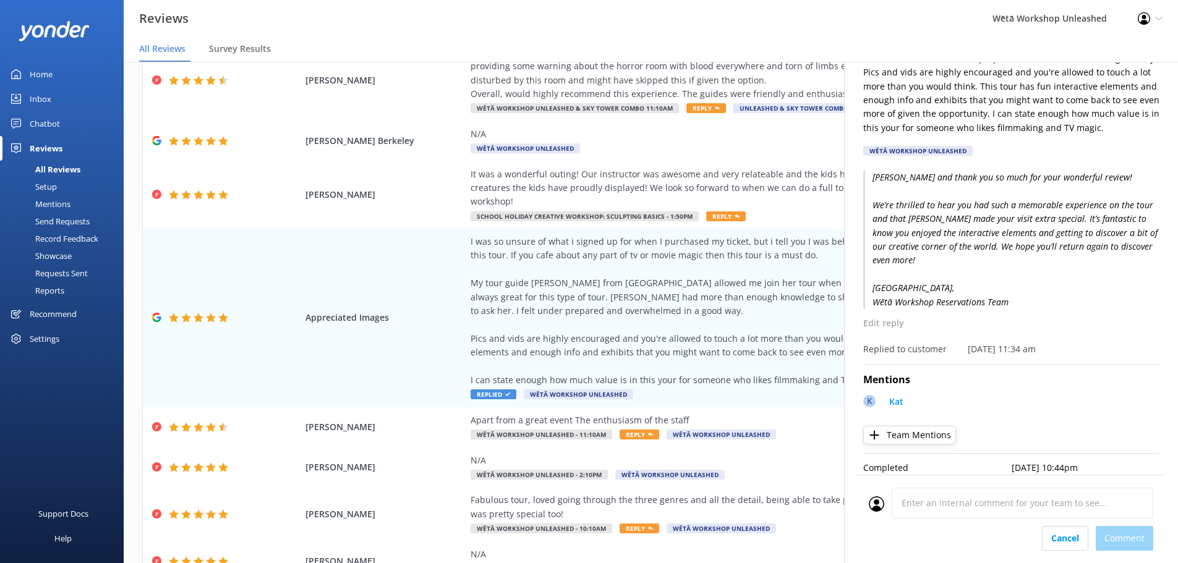
click at [1130, 538] on div "Cancel Comment" at bounding box center [1011, 538] width 285 height 25
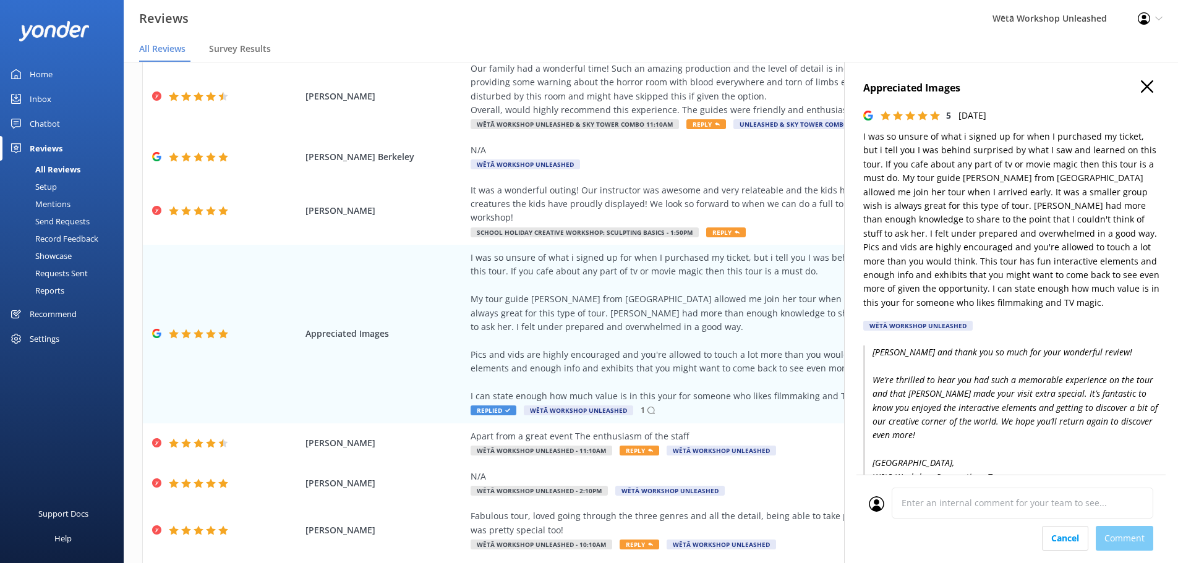
scroll to position [0, 0]
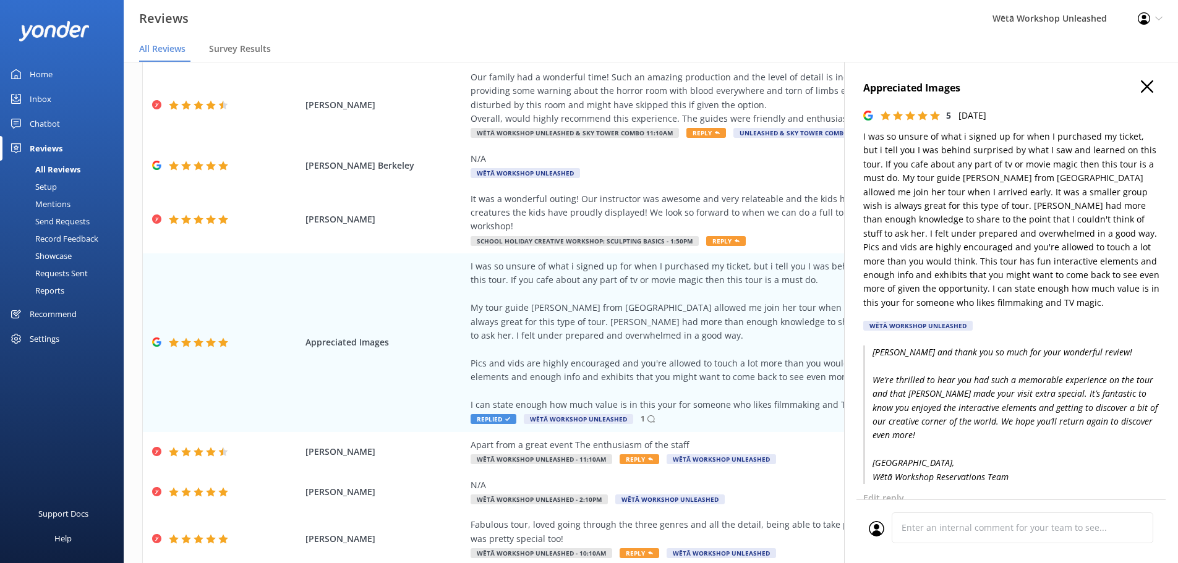
click at [1141, 88] on use "button" at bounding box center [1147, 86] width 12 height 12
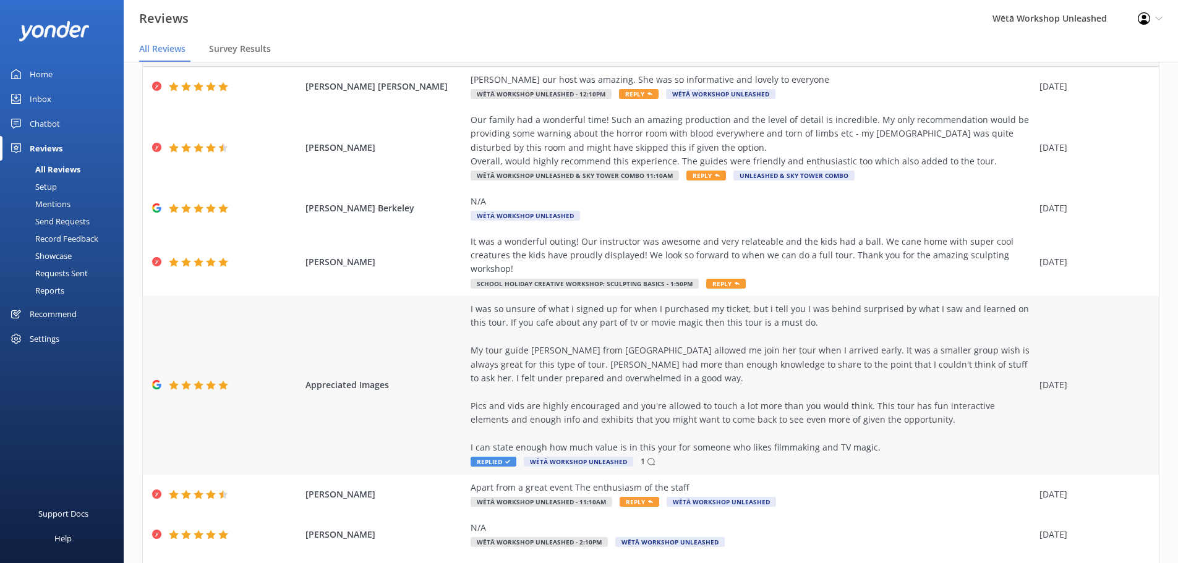
scroll to position [51, 0]
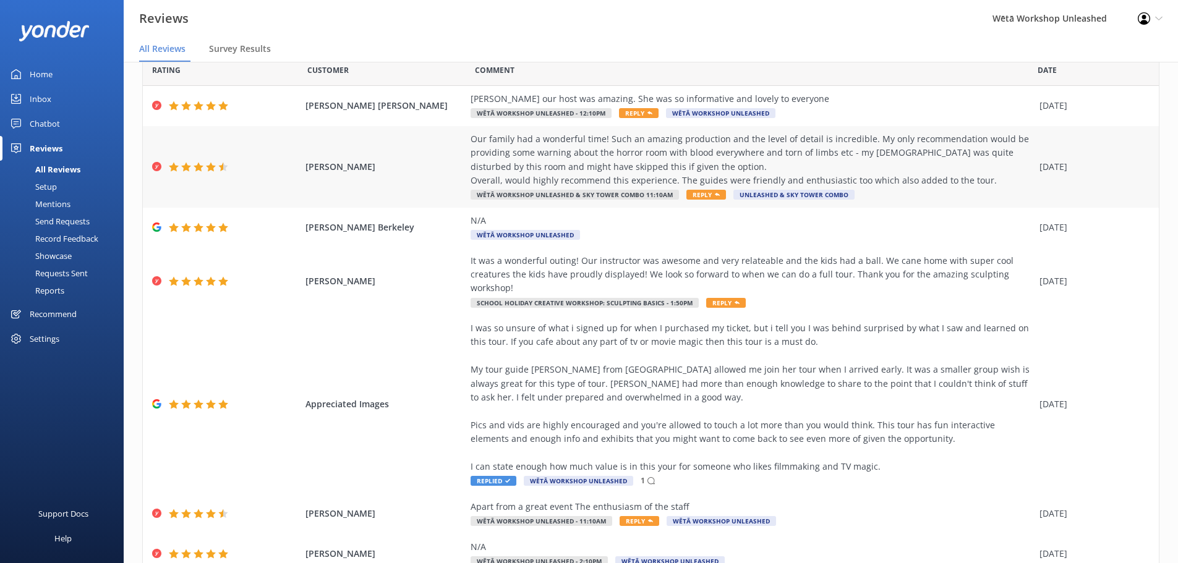
click at [895, 195] on div "Our family had a wonderful time! Such an amazing production and the level of de…" at bounding box center [752, 166] width 563 height 69
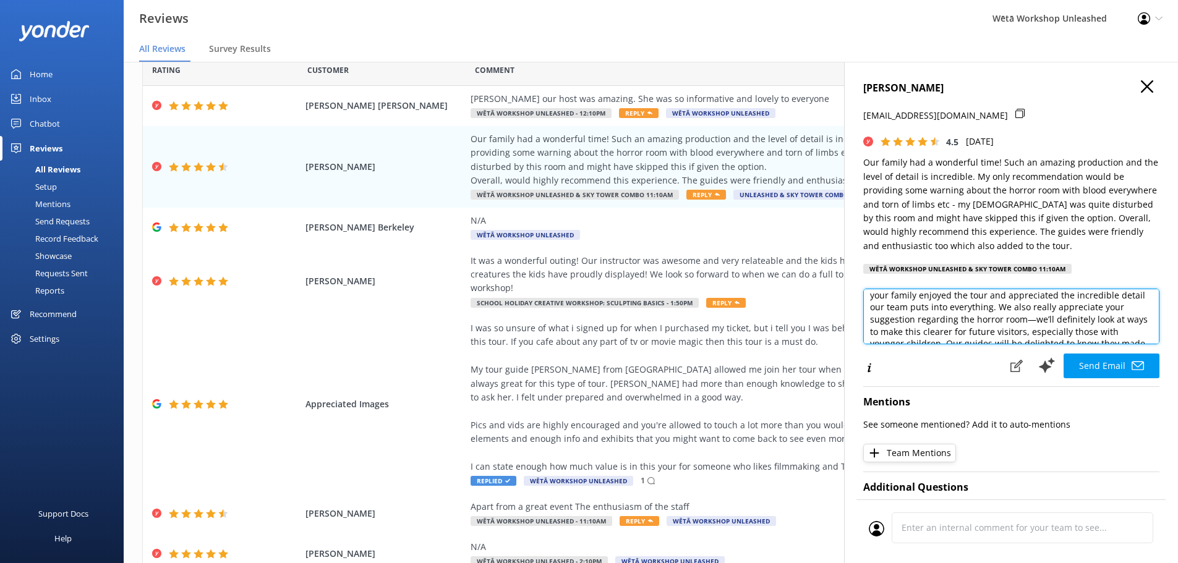
scroll to position [46, 0]
drag, startPoint x: 1051, startPoint y: 316, endPoint x: 1024, endPoint y: 318, distance: 27.9
click at [1024, 318] on textarea "Kia ora [PERSON_NAME], Thank you so much for your lovely feedback! We’re thrill…" at bounding box center [1011, 317] width 296 height 56
click at [1150, 319] on textarea "Kia ora [PERSON_NAME], Thank you so much for your lovely feedback! We’re thrill…" at bounding box center [1011, 317] width 296 height 56
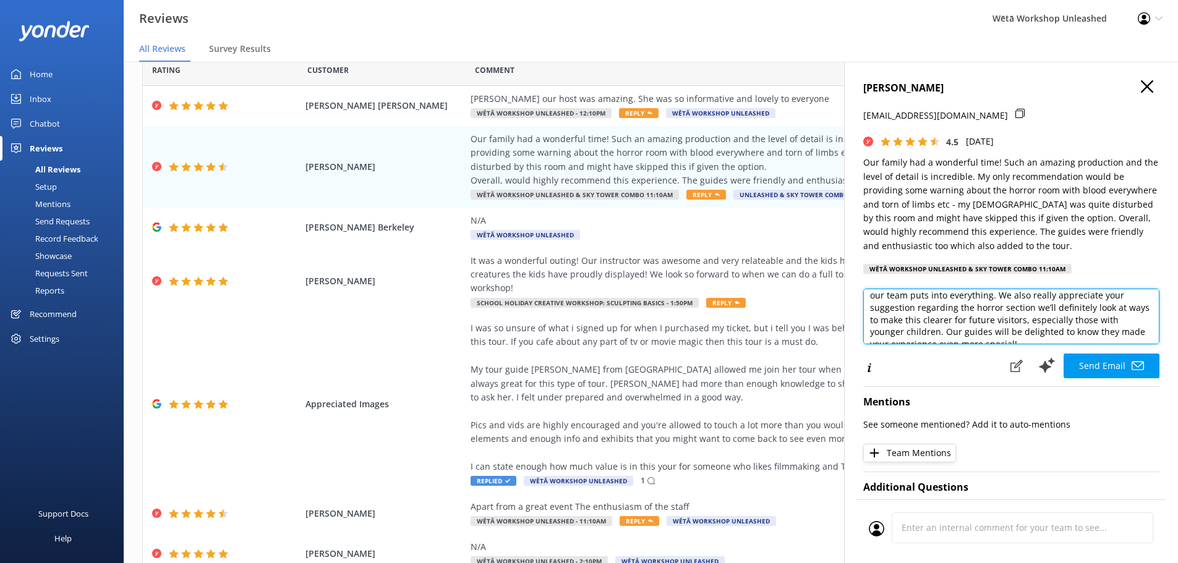
drag, startPoint x: 1056, startPoint y: 309, endPoint x: 961, endPoint y: 331, distance: 97.1
click at [961, 331] on textarea "Kia ora [PERSON_NAME], Thank you so much for your lovely feedback! We’re thrill…" at bounding box center [1011, 317] width 296 height 56
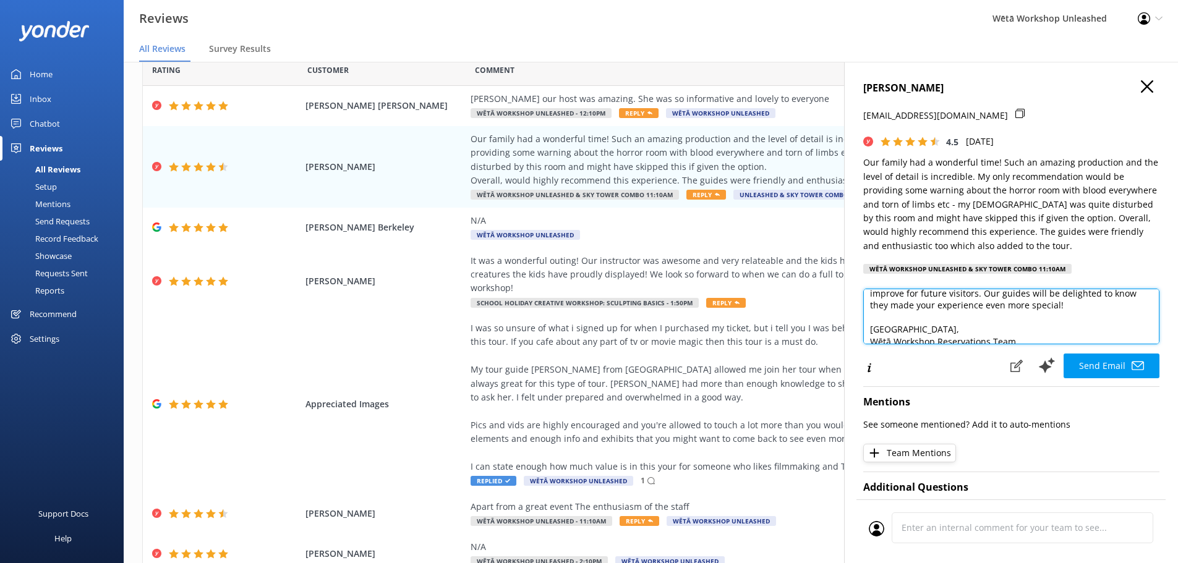
scroll to position [92, 0]
click at [1150, 326] on textarea "Kia ora [PERSON_NAME], Thank you so much for your lovely feedback! We’re thrill…" at bounding box center [1011, 317] width 296 height 56
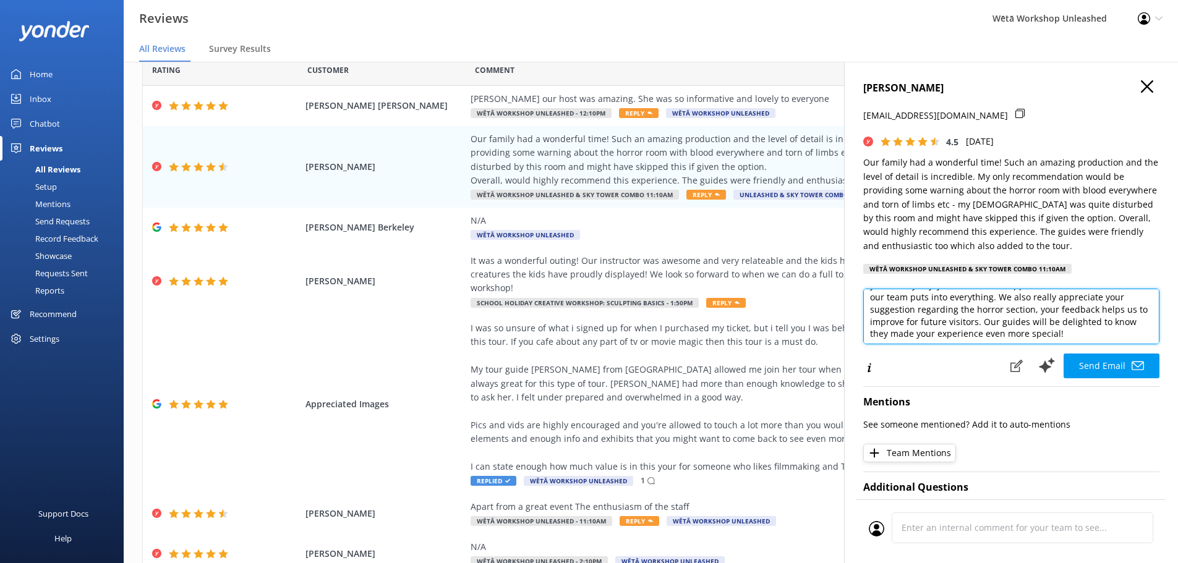
scroll to position [58, 0]
drag, startPoint x: 1135, startPoint y: 333, endPoint x: 1024, endPoint y: 317, distance: 112.6
click at [1024, 317] on textarea "Kia ora [PERSON_NAME], Thank you so much for your lovely feedback! We’re thrill…" at bounding box center [1011, 317] width 296 height 56
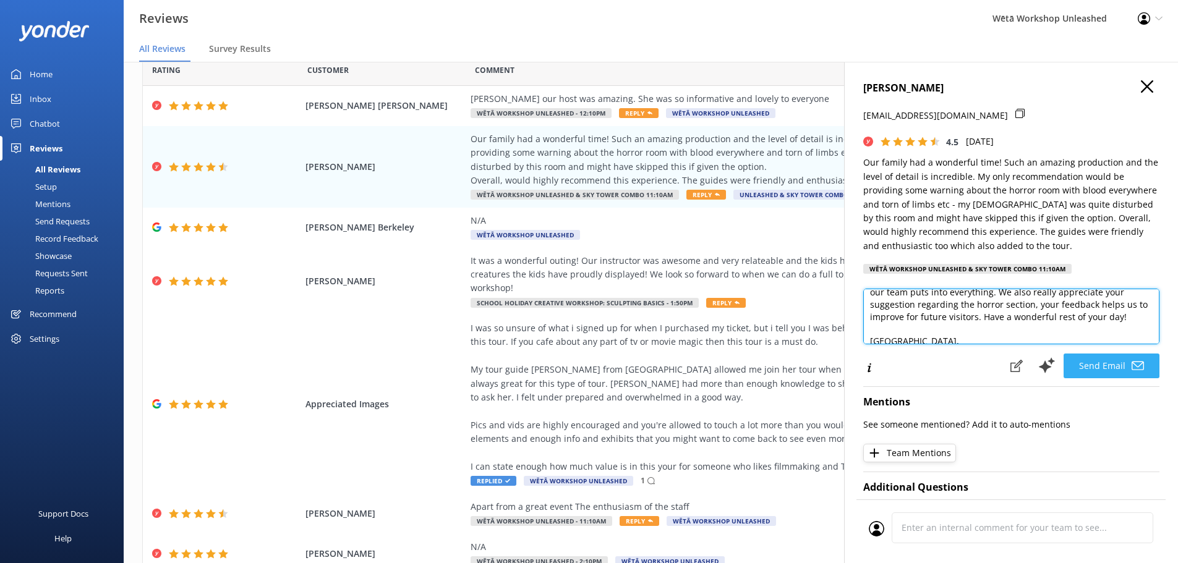
type textarea "Kia ora [PERSON_NAME], Thank you so much for your lovely feedback! We’re thrill…"
click at [1108, 370] on button "Send Email" at bounding box center [1112, 366] width 96 height 25
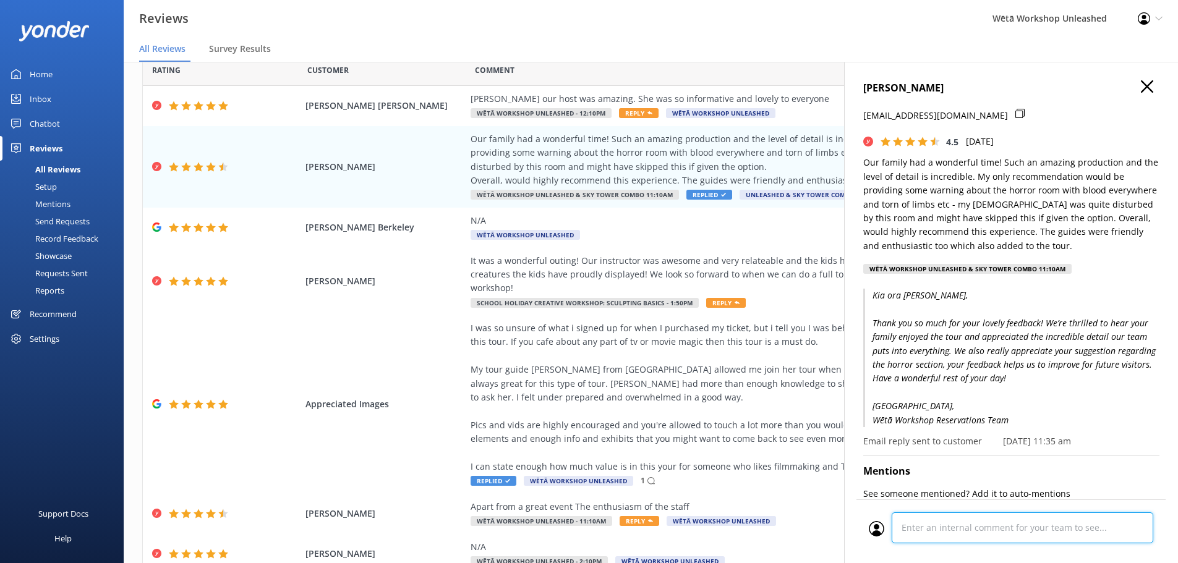
click at [1003, 526] on div "Cancel Comment" at bounding box center [1011, 532] width 309 height 64
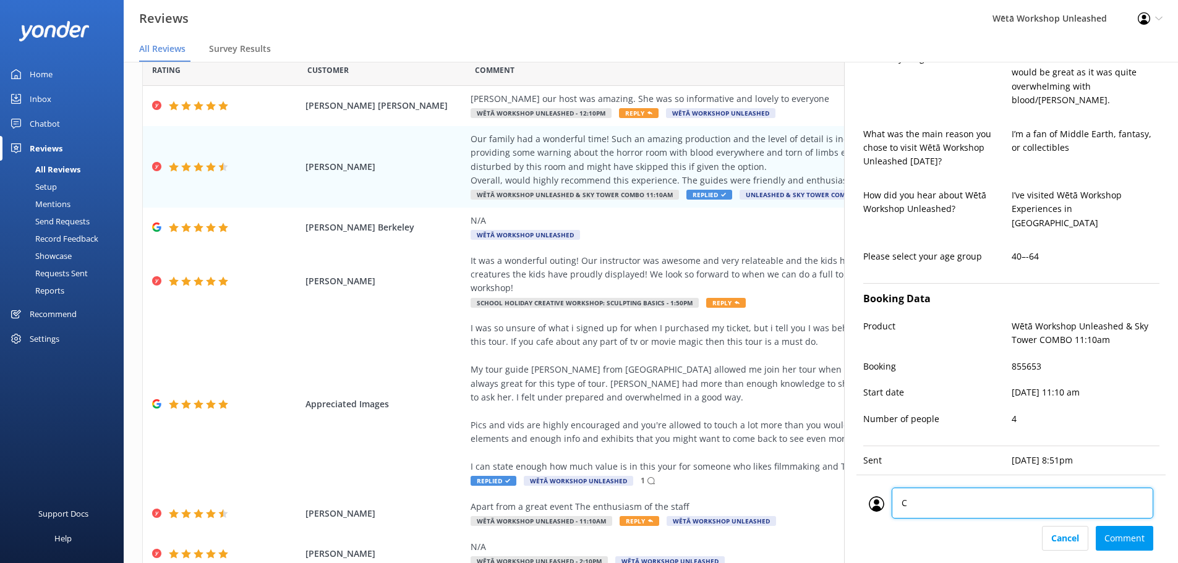
type textarea "CM"
click at [1140, 540] on div "Cancel Comment" at bounding box center [1011, 538] width 285 height 25
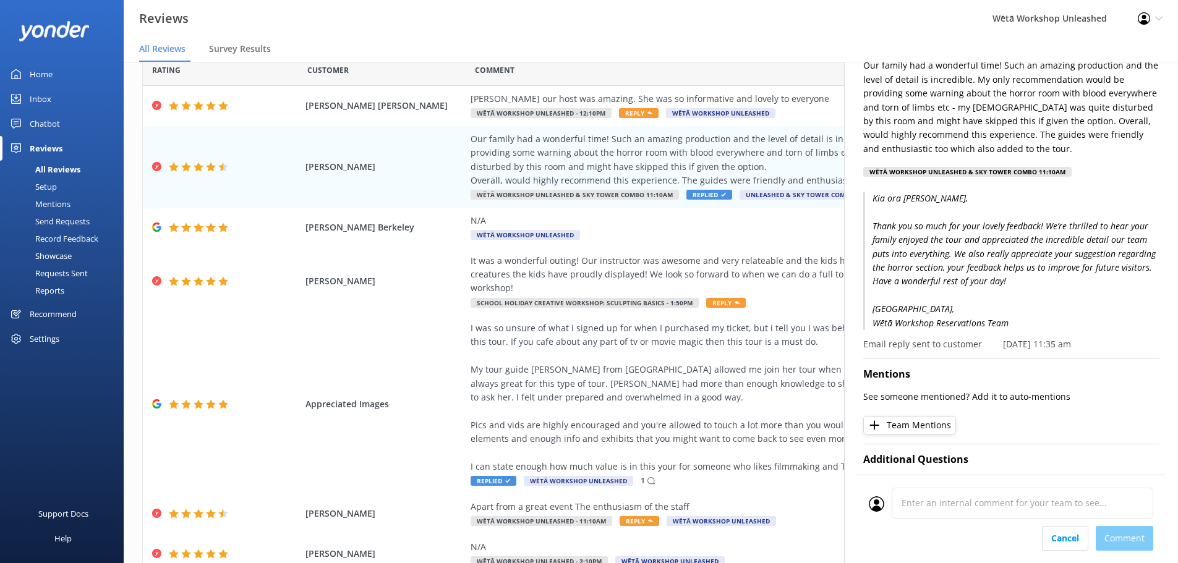
scroll to position [0, 0]
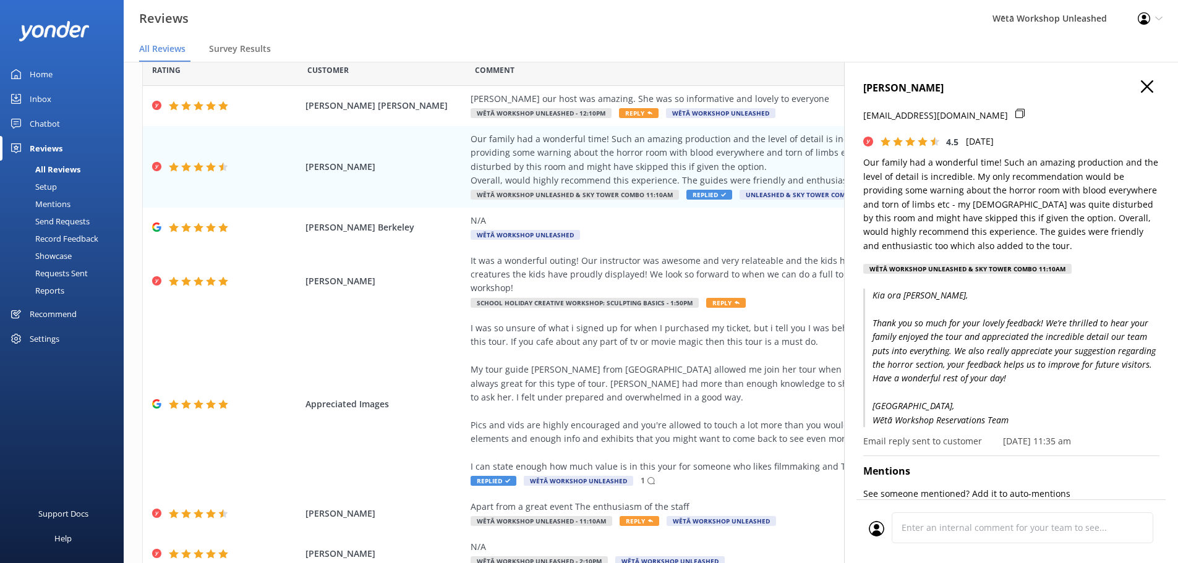
click at [1141, 92] on icon "button" at bounding box center [1147, 86] width 12 height 12
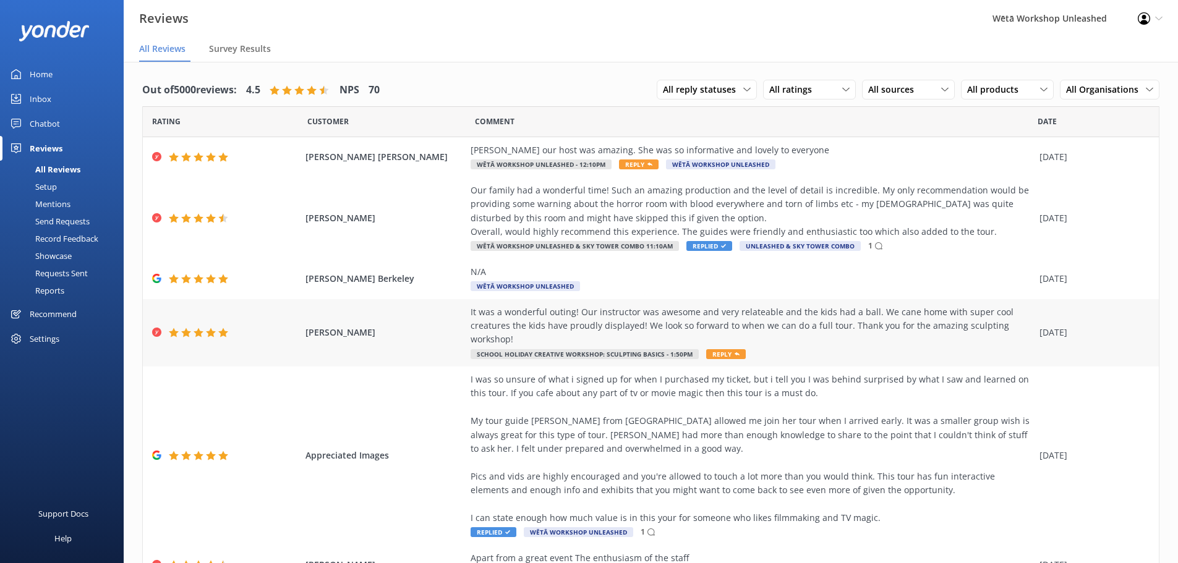
click at [946, 332] on div "It was a wonderful outing! Our instructor was awesome and very relateable and t…" at bounding box center [752, 326] width 563 height 41
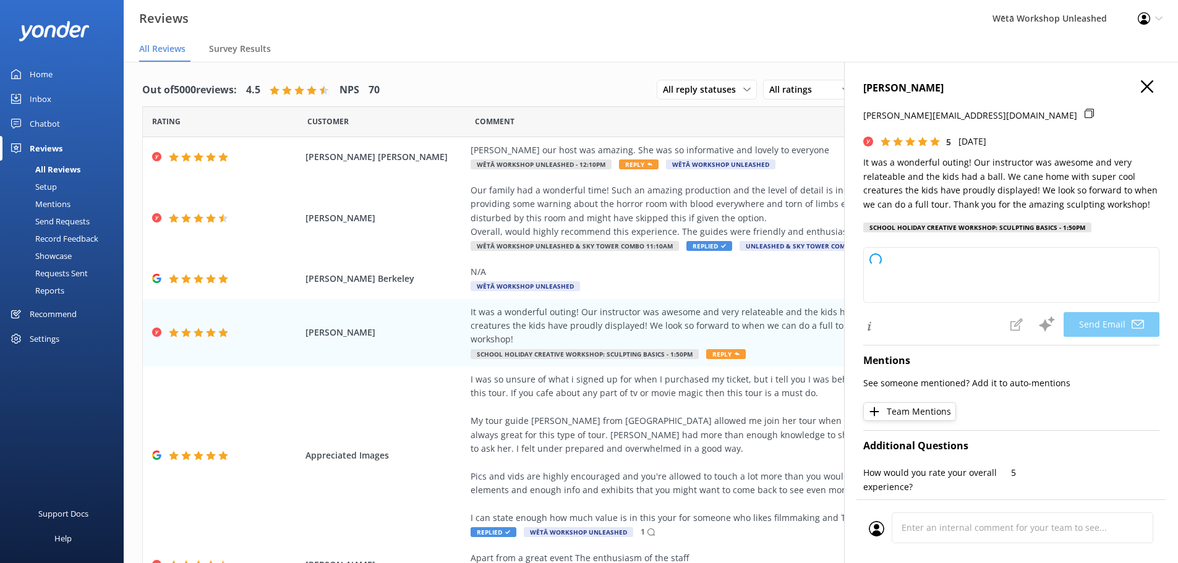
type textarea "Kia [PERSON_NAME], Thank you so much for your lovely feedback! We're thrilled t…"
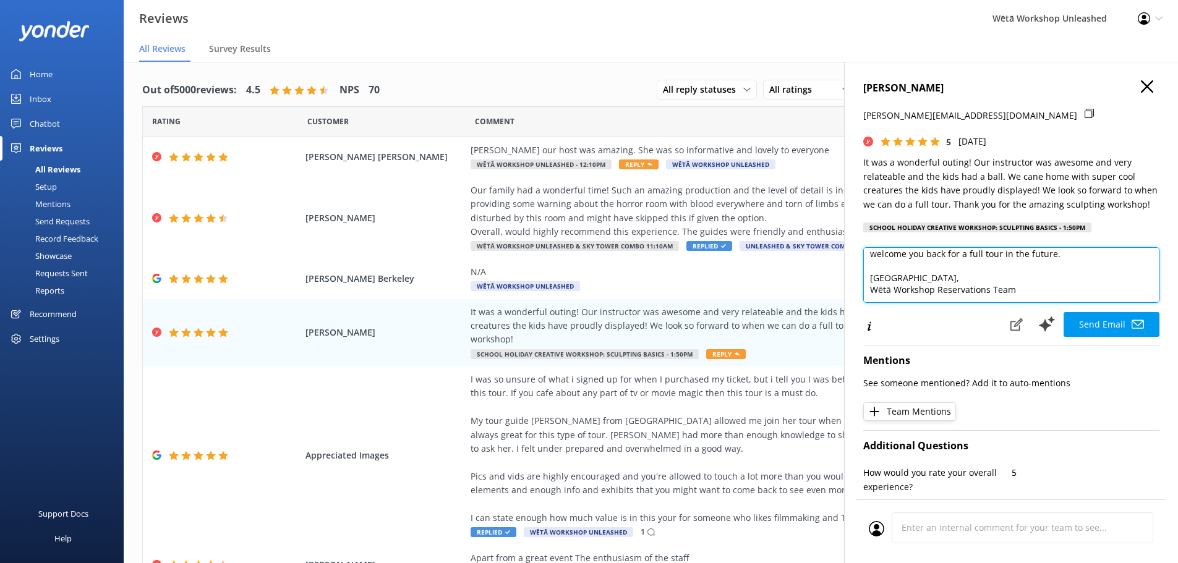
scroll to position [91, 0]
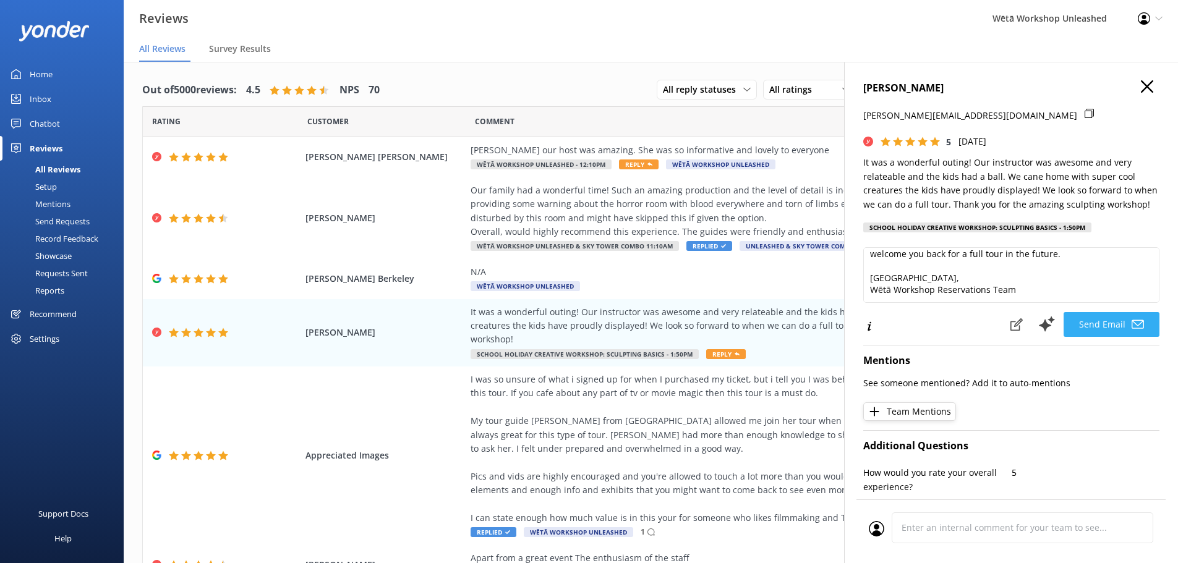
click at [1132, 325] on use at bounding box center [1138, 324] width 12 height 9
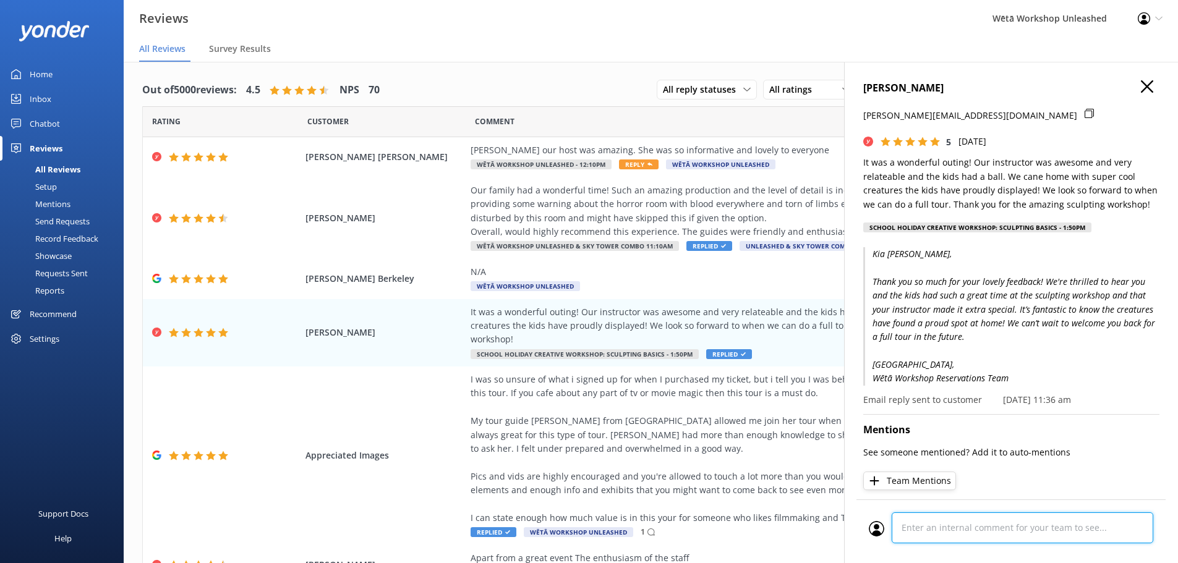
click at [978, 516] on textarea at bounding box center [1023, 528] width 262 height 31
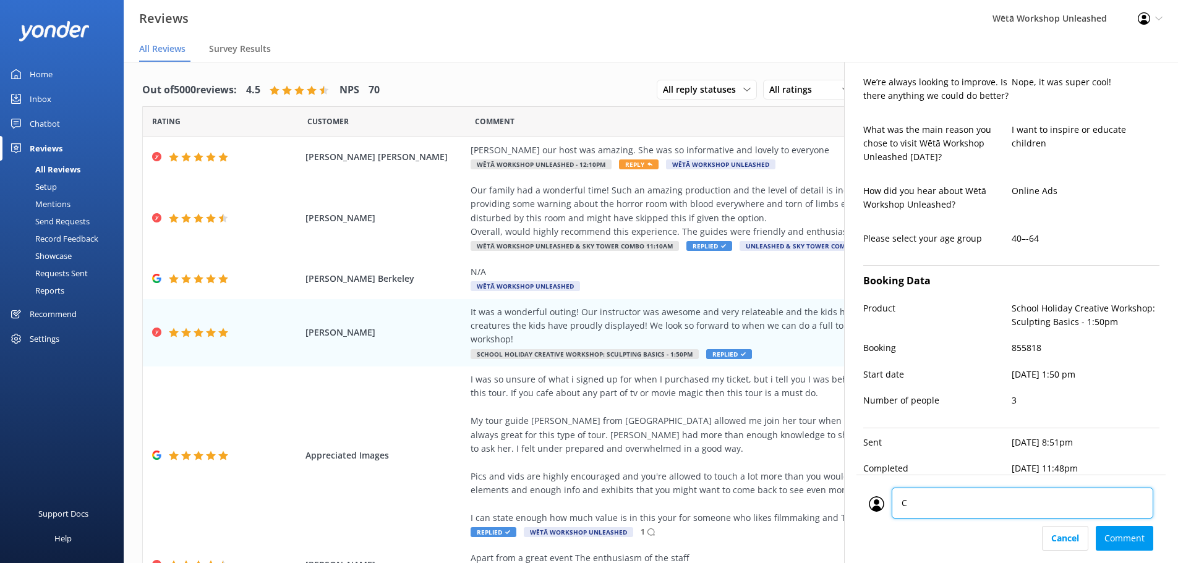
type textarea "CM"
click at [1125, 544] on div "Cancel Comment" at bounding box center [1011, 538] width 285 height 25
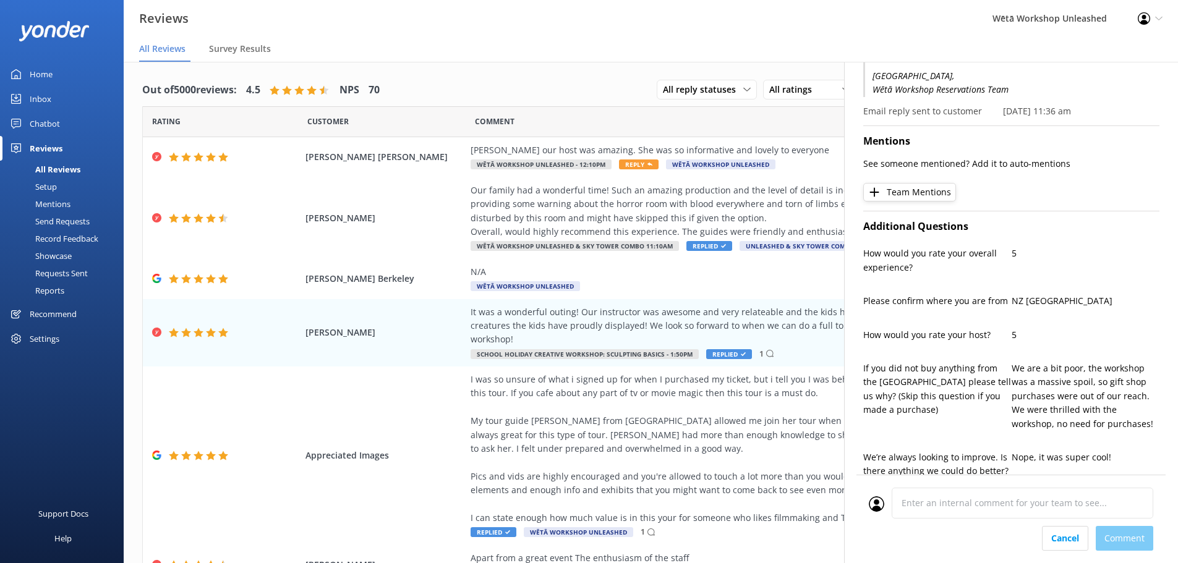
scroll to position [0, 0]
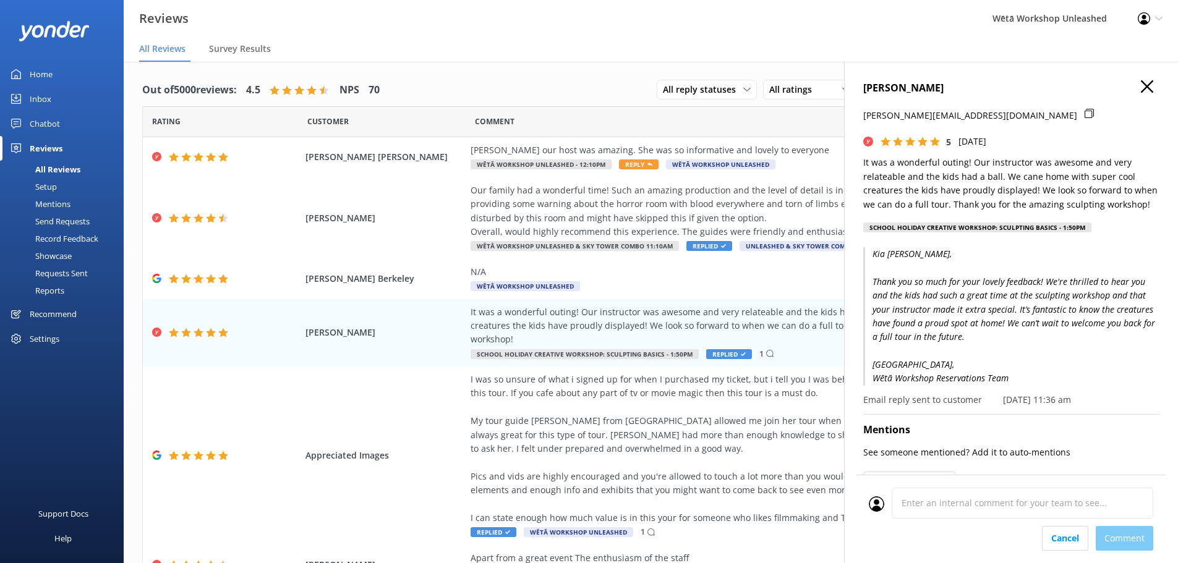
click at [1141, 90] on icon "button" at bounding box center [1147, 86] width 12 height 12
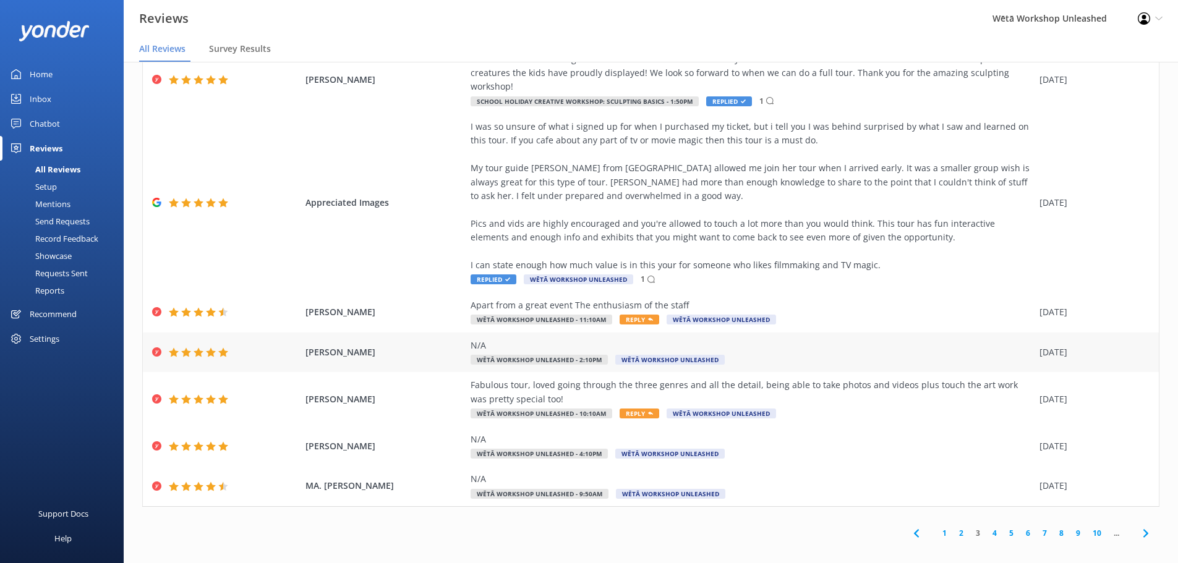
scroll to position [25, 0]
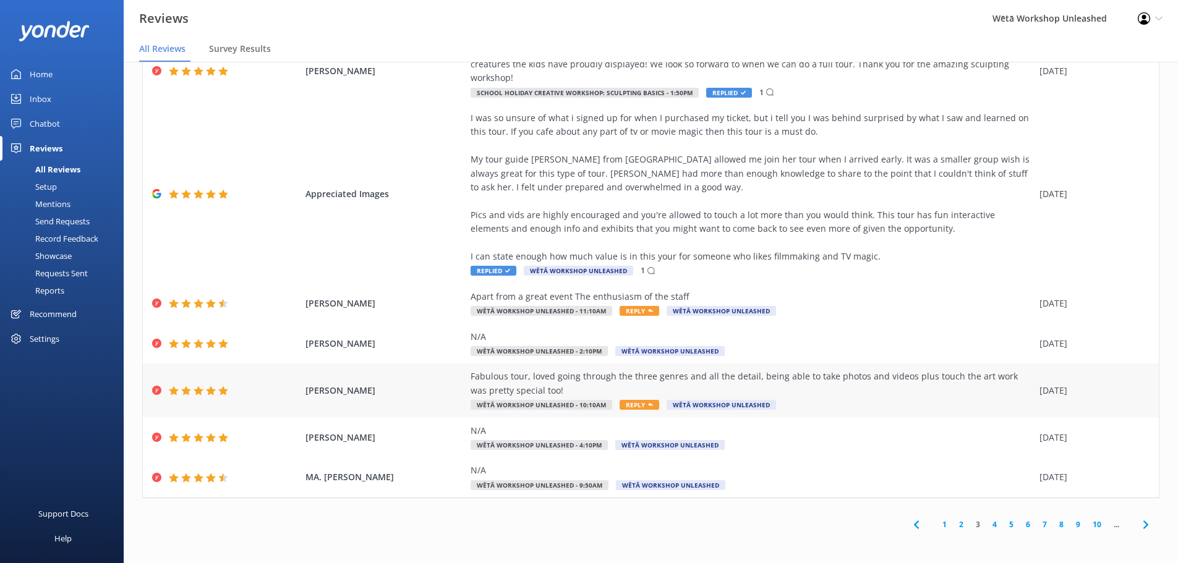
click at [952, 393] on div "Fabulous tour, loved going through the three genres and all the detail, being a…" at bounding box center [752, 384] width 563 height 28
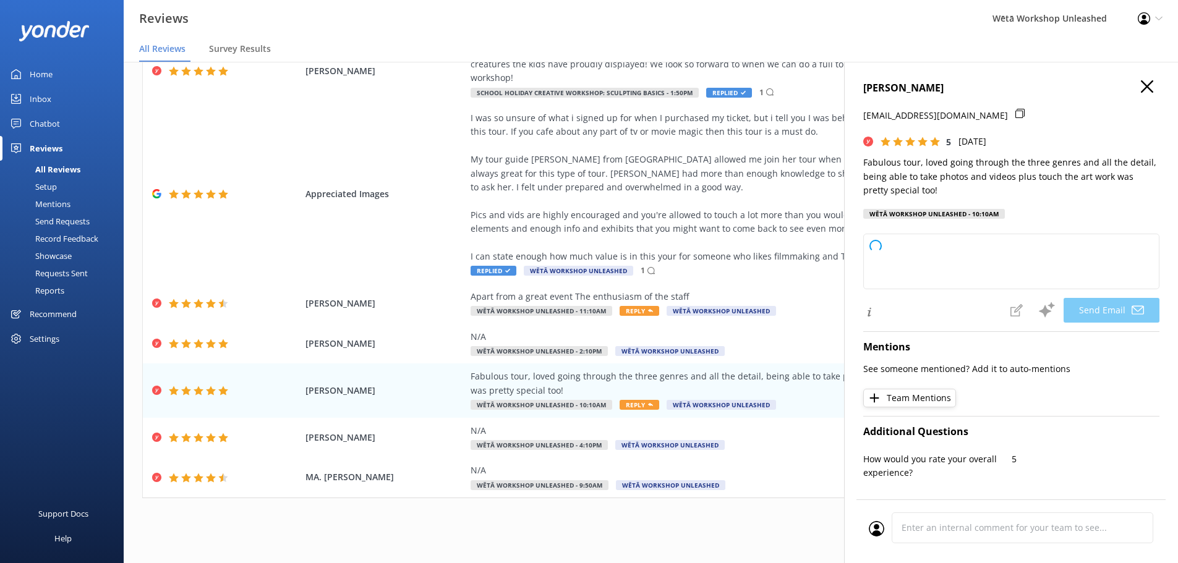
type textarea "Kia ora [PERSON_NAME], Thank you so much for your wonderful feedback! We're thr…"
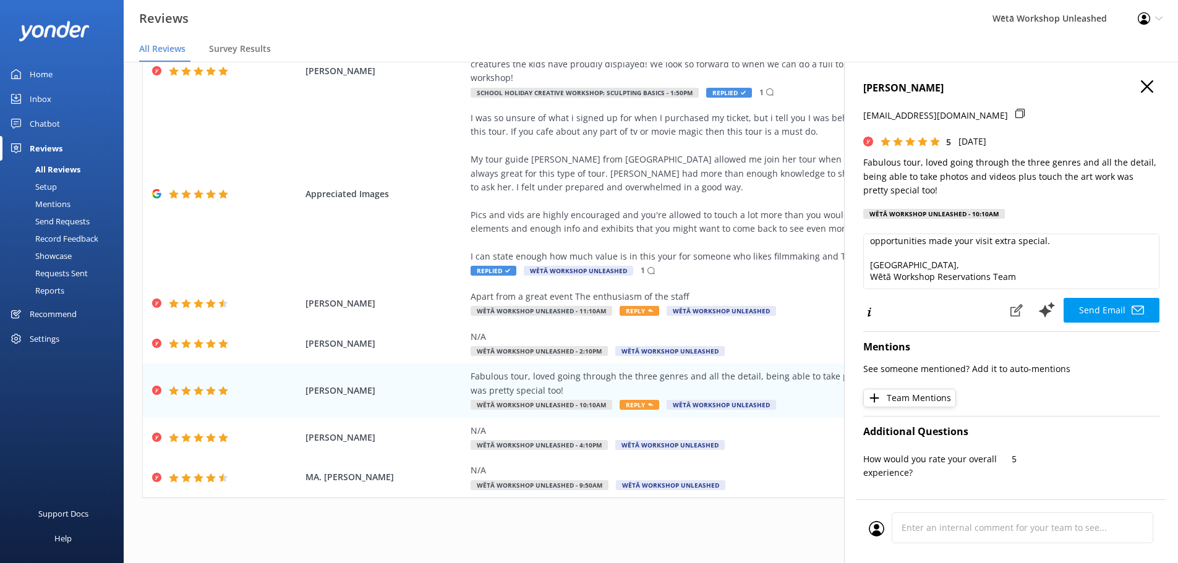
scroll to position [67, 0]
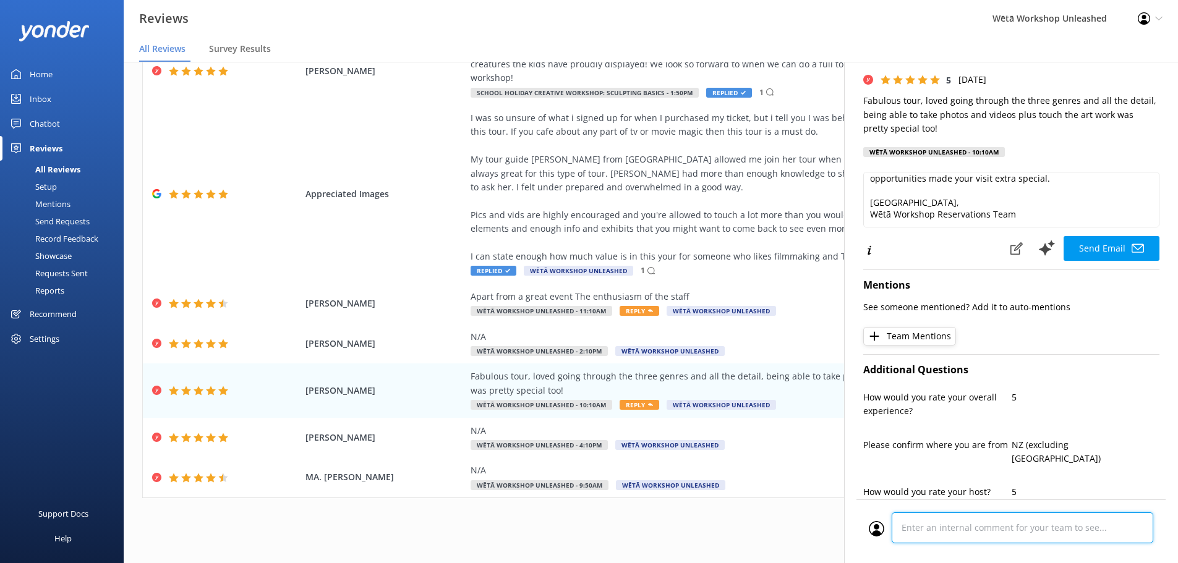
click at [986, 521] on div at bounding box center [1011, 532] width 285 height 38
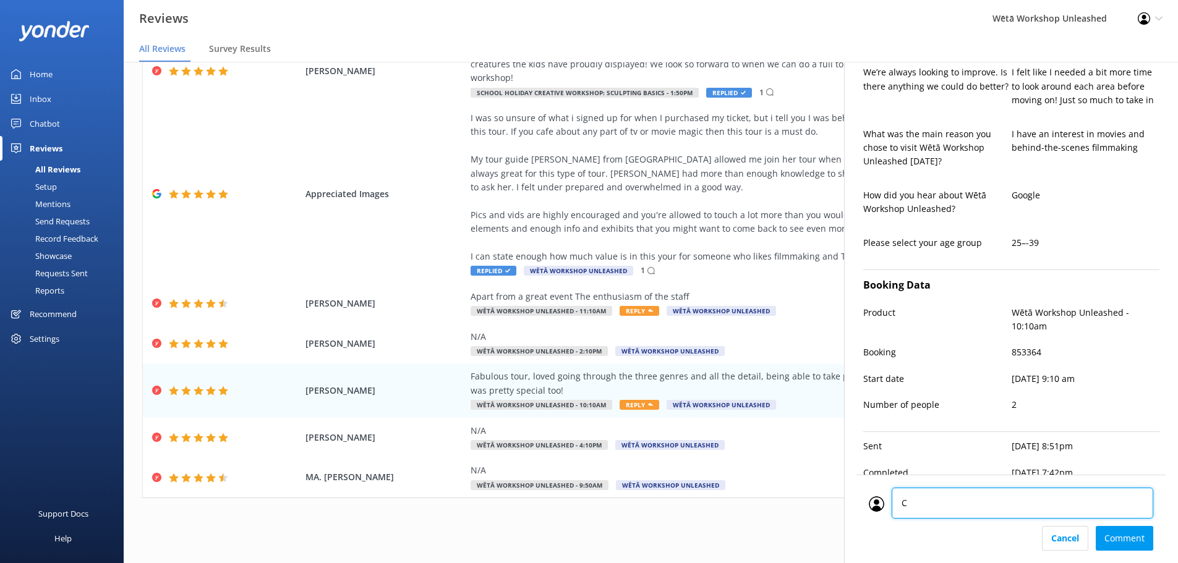
type textarea "CM"
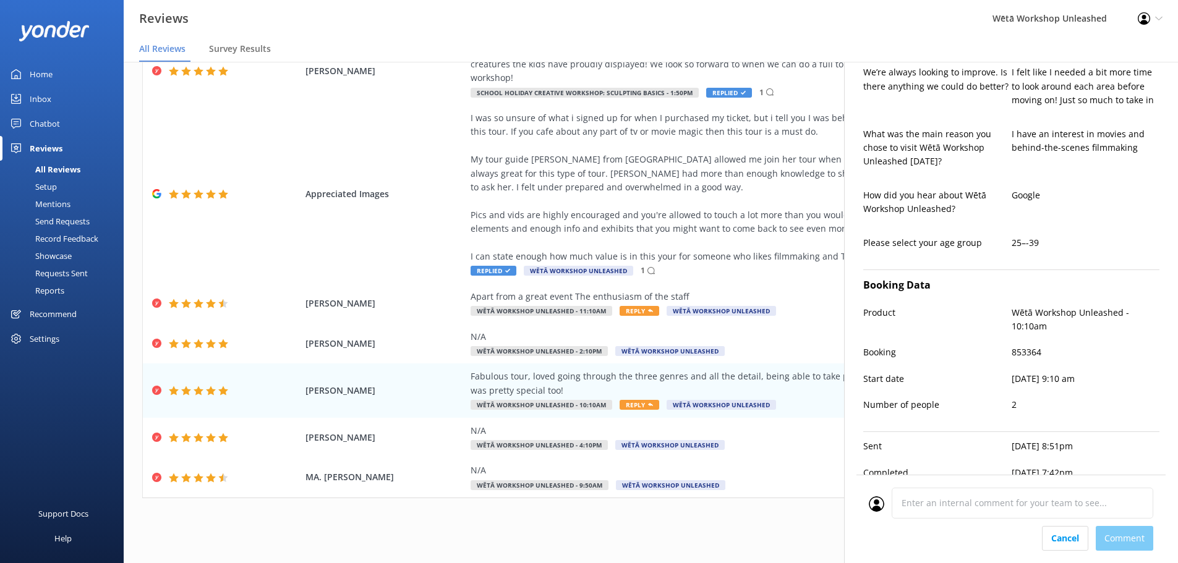
click at [1126, 533] on div "Cancel Comment" at bounding box center [1011, 538] width 285 height 25
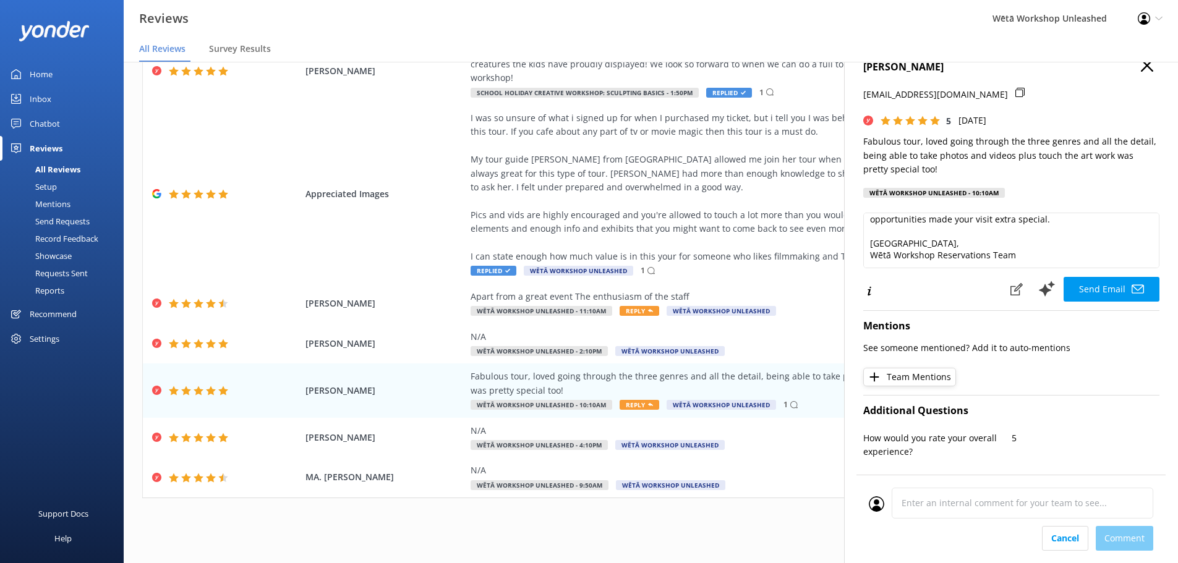
scroll to position [20, 0]
click at [1100, 294] on button "Send Email" at bounding box center [1112, 290] width 96 height 25
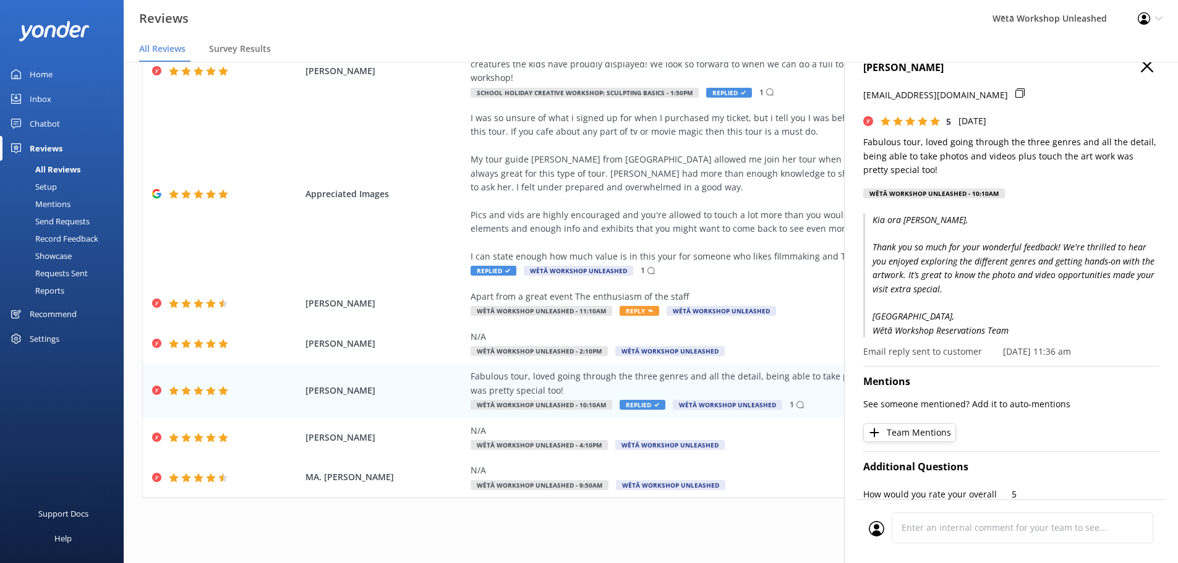
click at [1141, 69] on icon "button" at bounding box center [1147, 66] width 12 height 12
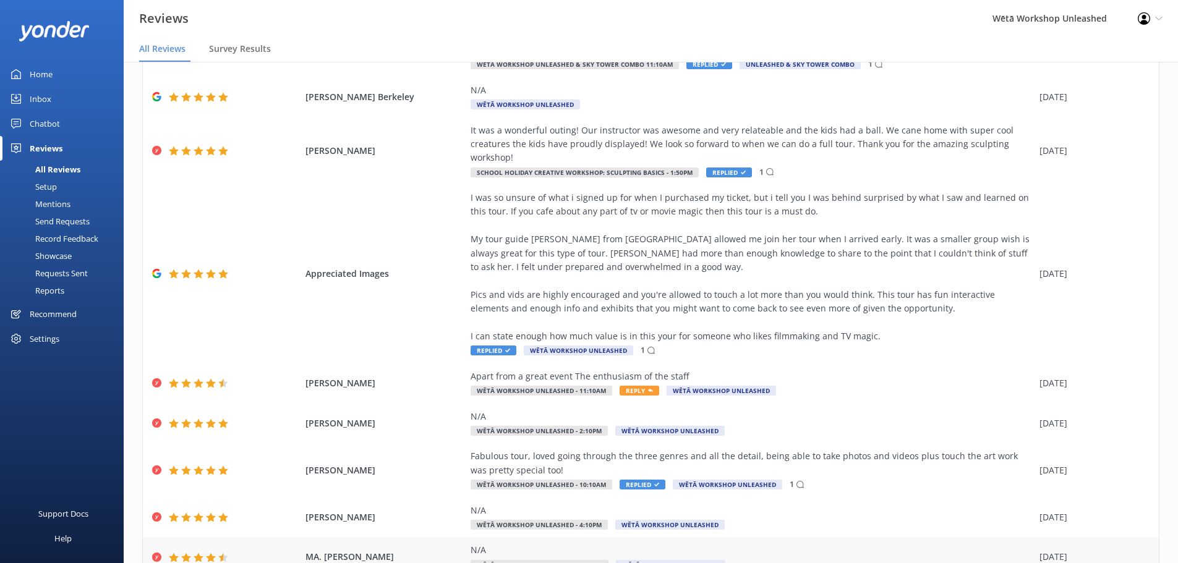
scroll to position [237, 0]
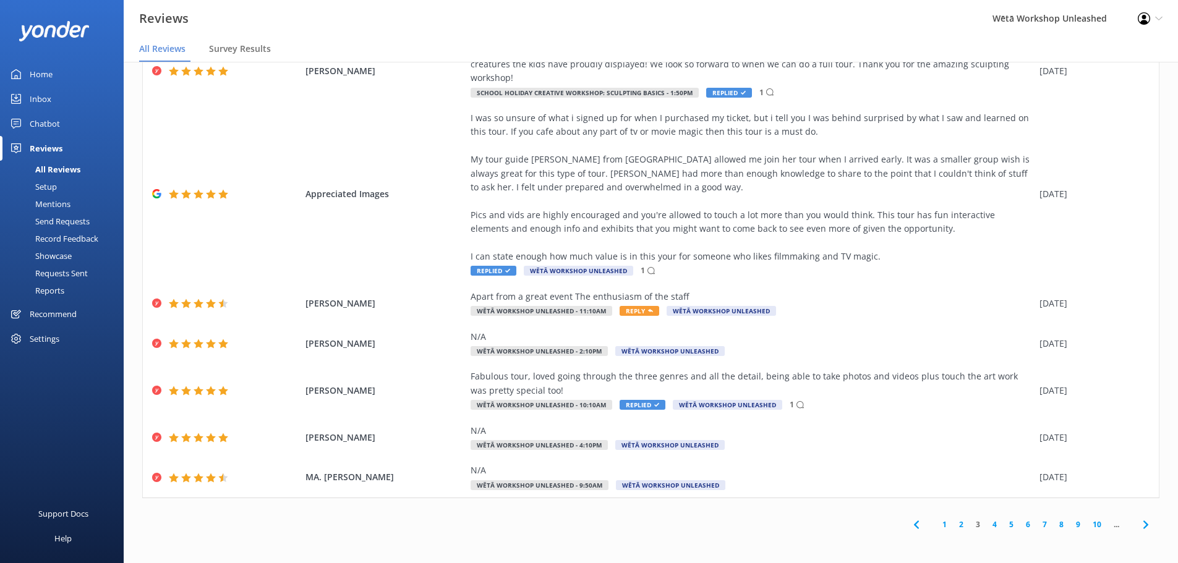
click at [1003, 523] on link "5" at bounding box center [1011, 525] width 17 height 12
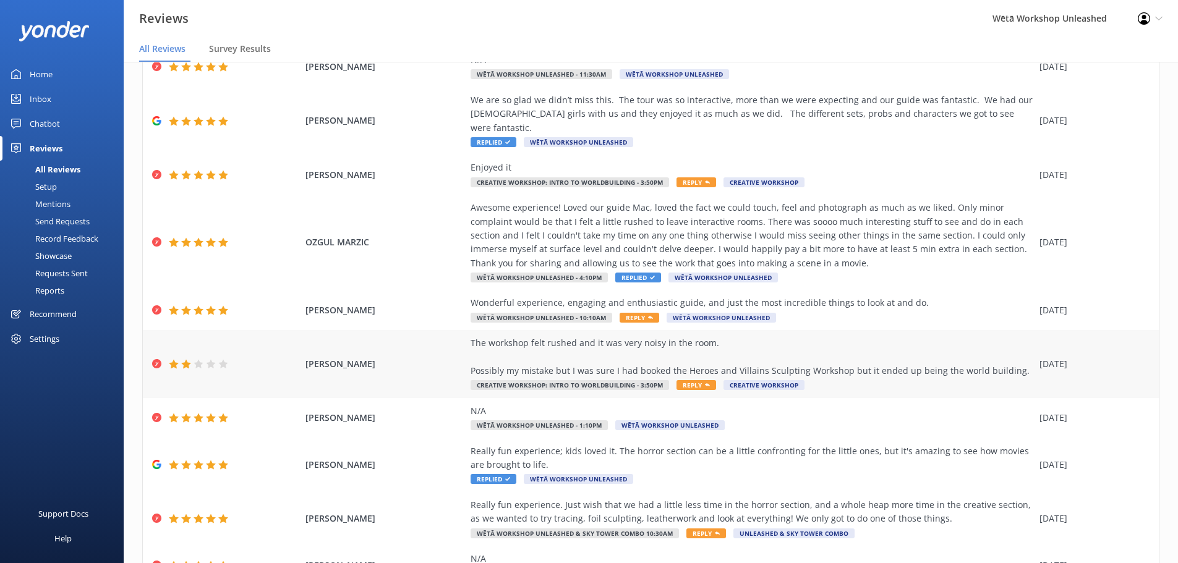
scroll to position [140, 0]
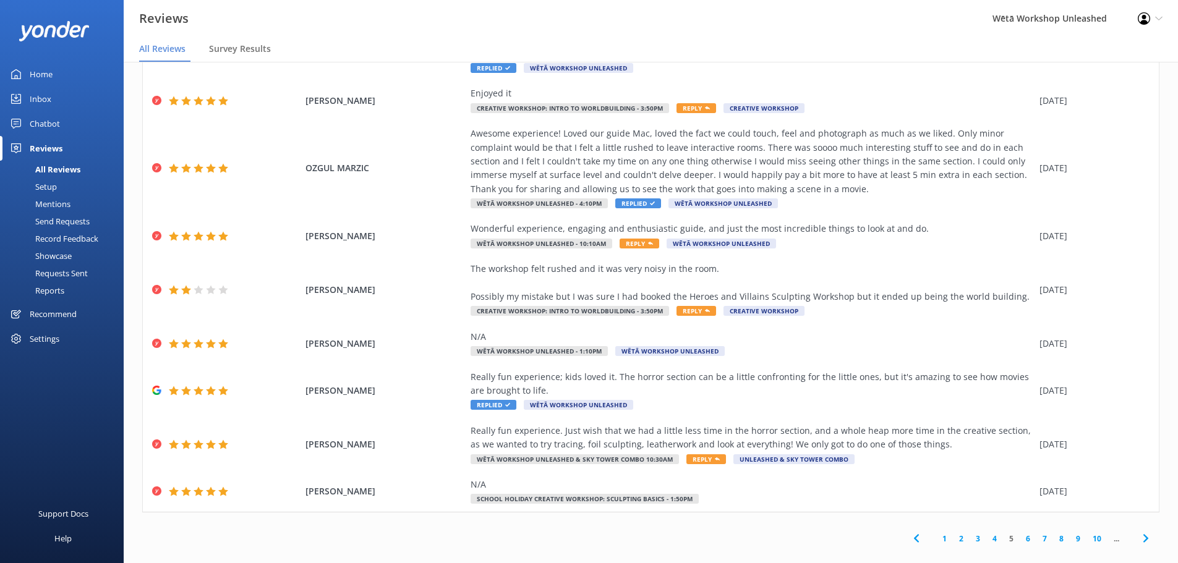
click at [989, 533] on link "4" at bounding box center [994, 539] width 17 height 12
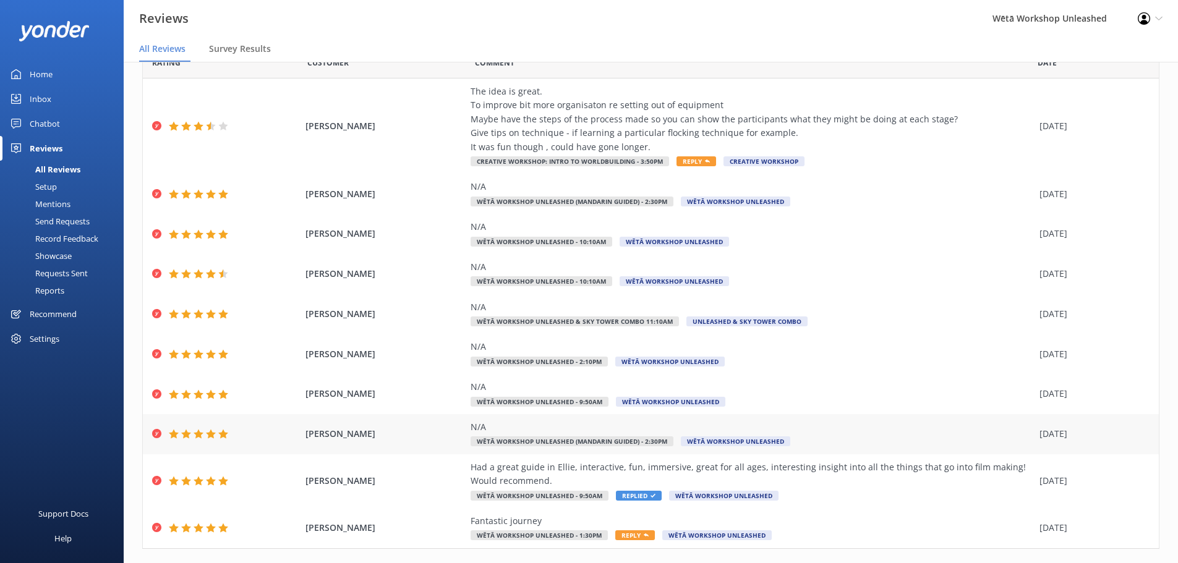
scroll to position [62, 0]
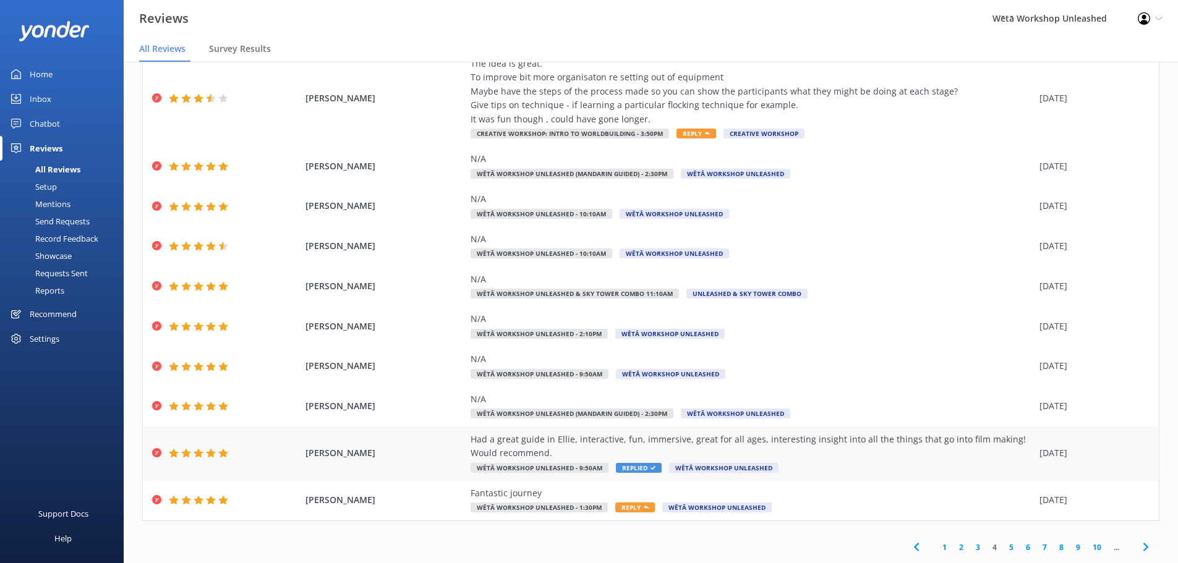
click at [948, 460] on div "Had a great guide in Ellie, interactive, fun, immersive, great for all ages, in…" at bounding box center [752, 453] width 563 height 41
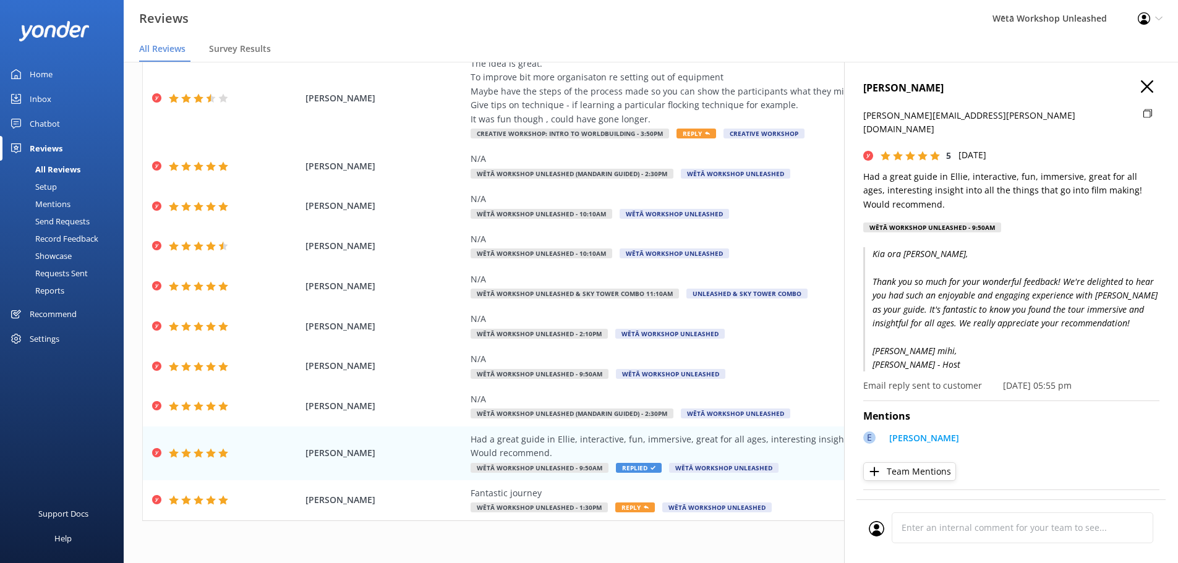
click at [1141, 88] on icon "button" at bounding box center [1147, 86] width 12 height 12
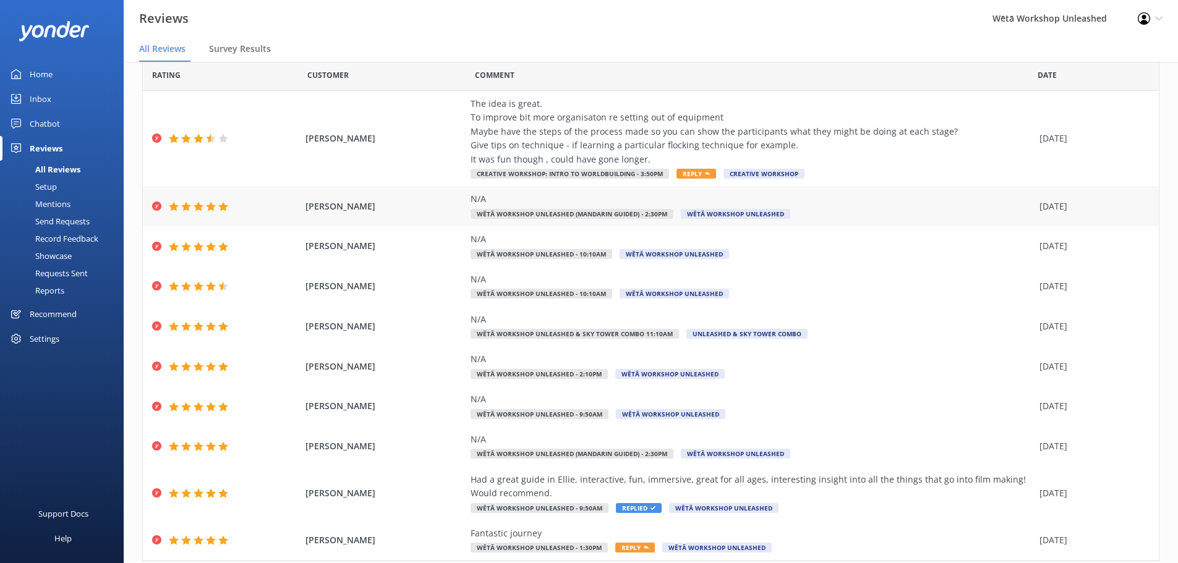
scroll to position [0, 0]
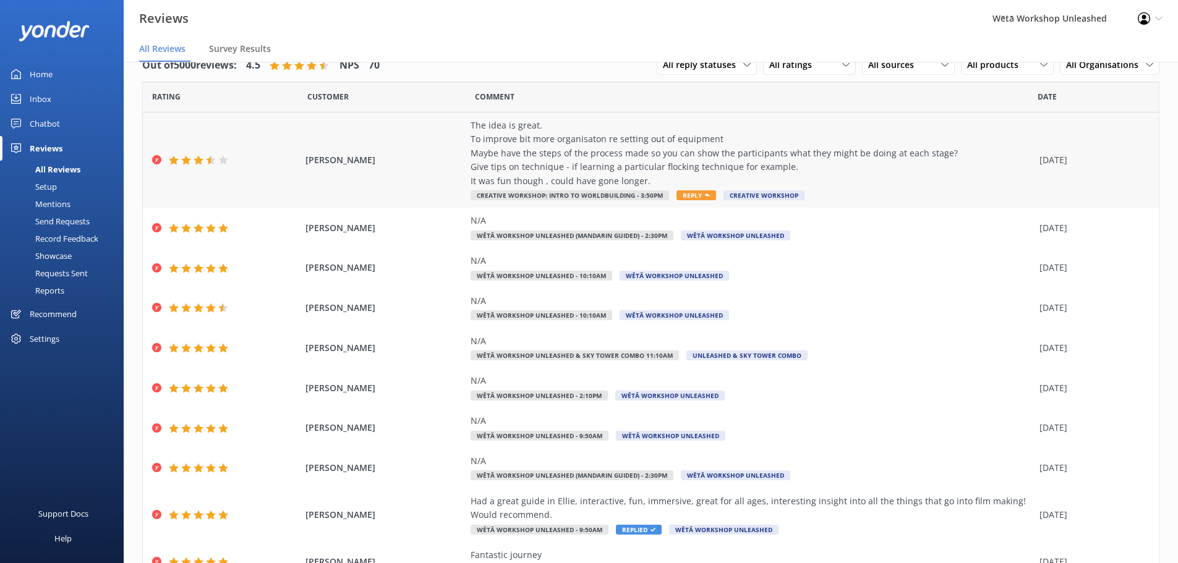
click at [773, 161] on div "The idea is great. To improve bit more organisaton re setting out of equipment …" at bounding box center [752, 153] width 563 height 69
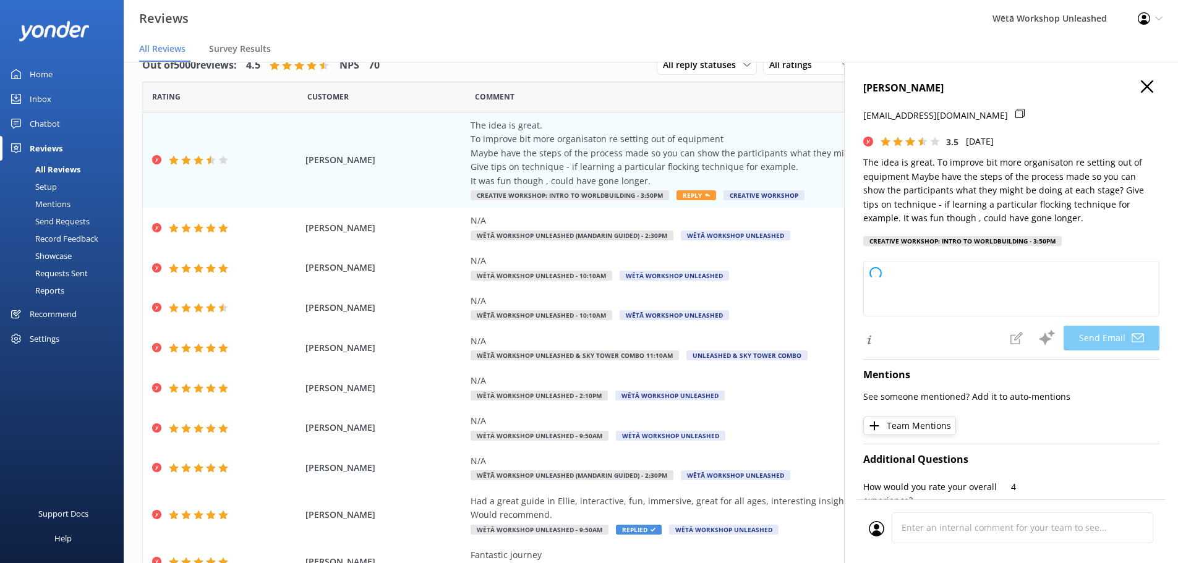
type textarea "Kia ora [PERSON_NAME], Thank you so much for your thoughtful feedback and sugge…"
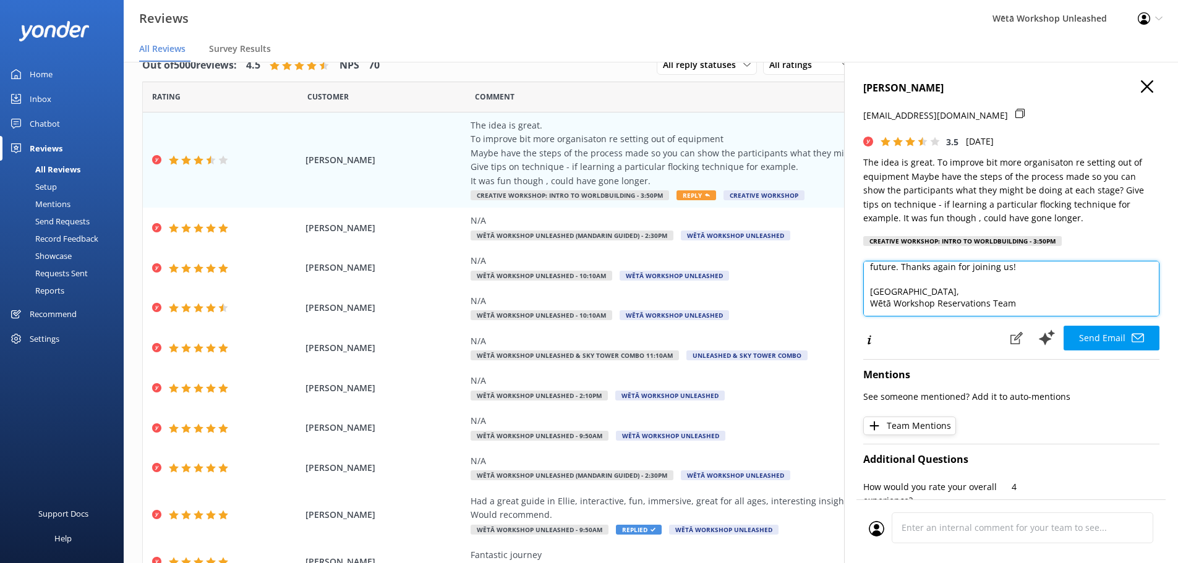
scroll to position [103, 0]
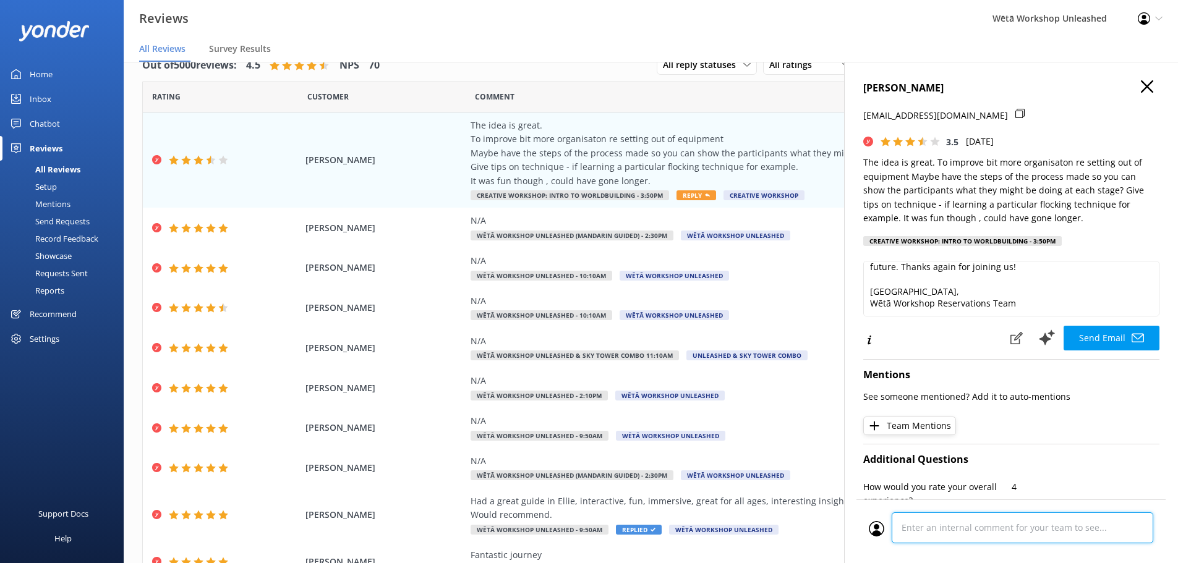
click at [996, 539] on div "Cancel Comment" at bounding box center [1011, 532] width 309 height 64
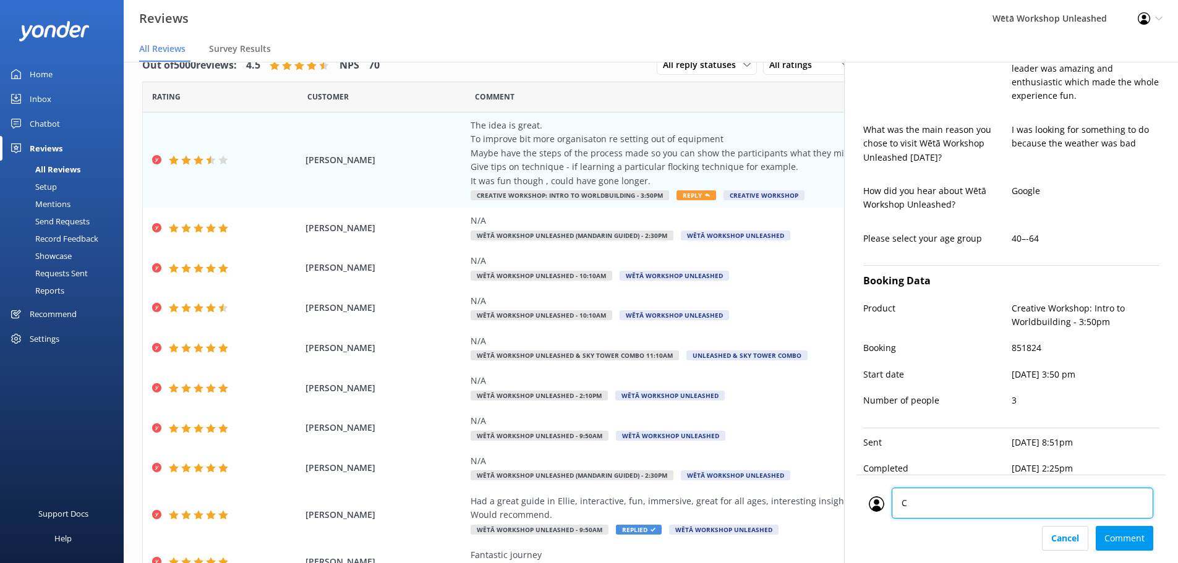
type textarea "CM"
click at [1142, 538] on div "Cancel Comment" at bounding box center [1011, 538] width 285 height 25
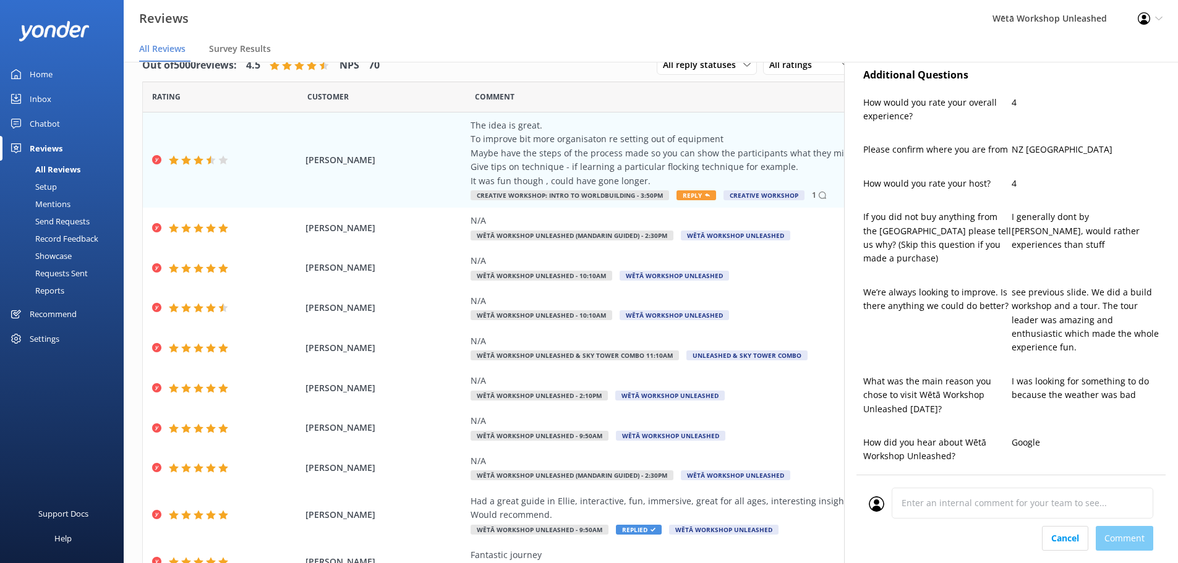
scroll to position [75, 0]
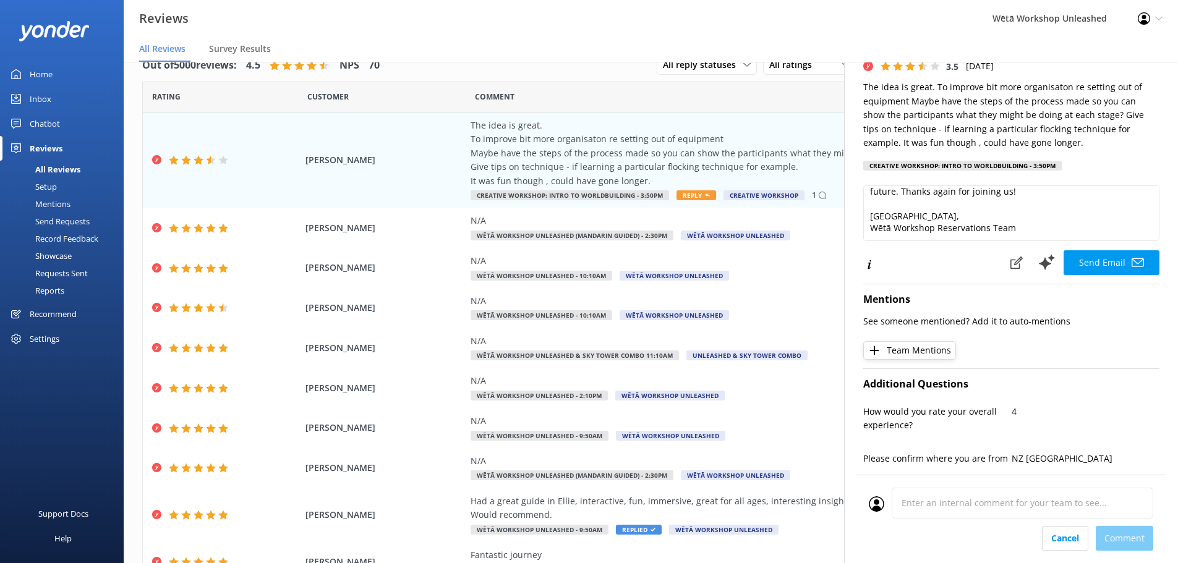
click at [1116, 258] on button "Send Email" at bounding box center [1112, 262] width 96 height 25
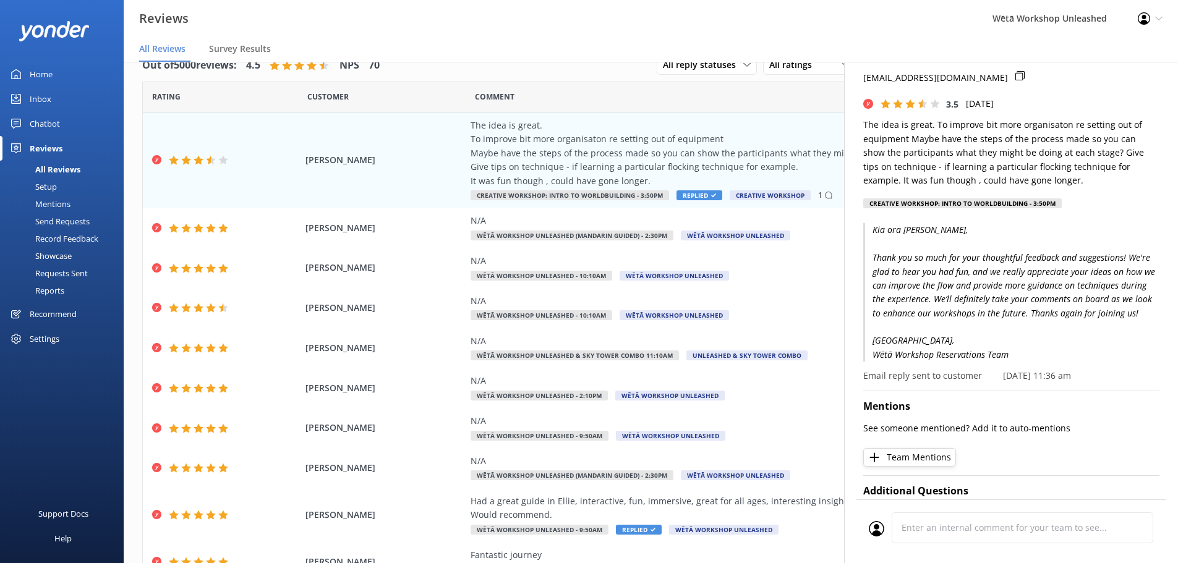
scroll to position [0, 0]
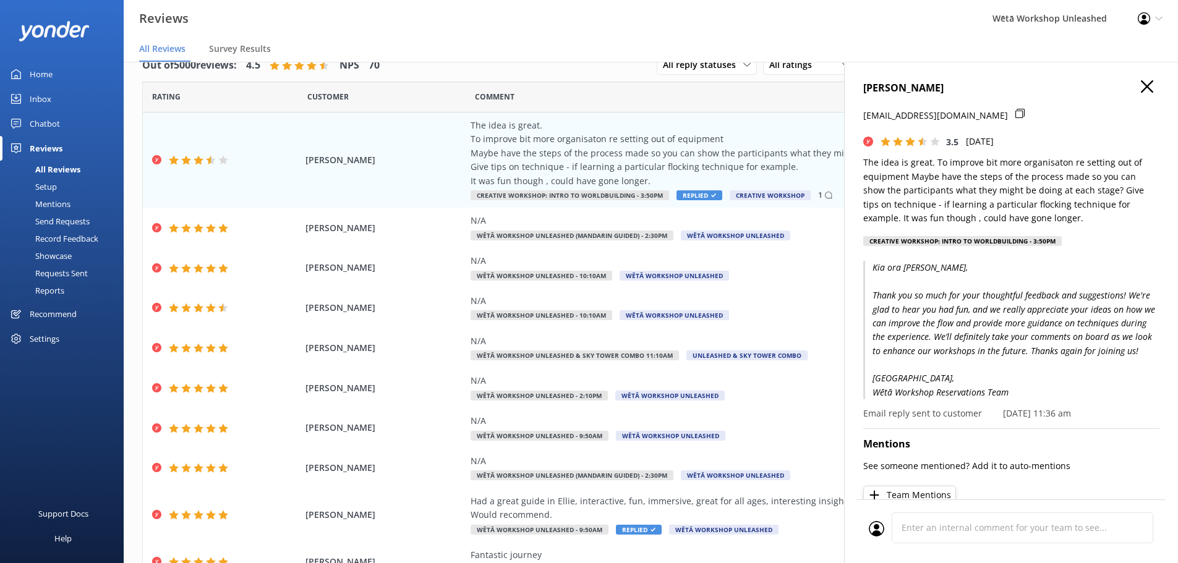
click at [1141, 88] on icon "button" at bounding box center [1147, 86] width 12 height 12
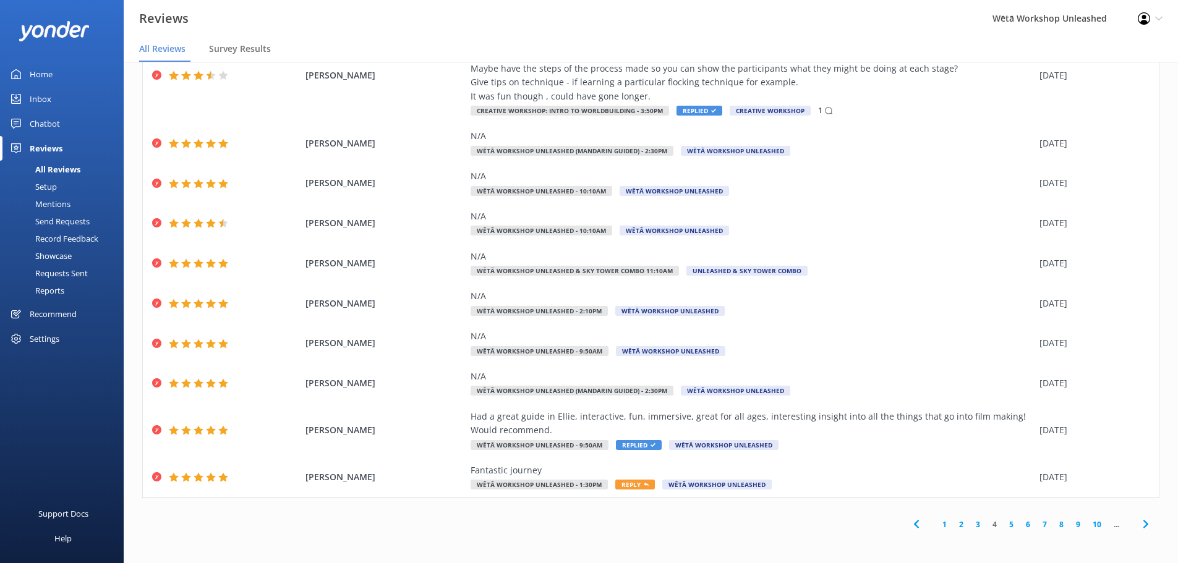
click at [974, 527] on link "3" at bounding box center [978, 525] width 17 height 12
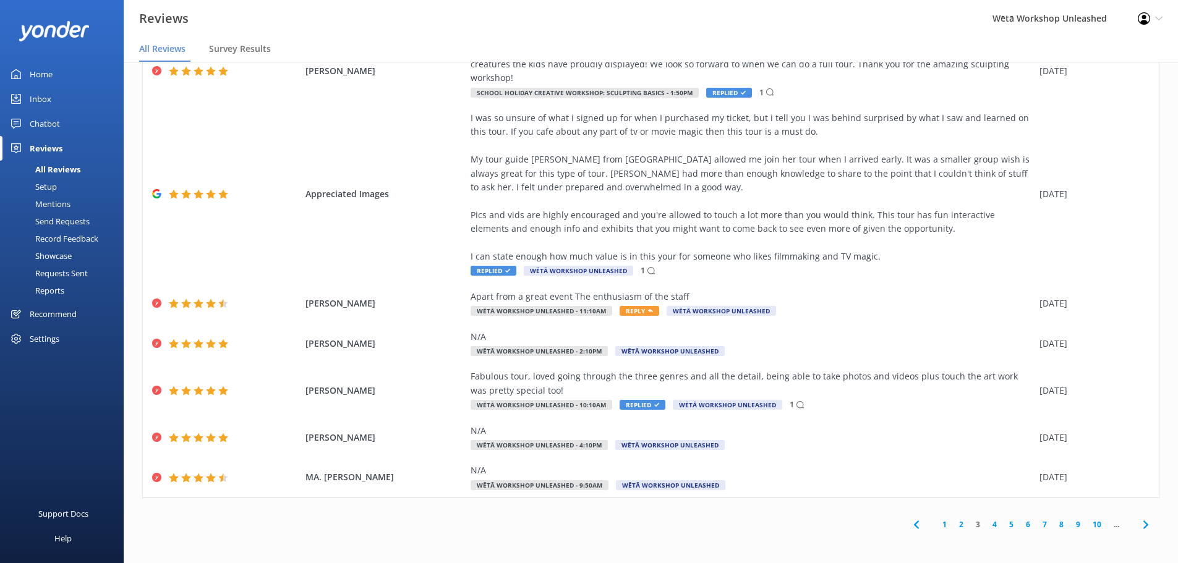
click at [956, 521] on link "2" at bounding box center [961, 525] width 17 height 12
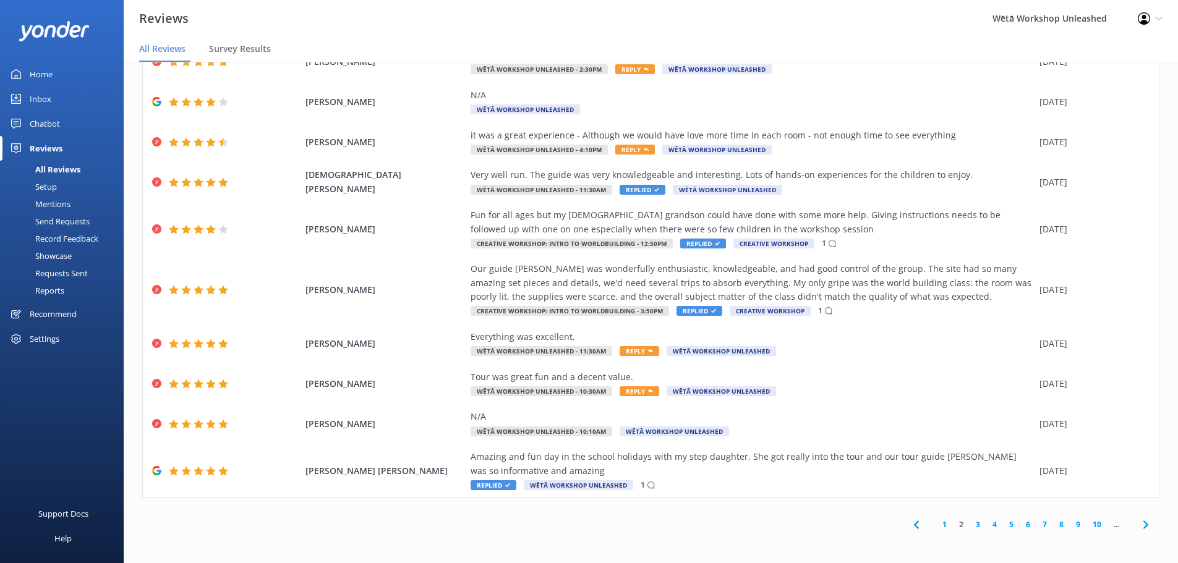
click at [937, 525] on link "1" at bounding box center [944, 525] width 17 height 12
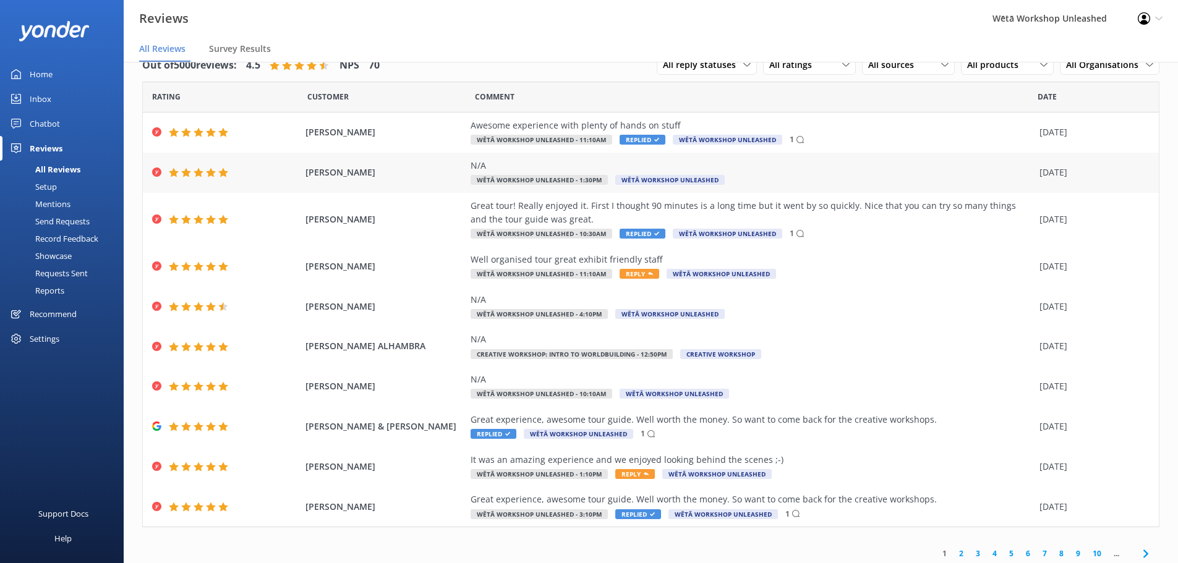
scroll to position [8, 0]
